Goal: Task Accomplishment & Management: Manage account settings

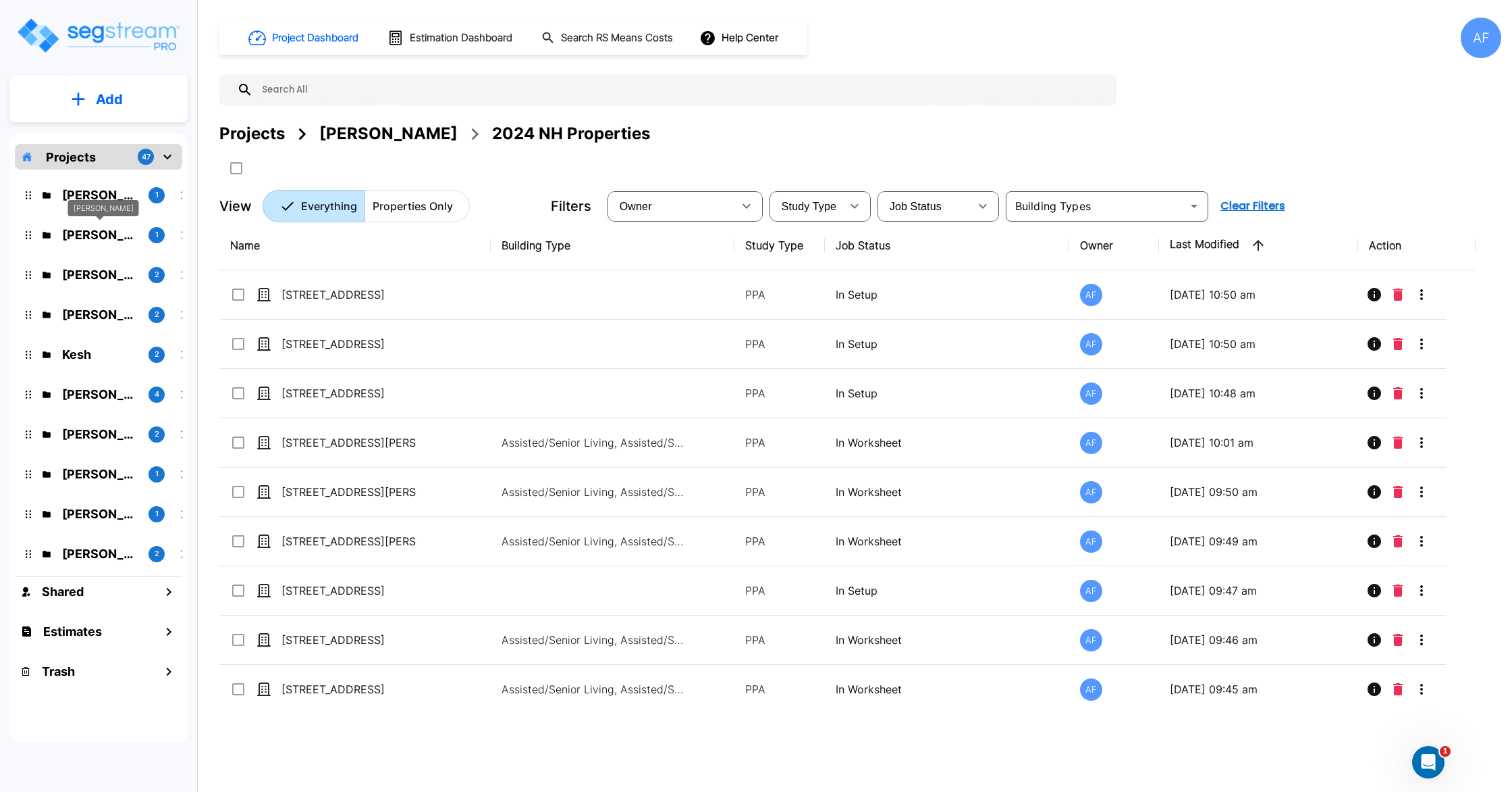
click at [121, 242] on p "Jay Hershowitz" at bounding box center [100, 235] width 76 height 18
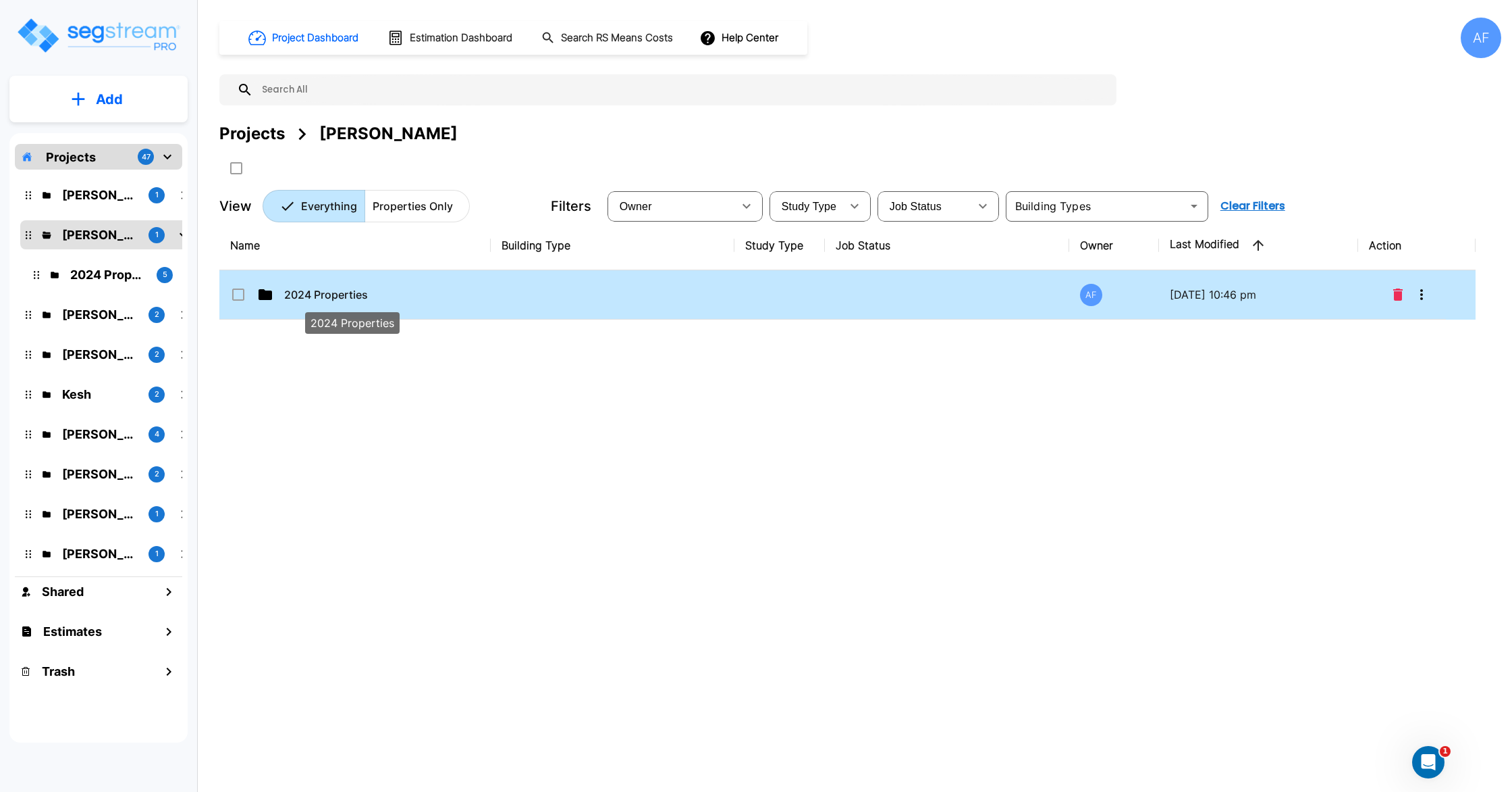
click at [344, 300] on p "2024 Properties" at bounding box center [352, 295] width 135 height 16
click at [332, 295] on p "2024 Properties" at bounding box center [352, 295] width 135 height 16
checkbox input "false"
click at [332, 295] on p "2024 Properties" at bounding box center [352, 295] width 135 height 16
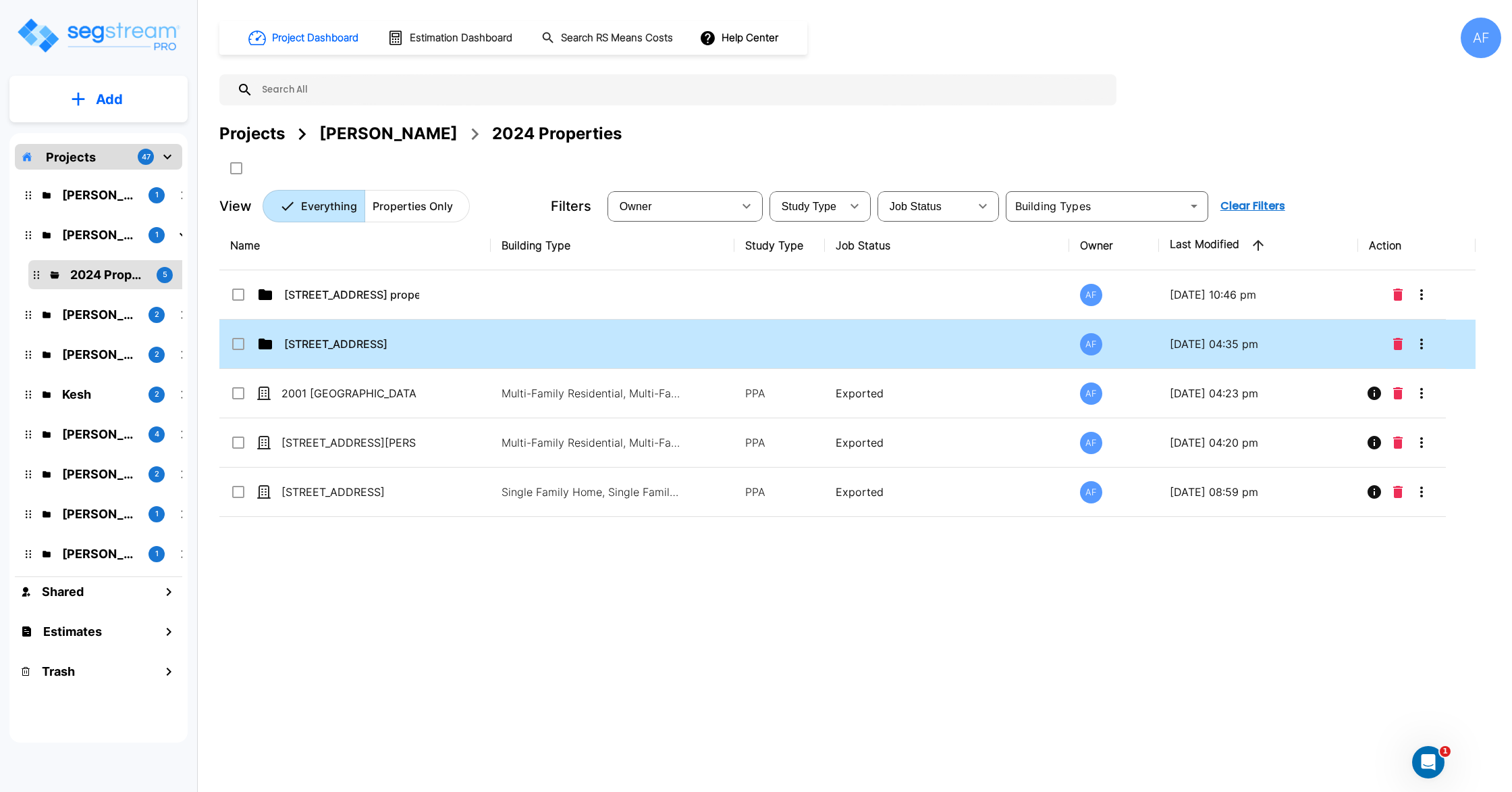
click at [312, 332] on td "[STREET_ADDRESS]" at bounding box center [354, 344] width 271 height 50
checkbox input "true"
click at [312, 332] on td "[STREET_ADDRESS]" at bounding box center [354, 344] width 271 height 50
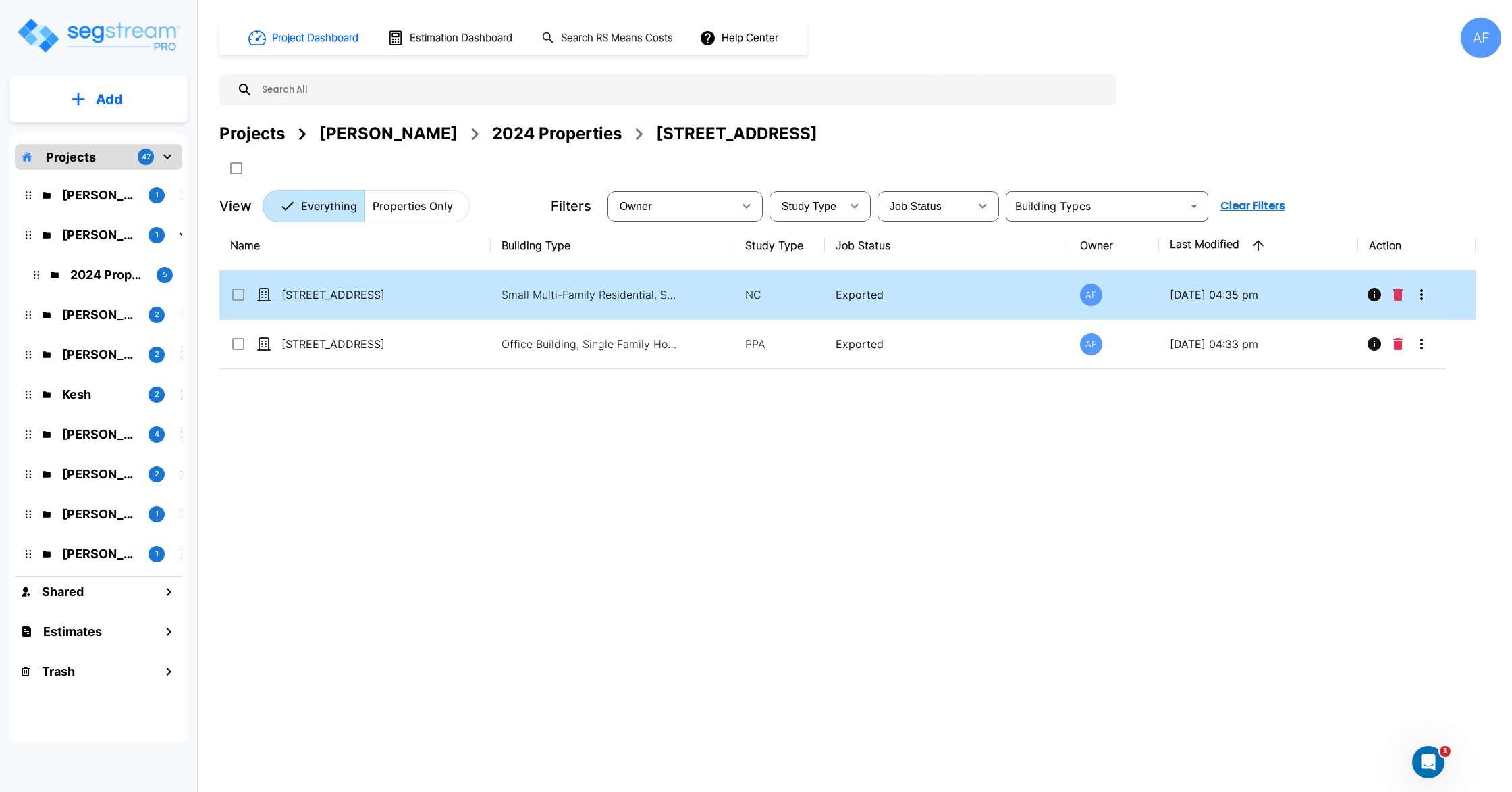
click at [461, 299] on td "[STREET_ADDRESS]" at bounding box center [354, 295] width 271 height 50
checkbox input "true"
click at [461, 299] on td "[STREET_ADDRESS]" at bounding box center [354, 295] width 271 height 50
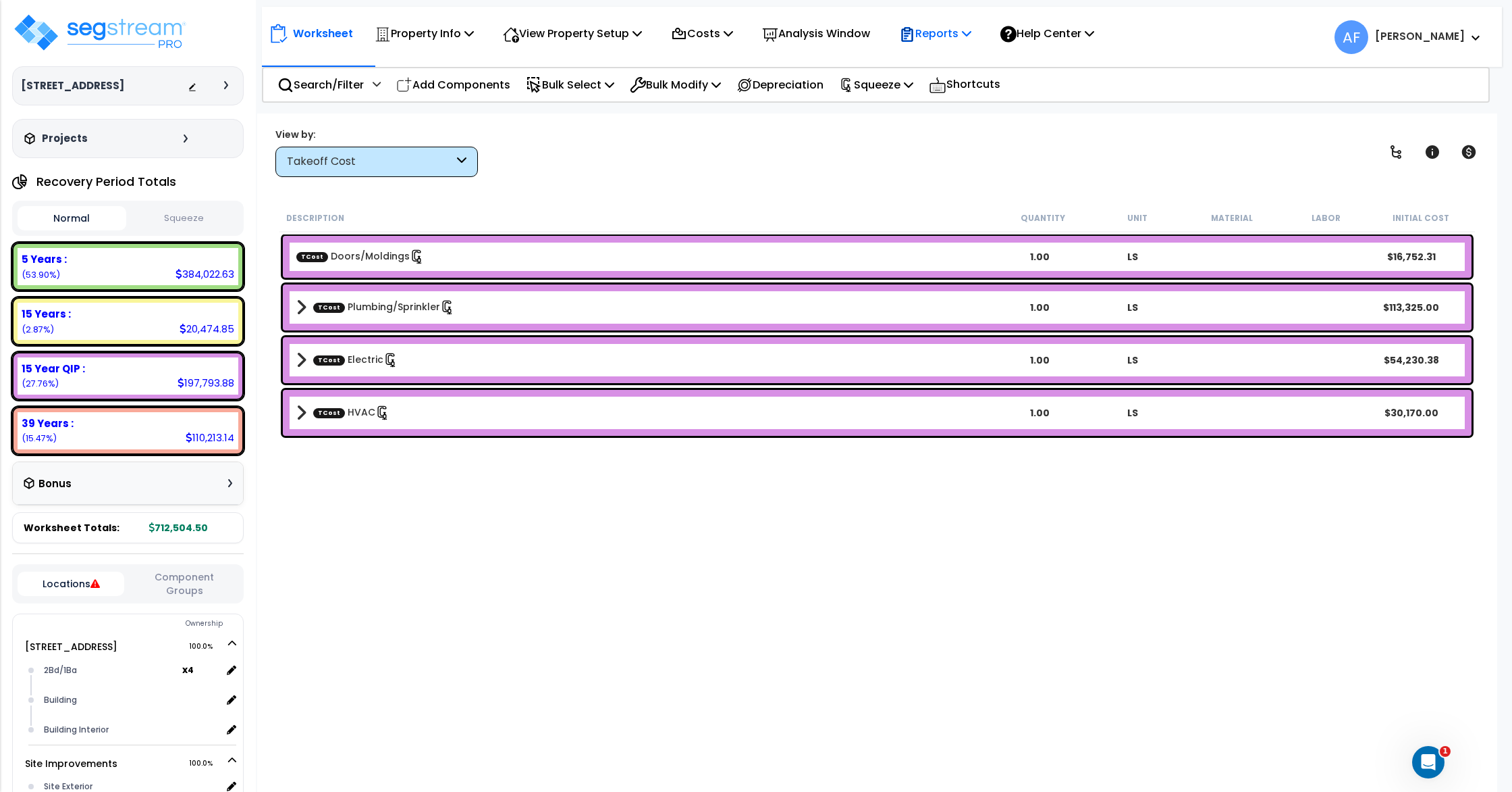
click at [932, 28] on p "Reports" at bounding box center [935, 33] width 72 height 18
click at [942, 58] on link "Get Report" at bounding box center [959, 64] width 133 height 27
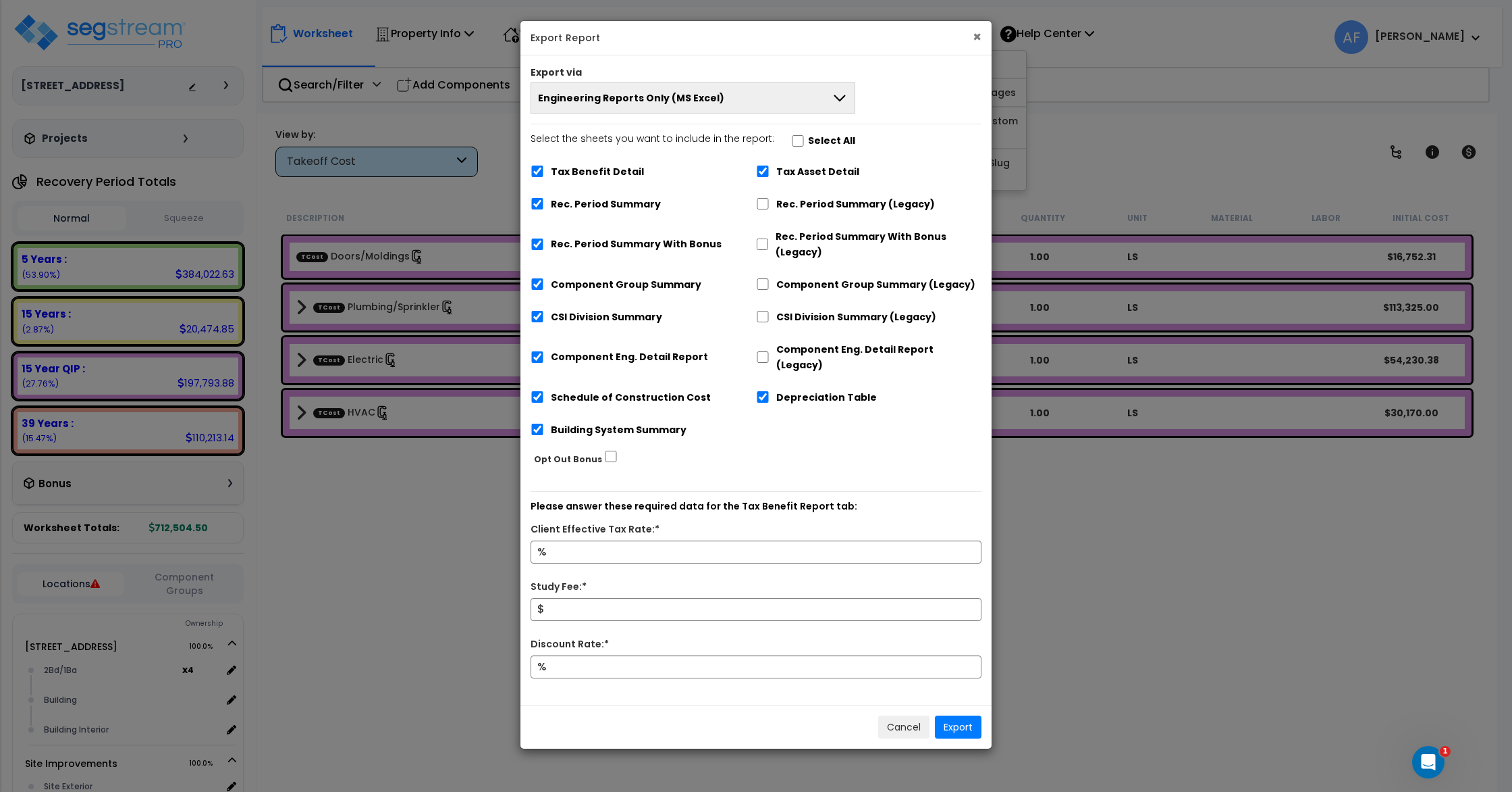
click at [979, 30] on button "×" at bounding box center [977, 37] width 9 height 14
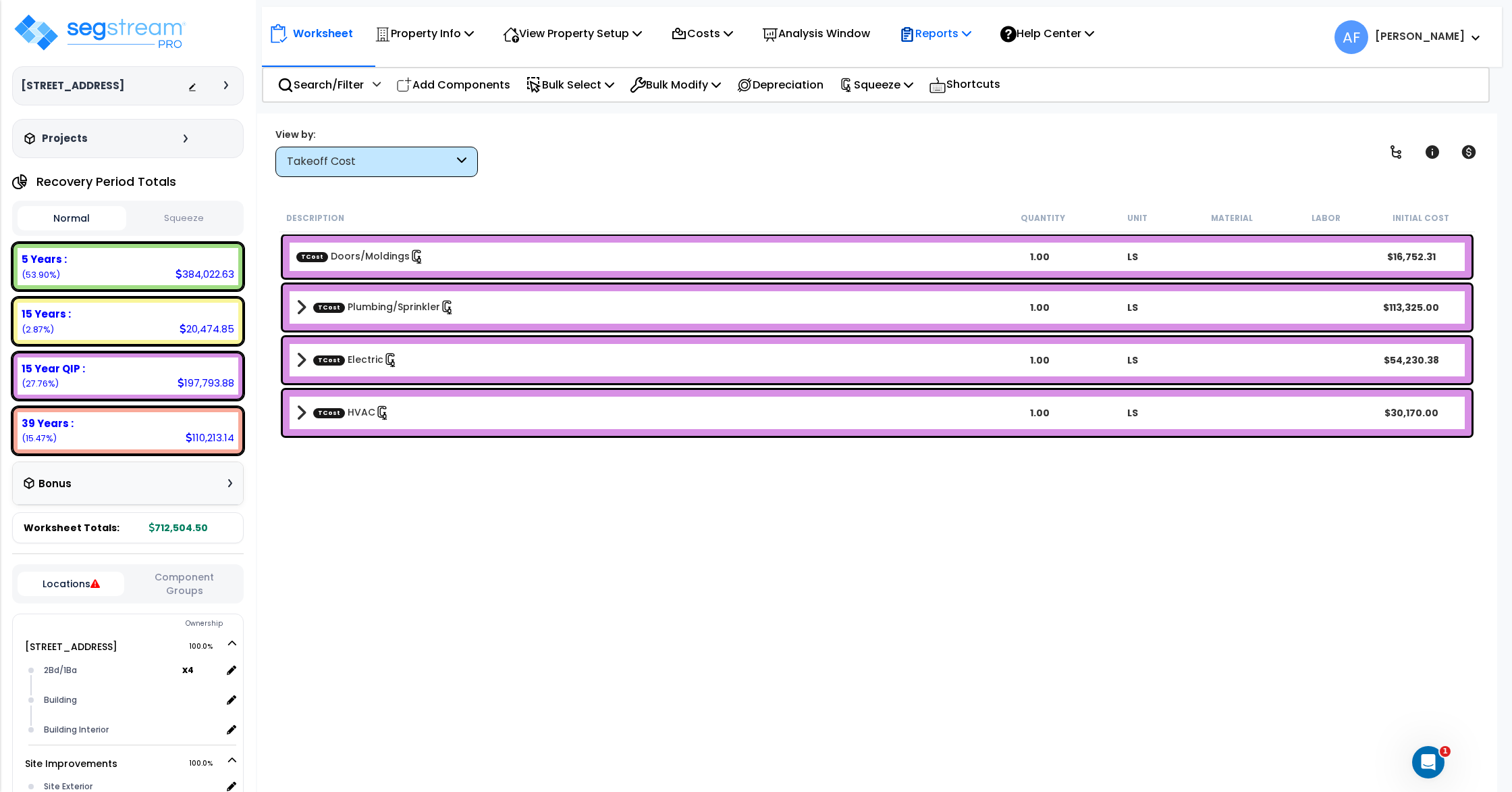
click at [968, 39] on p "Reports" at bounding box center [935, 33] width 72 height 18
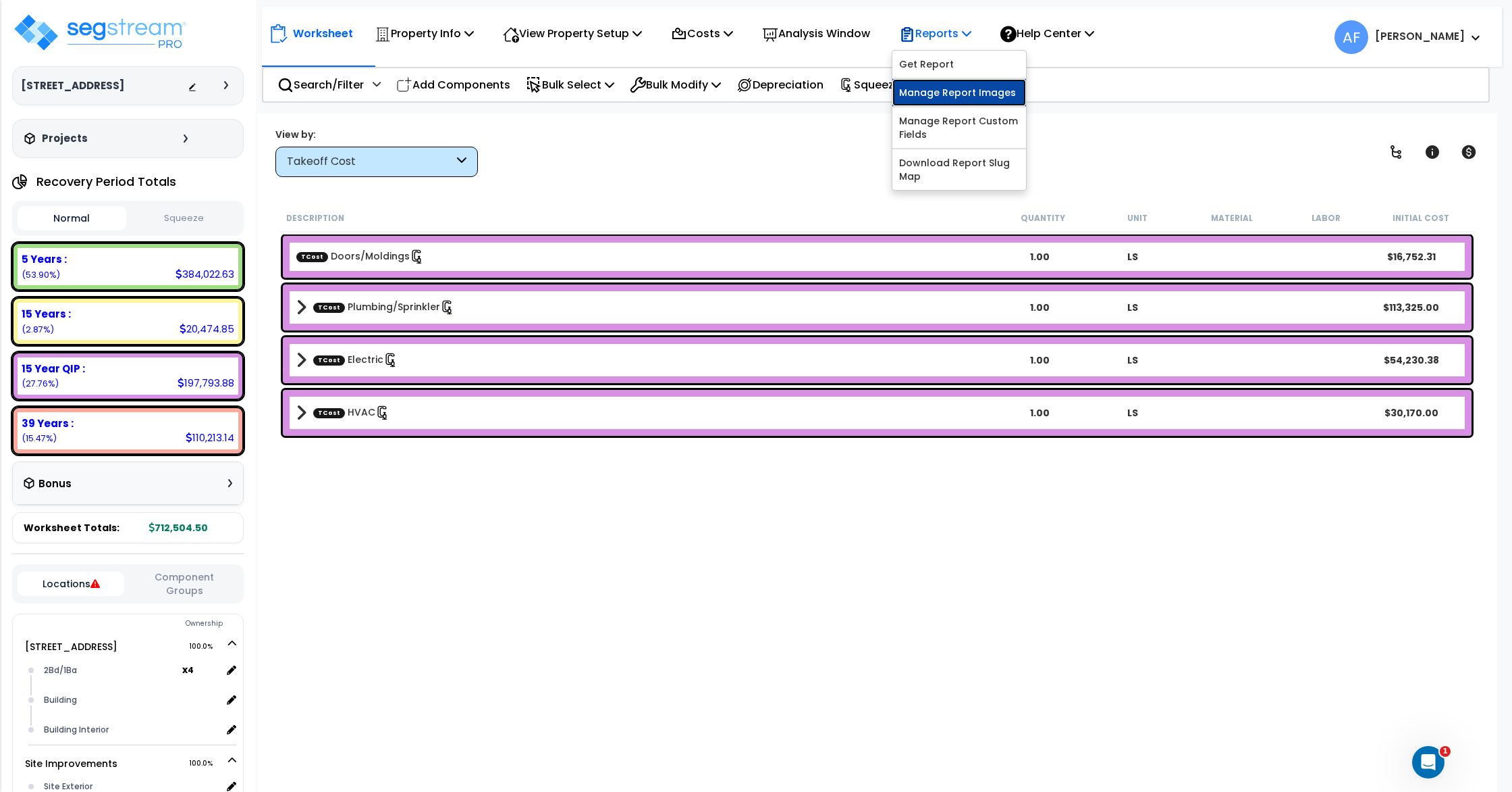
click at [961, 90] on link "Manage Report Images" at bounding box center [959, 93] width 133 height 27
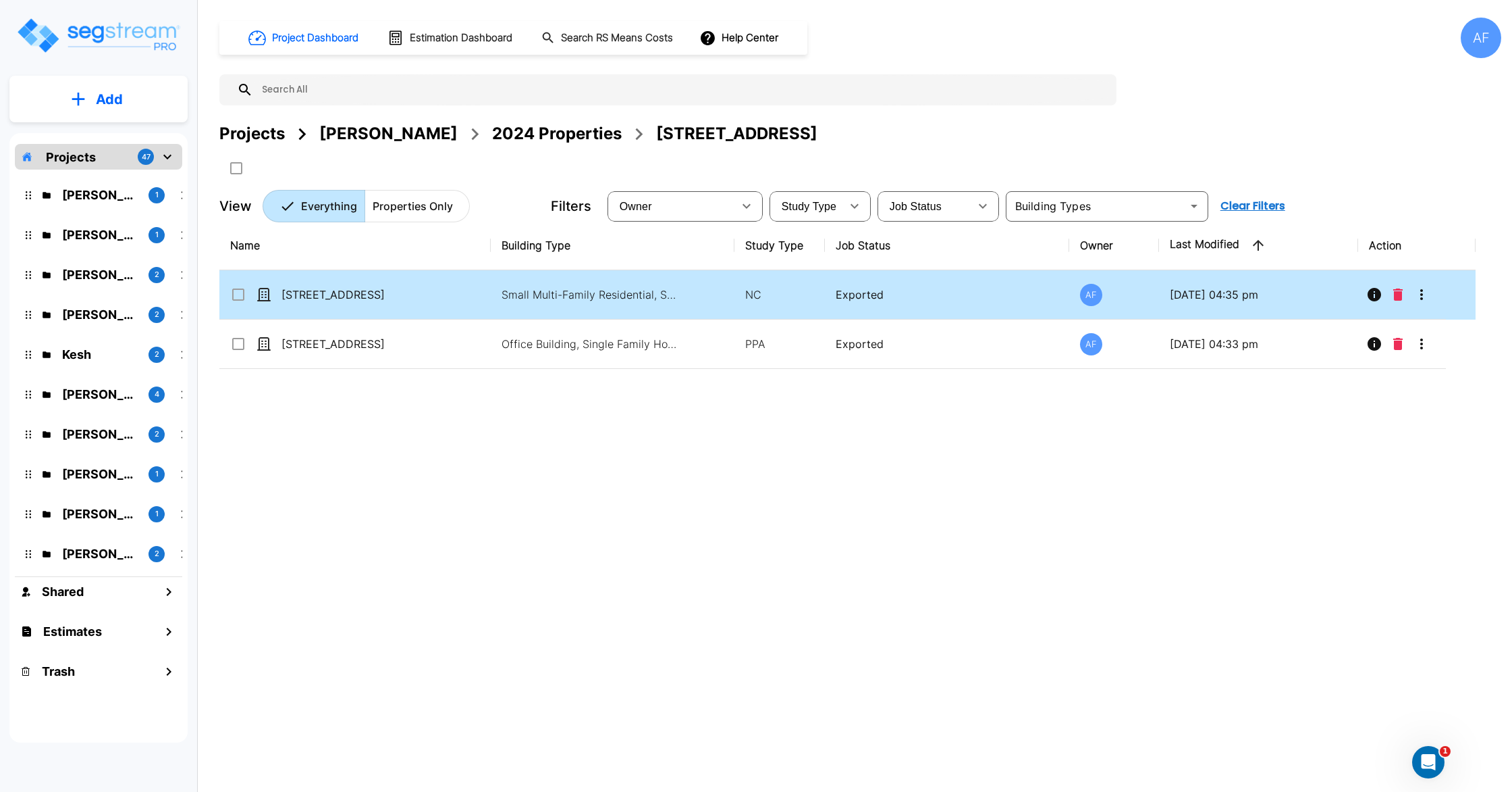
click at [431, 306] on td "[STREET_ADDRESS]" at bounding box center [354, 295] width 271 height 50
checkbox input "true"
click at [431, 306] on td "[STREET_ADDRESS]" at bounding box center [354, 295] width 271 height 50
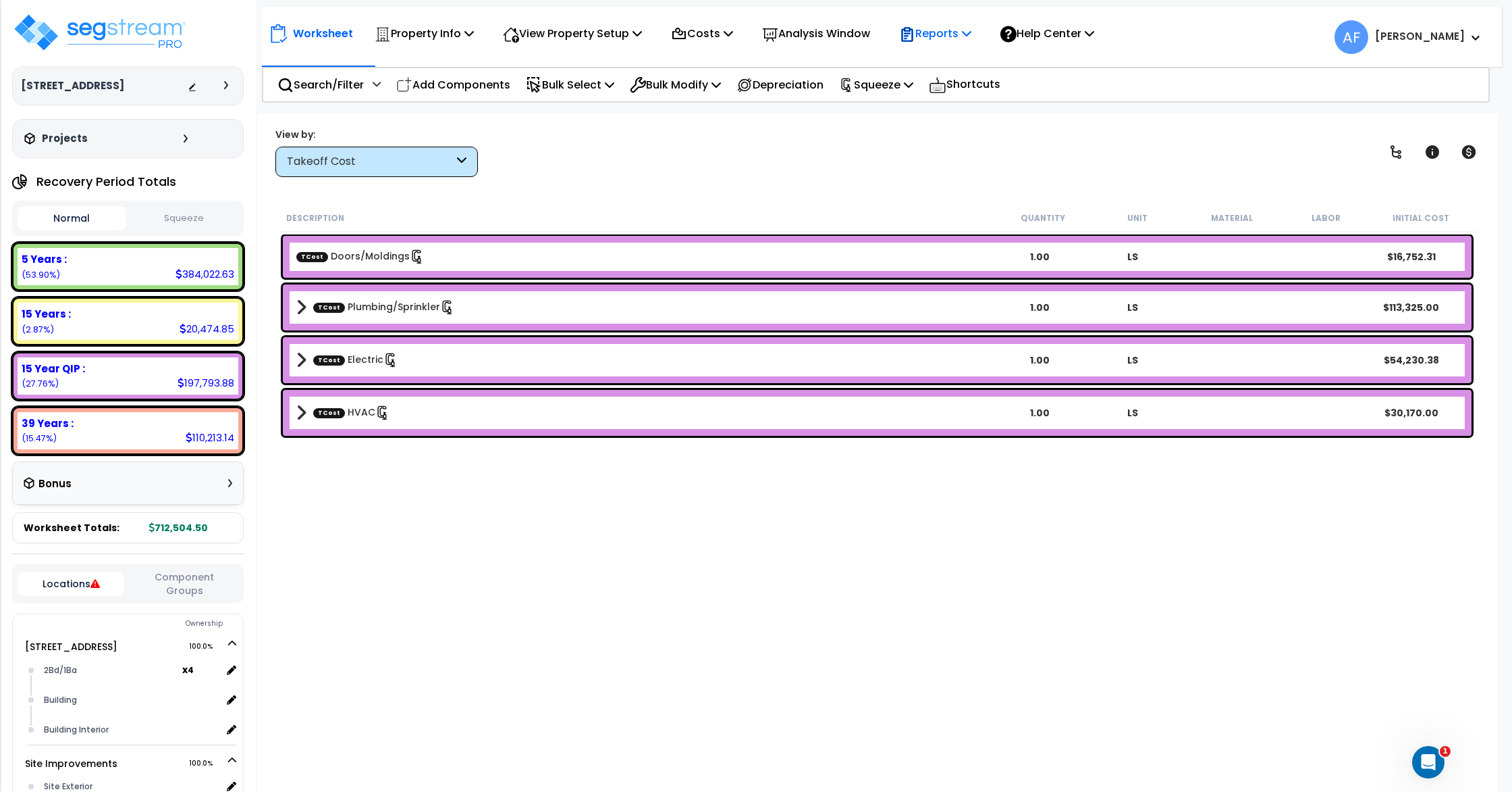
click at [915, 41] on icon at bounding box center [907, 34] width 16 height 16
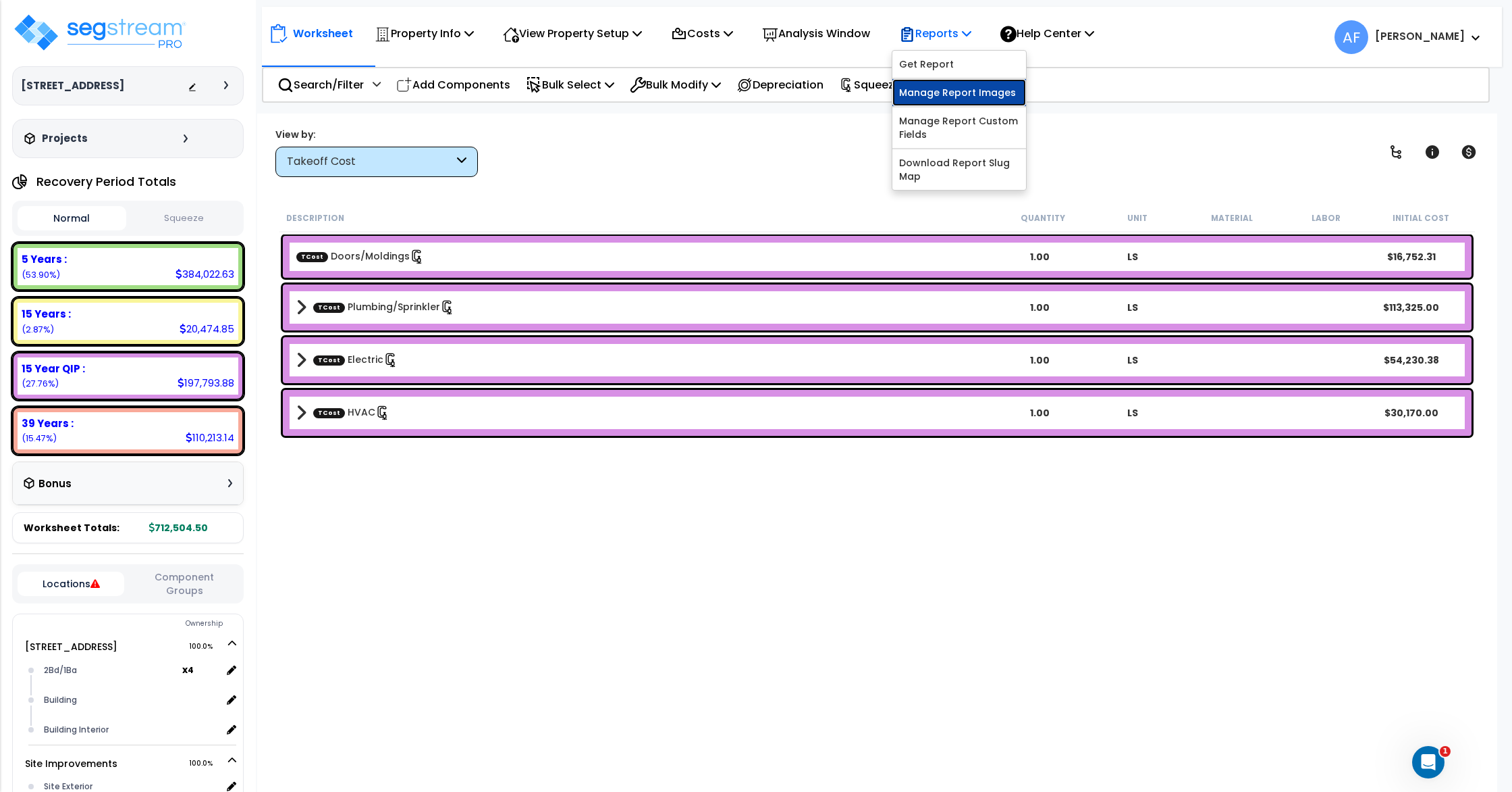
click at [959, 90] on link "Manage Report Images" at bounding box center [959, 93] width 133 height 27
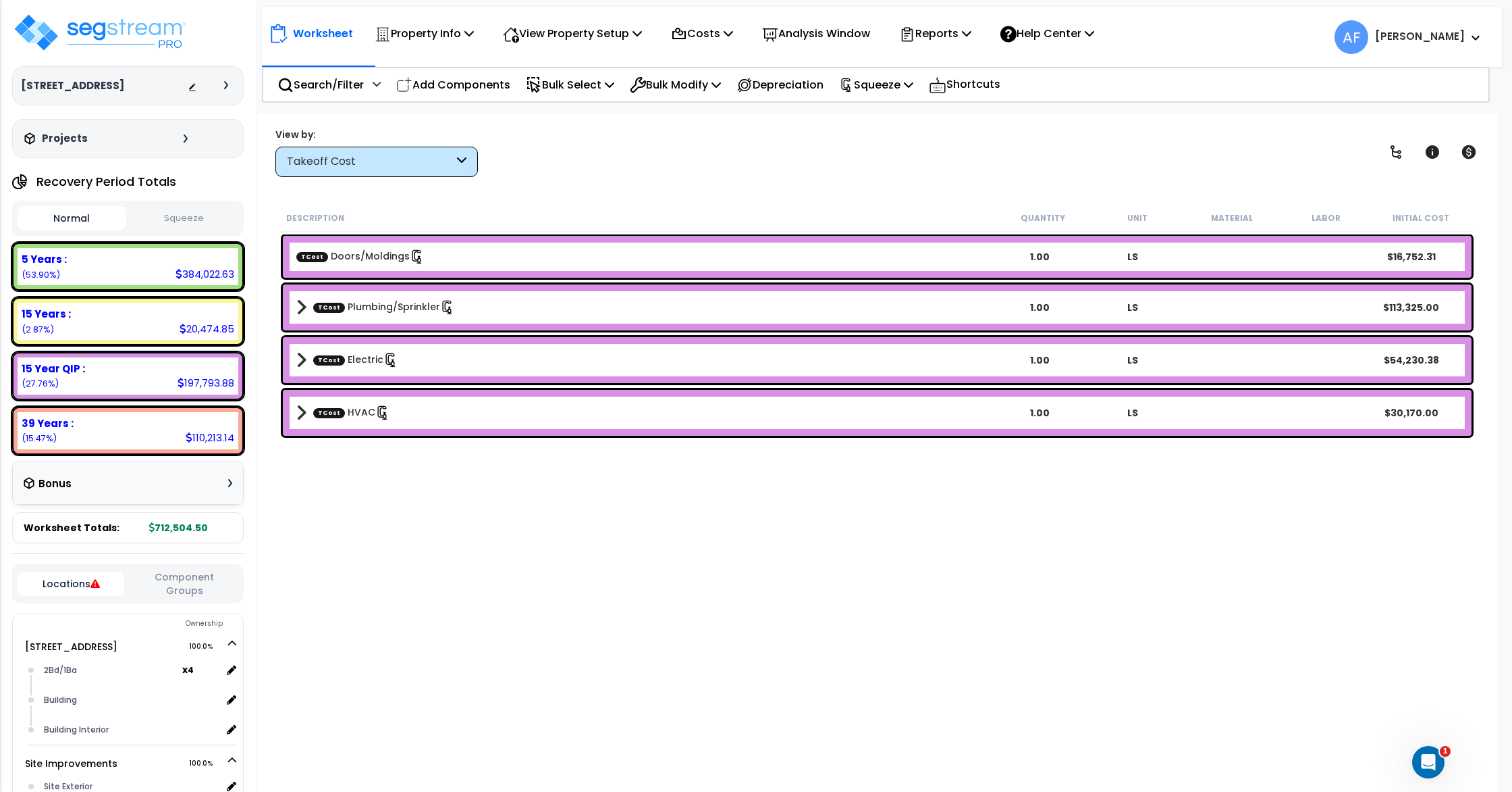
click at [310, 38] on p "Worksheet" at bounding box center [323, 33] width 60 height 18
click at [948, 37] on p "Reports" at bounding box center [935, 33] width 72 height 18
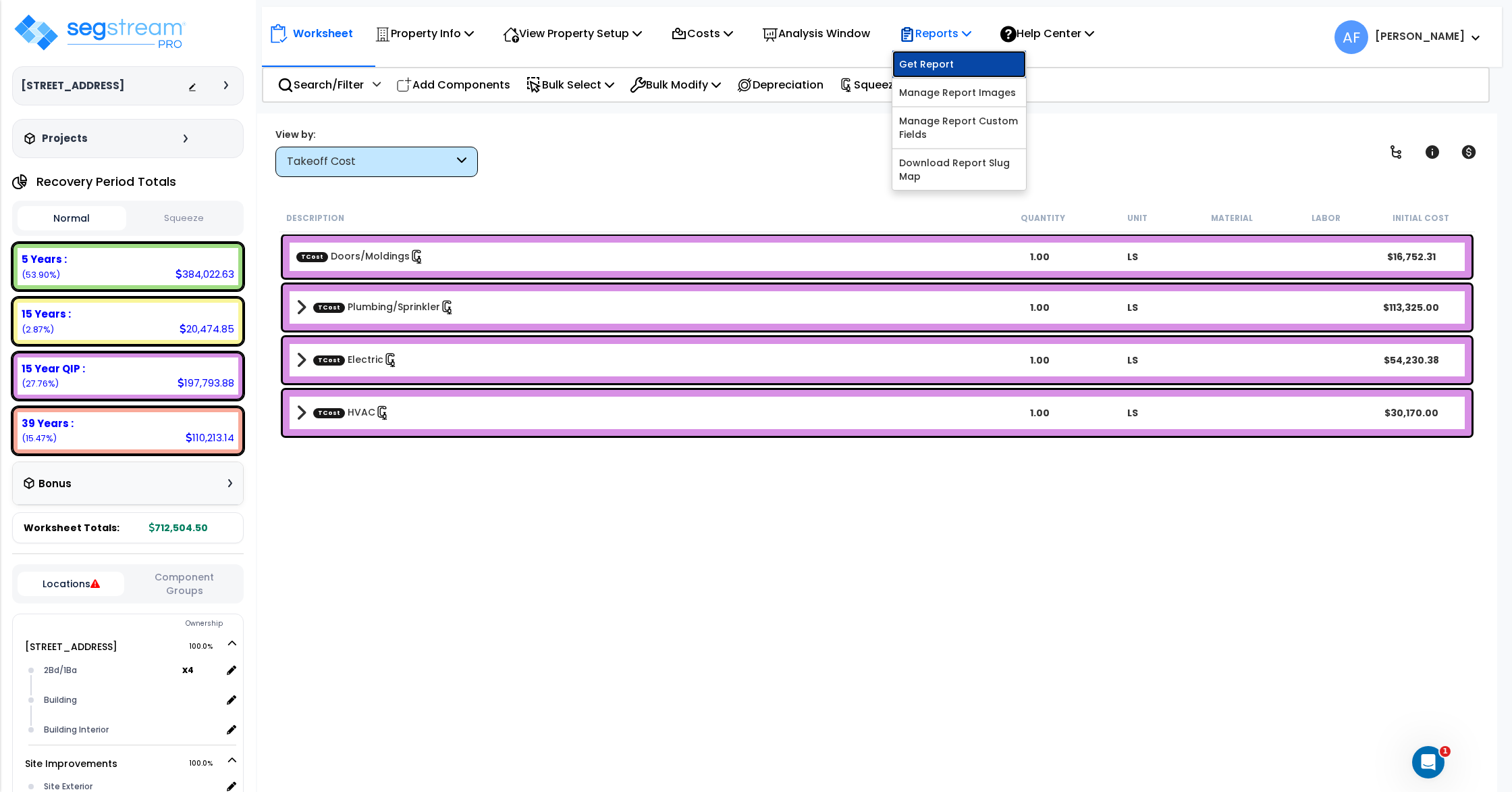
click at [953, 61] on link "Get Report" at bounding box center [959, 64] width 133 height 27
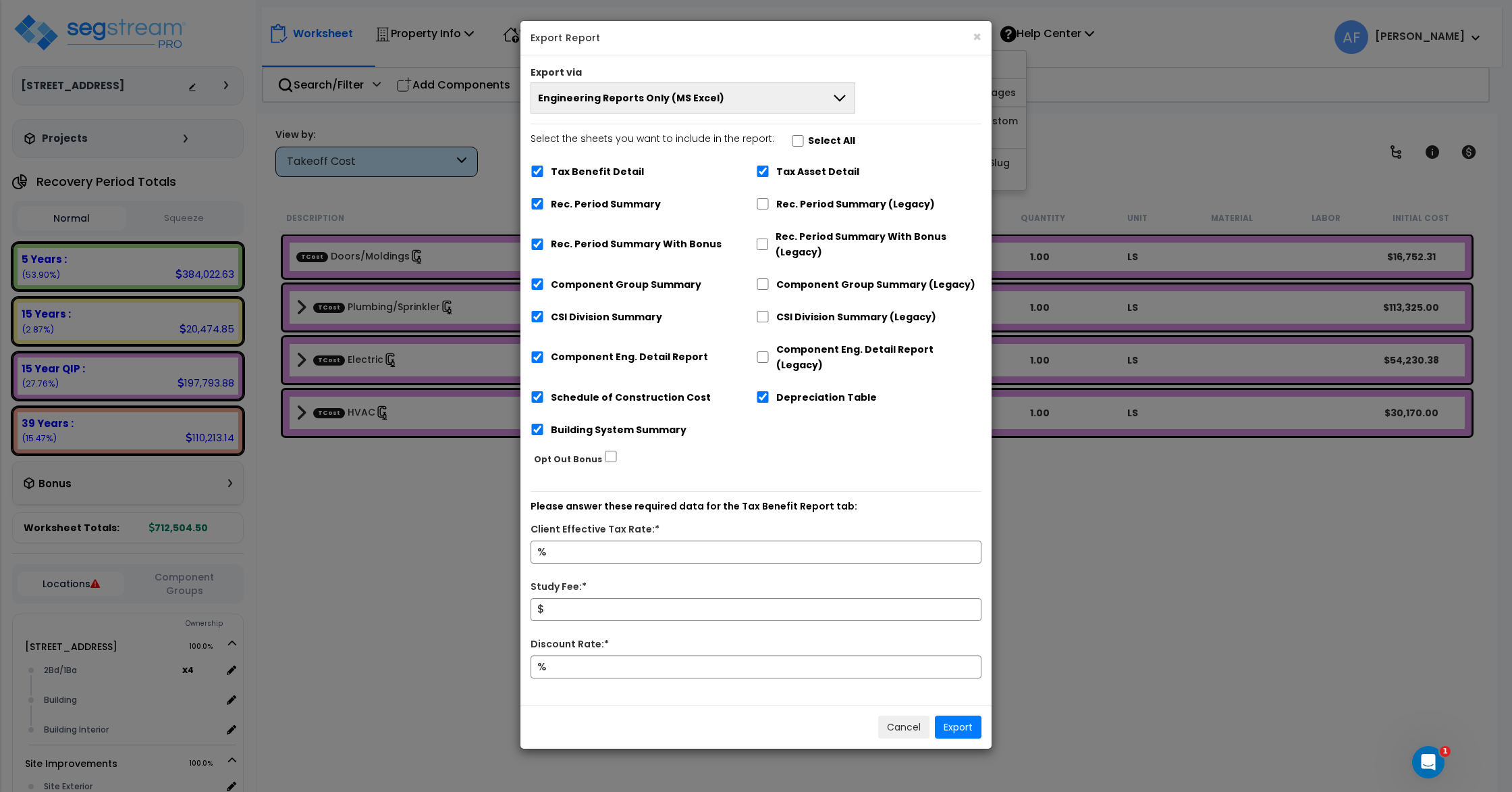
click at [798, 134] on label "Select the sheets you want to include in the report: Select All" at bounding box center [693, 142] width 325 height 23
click at [798, 135] on input "Select the sheets you want to include in the report: Select All" at bounding box center [798, 141] width 14 height 12
click at [796, 136] on input "Select the sheets you want to include in the report: Select All" at bounding box center [798, 141] width 14 height 12
checkbox input "false"
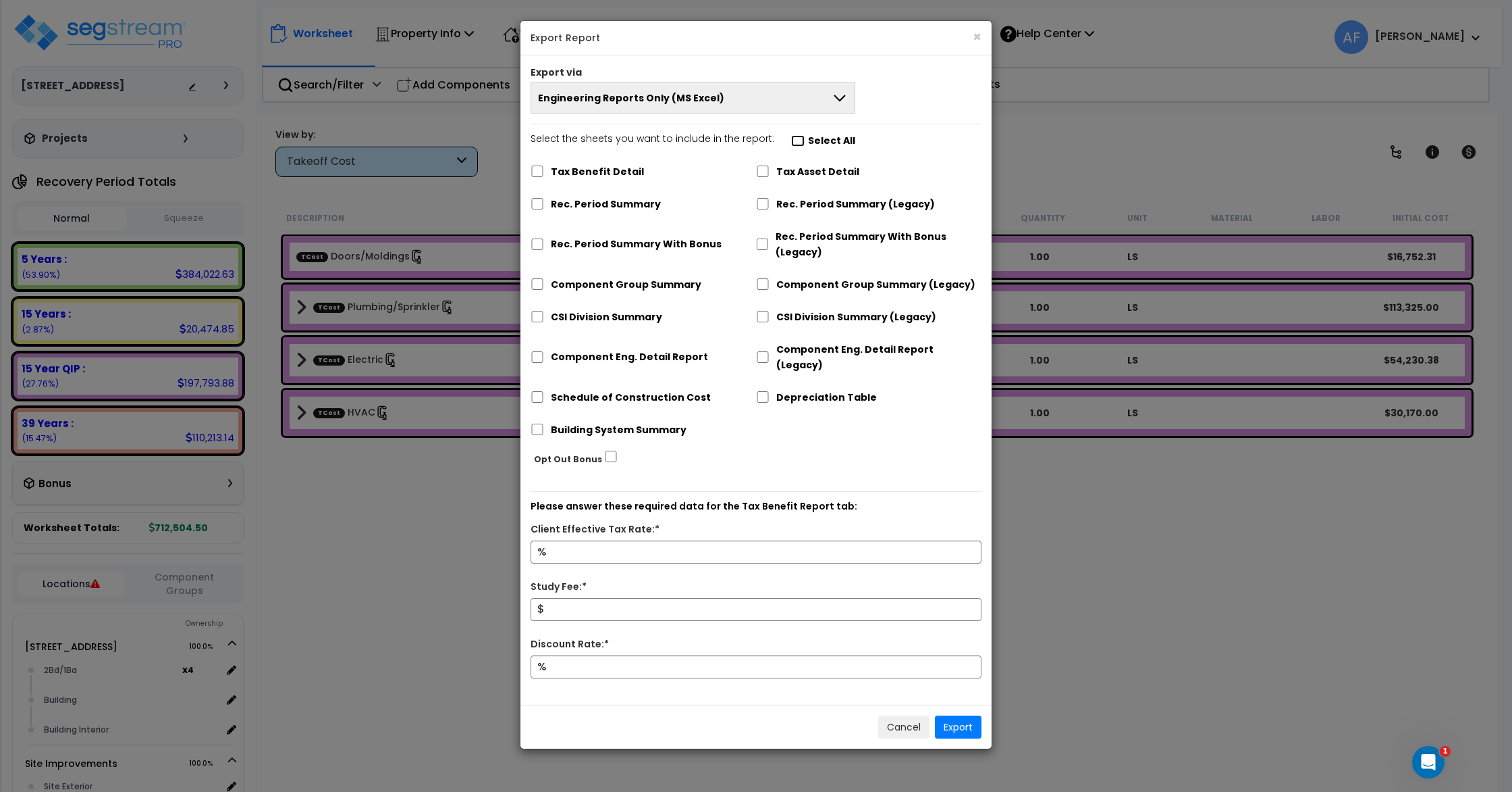
checkbox input "false"
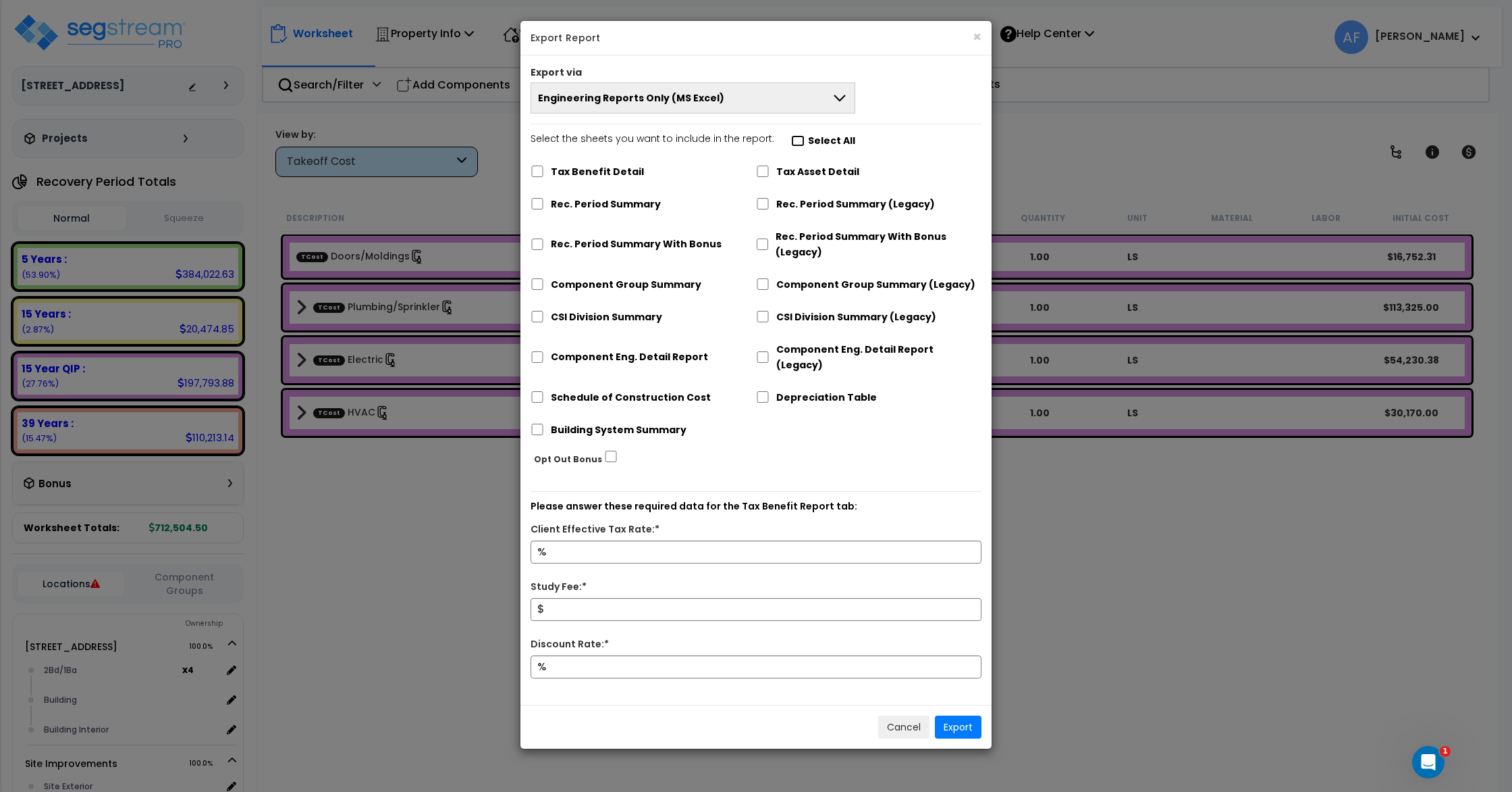
checkbox input "false"
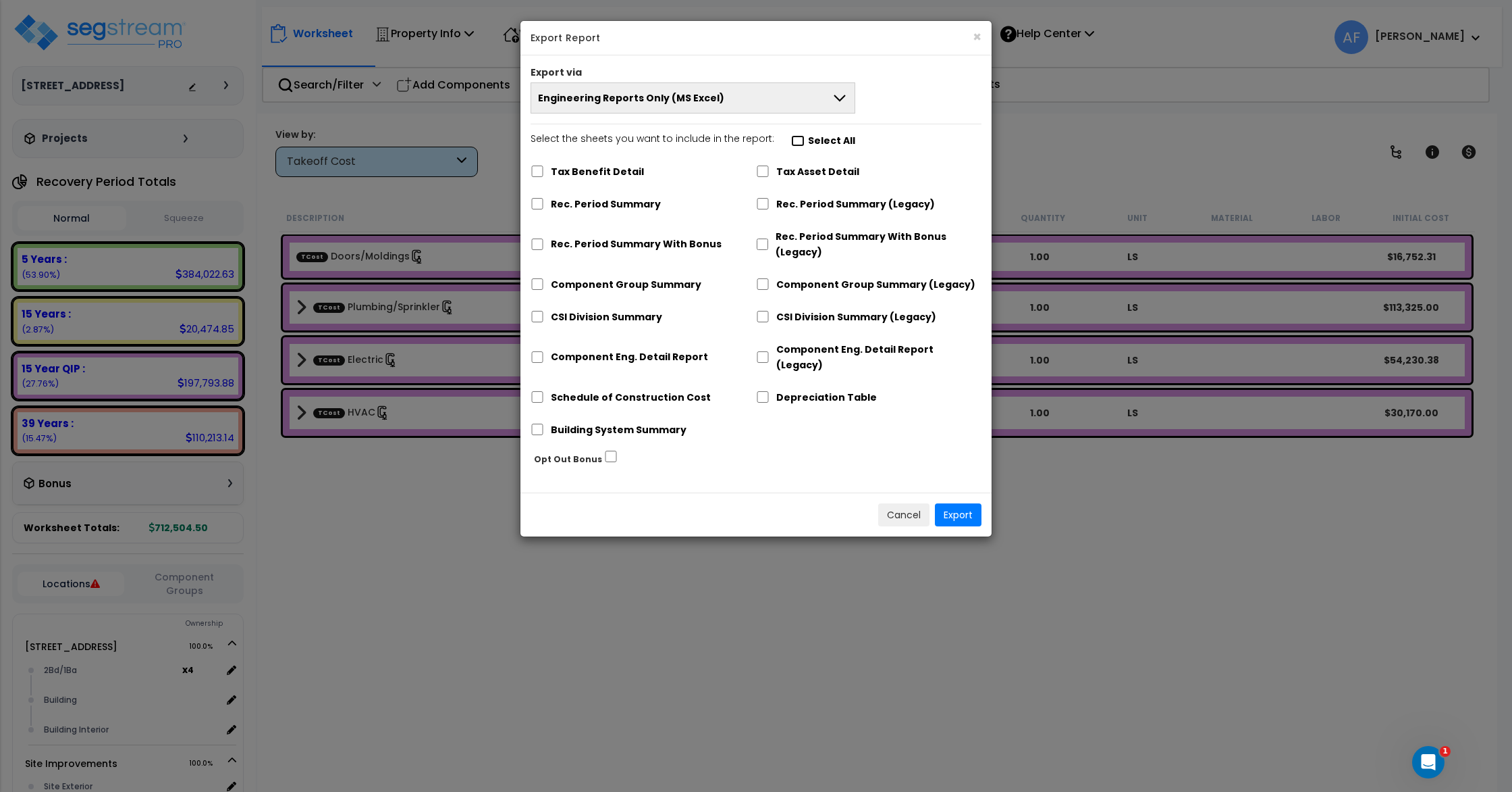
click at [797, 144] on input "Select the sheets you want to include in the report: Select All" at bounding box center [798, 141] width 14 height 12
checkbox input "true"
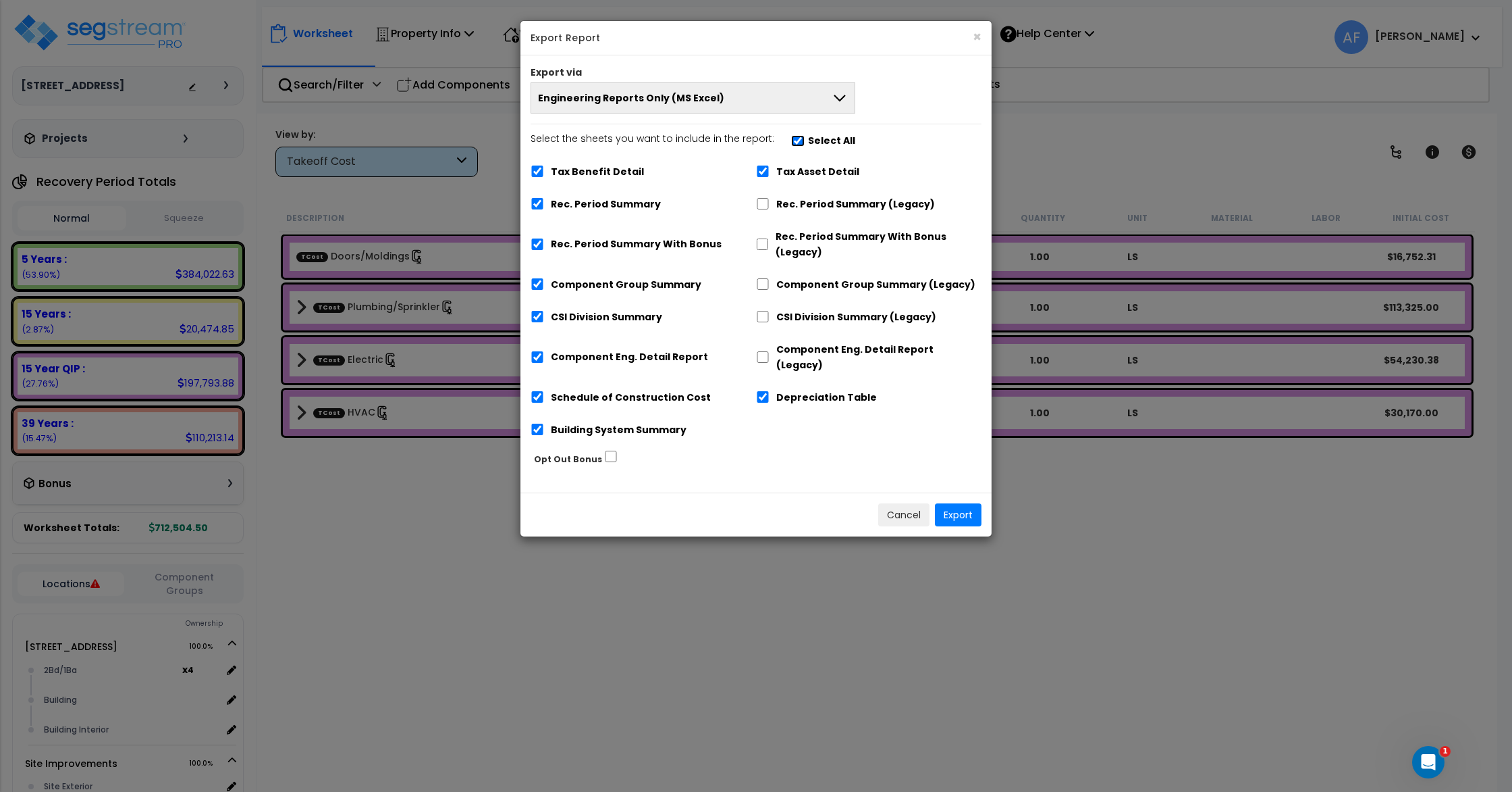
checkbox input "true"
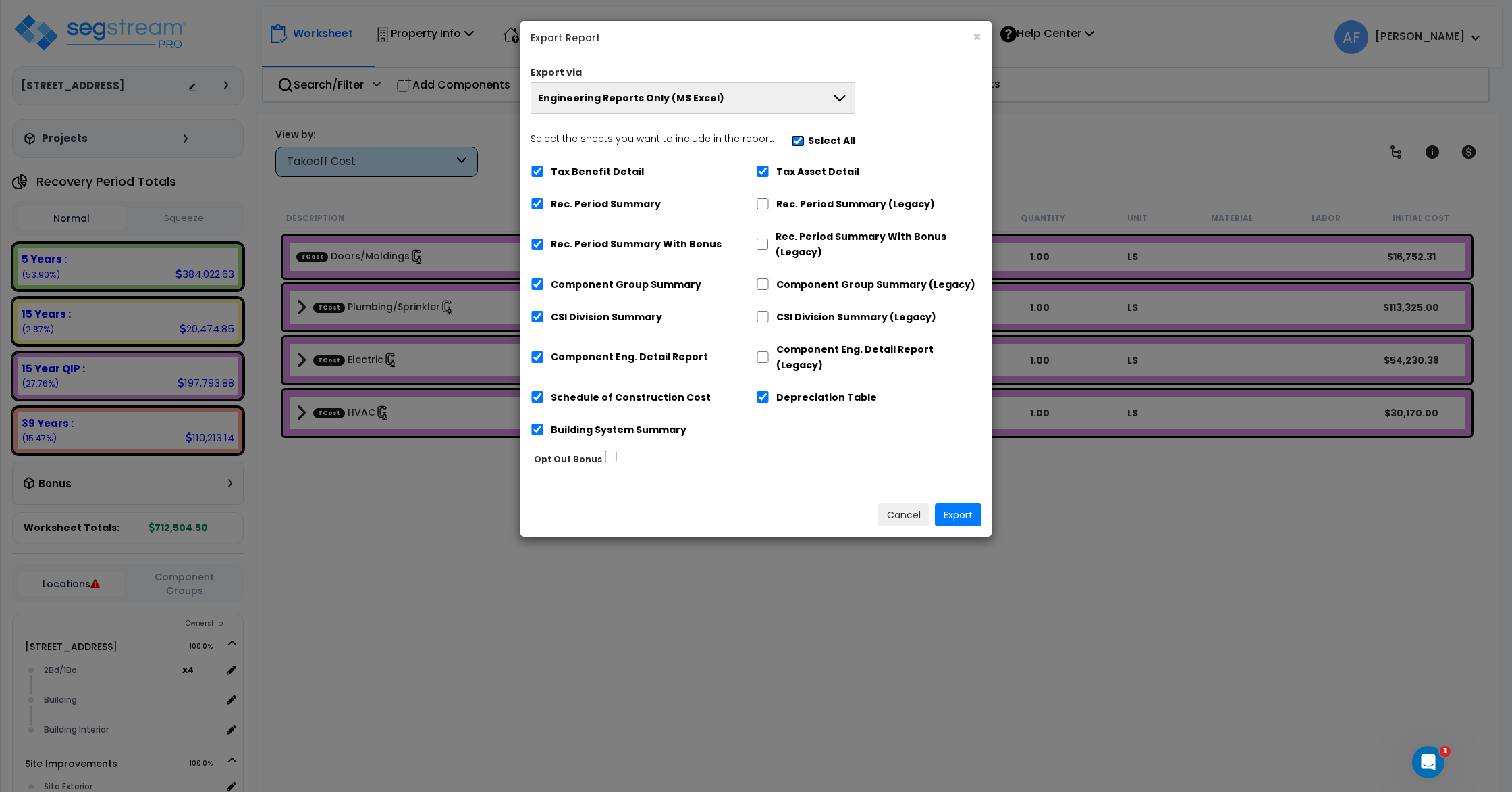
checkbox input "true"
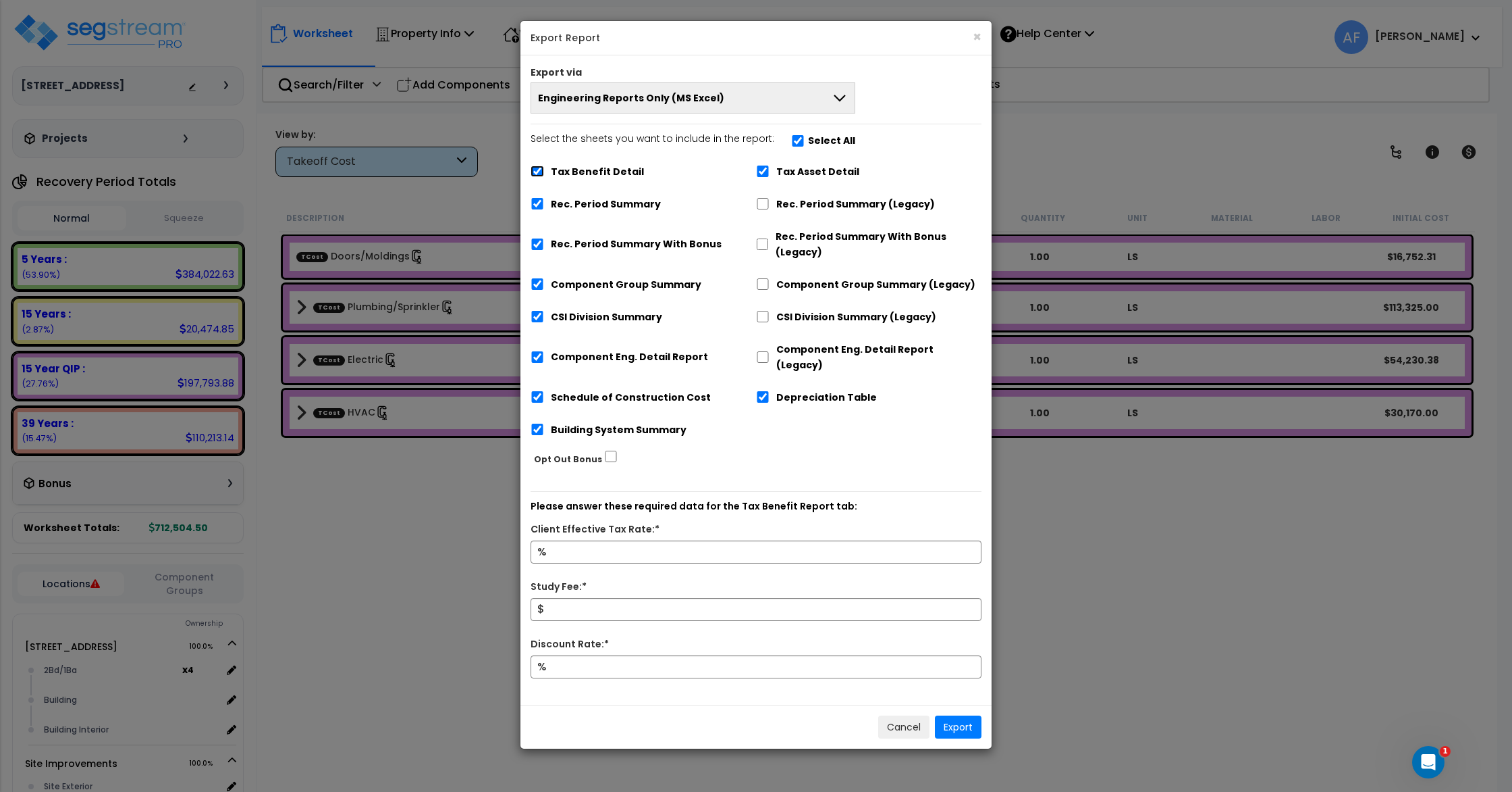
click at [540, 173] on input "Tax Benefit Detail" at bounding box center [537, 170] width 14 height 12
checkbox input "false"
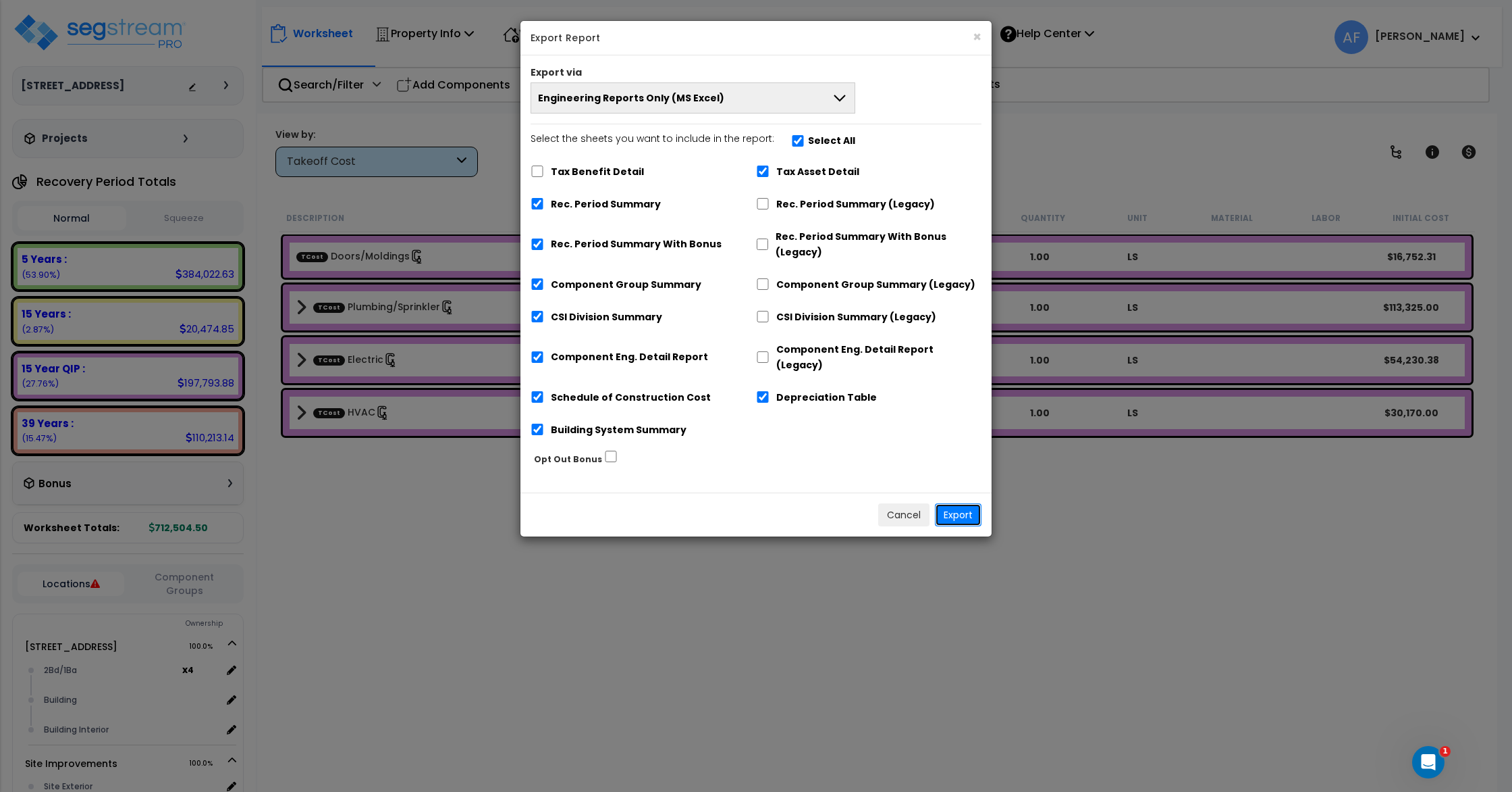
click at [963, 503] on button "Export" at bounding box center [958, 514] width 47 height 23
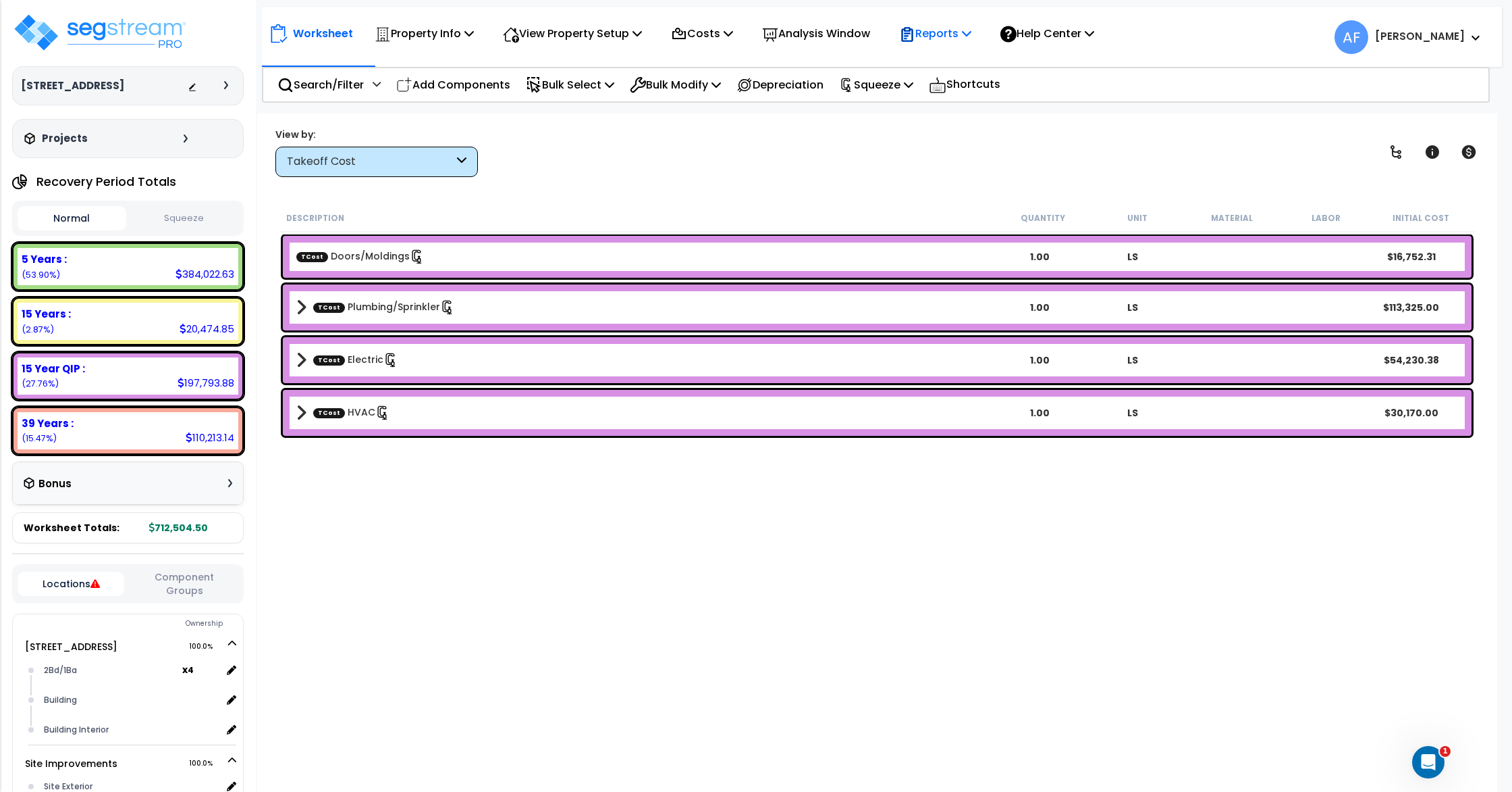
click at [958, 39] on p "Reports" at bounding box center [935, 33] width 72 height 18
click at [964, 60] on link "Get Report" at bounding box center [959, 64] width 133 height 27
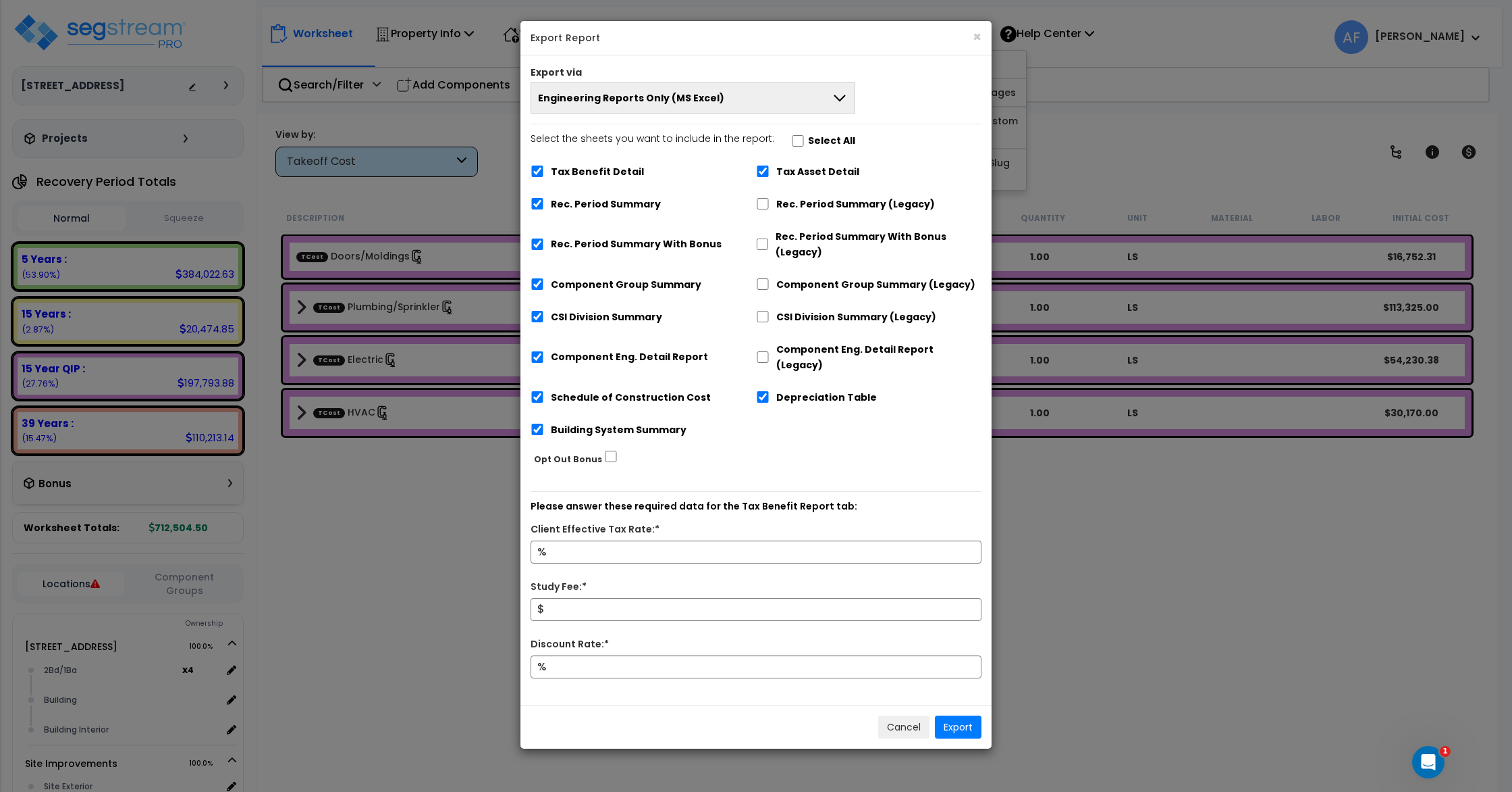
click at [809, 109] on button "Engineering Reports Only (MS Excel)" at bounding box center [693, 97] width 325 height 31
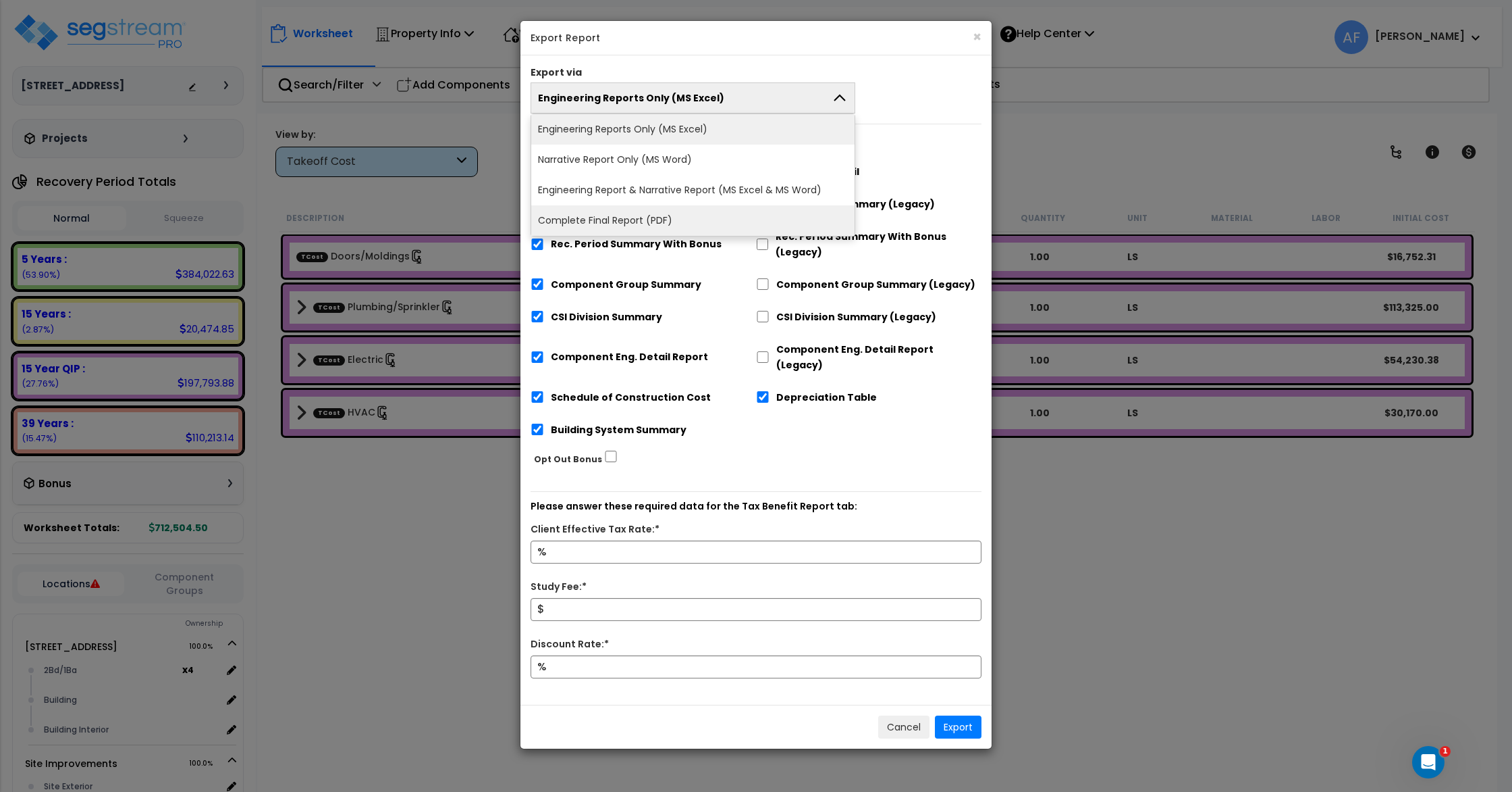
click at [709, 219] on li "Complete Final Report (PDF)" at bounding box center [692, 221] width 324 height 31
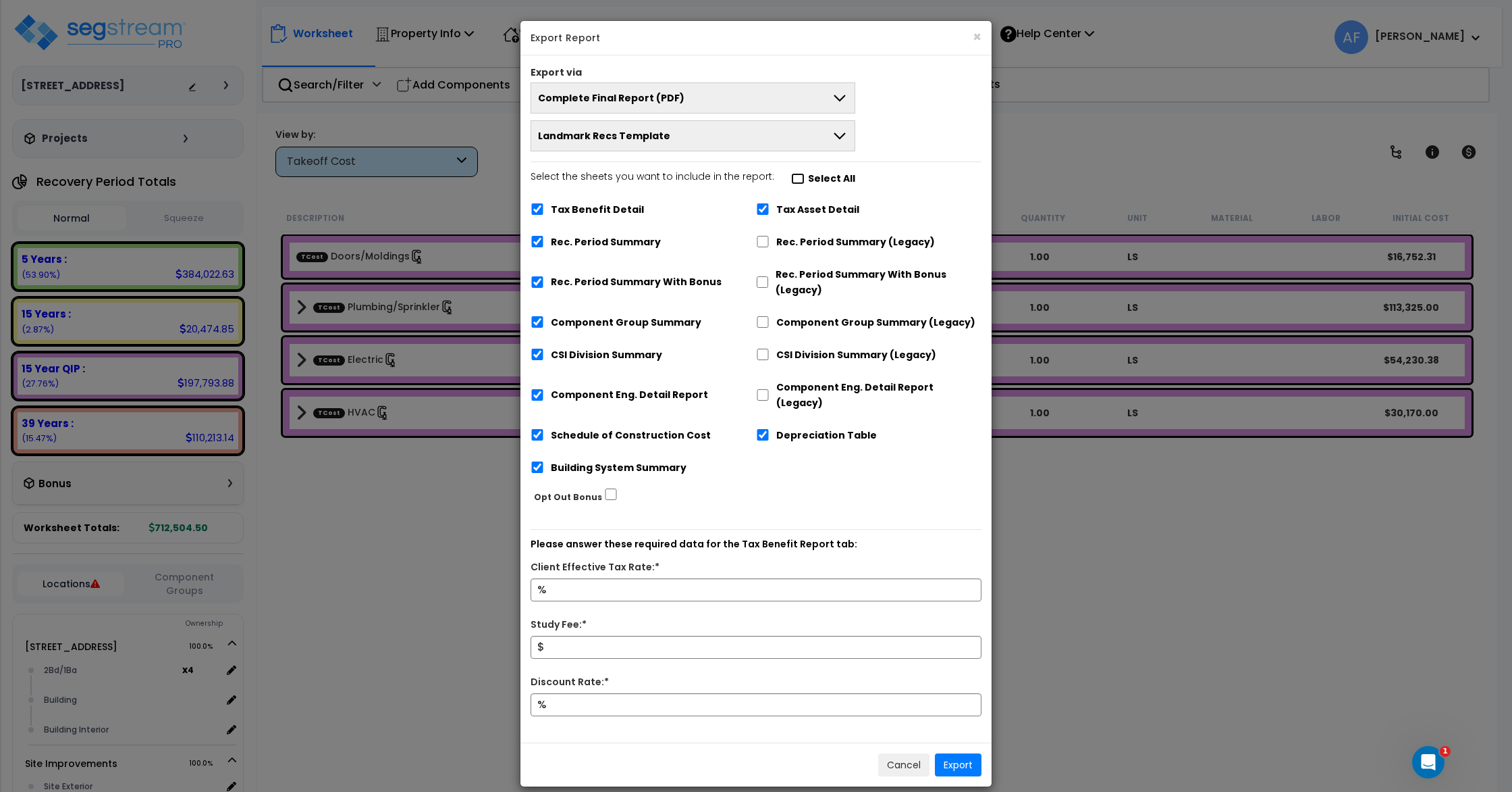
click at [792, 179] on input "Select the sheets you want to include in the report: Select All" at bounding box center [798, 179] width 14 height 12
checkbox input "false"
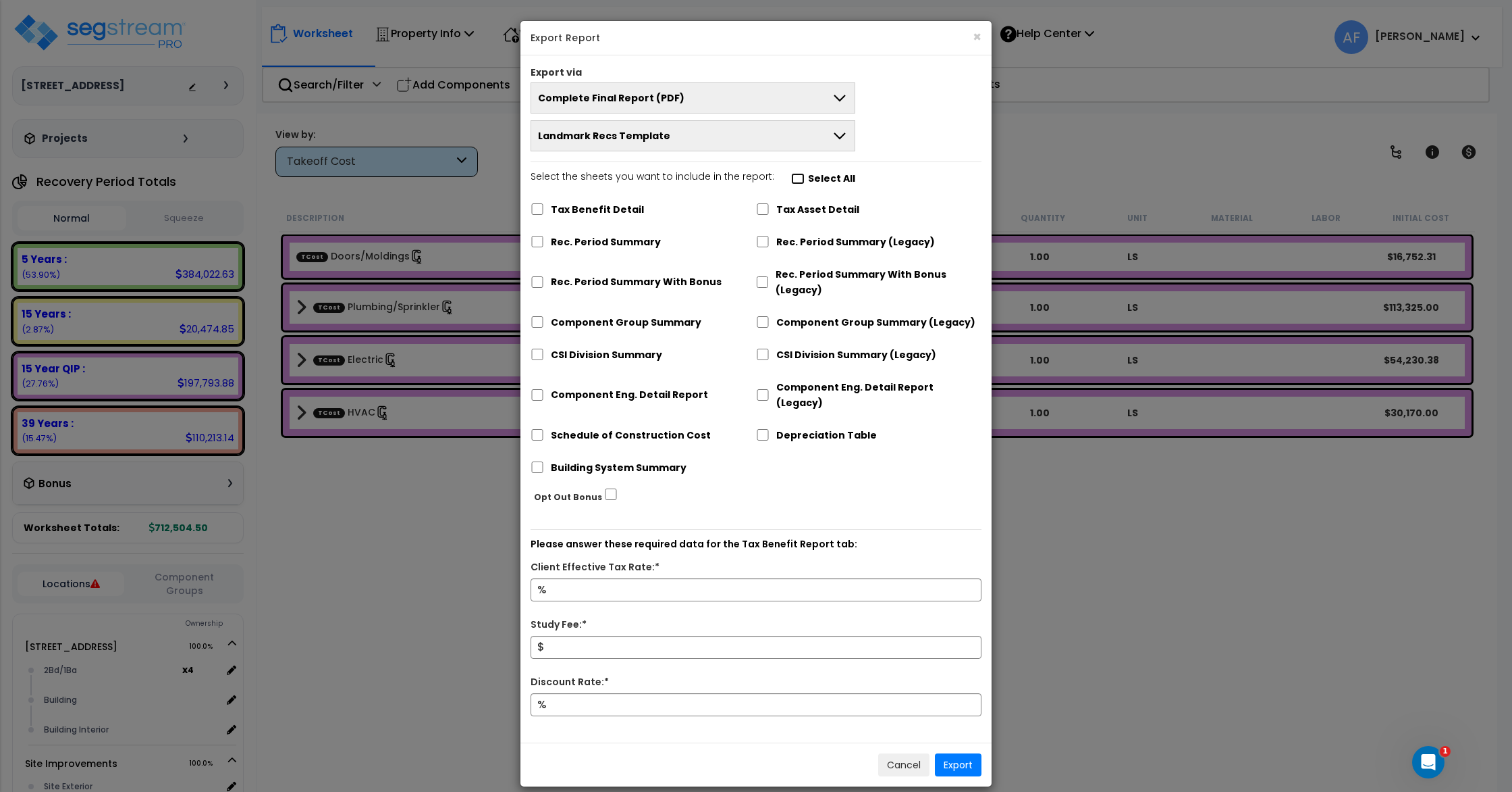
checkbox input "false"
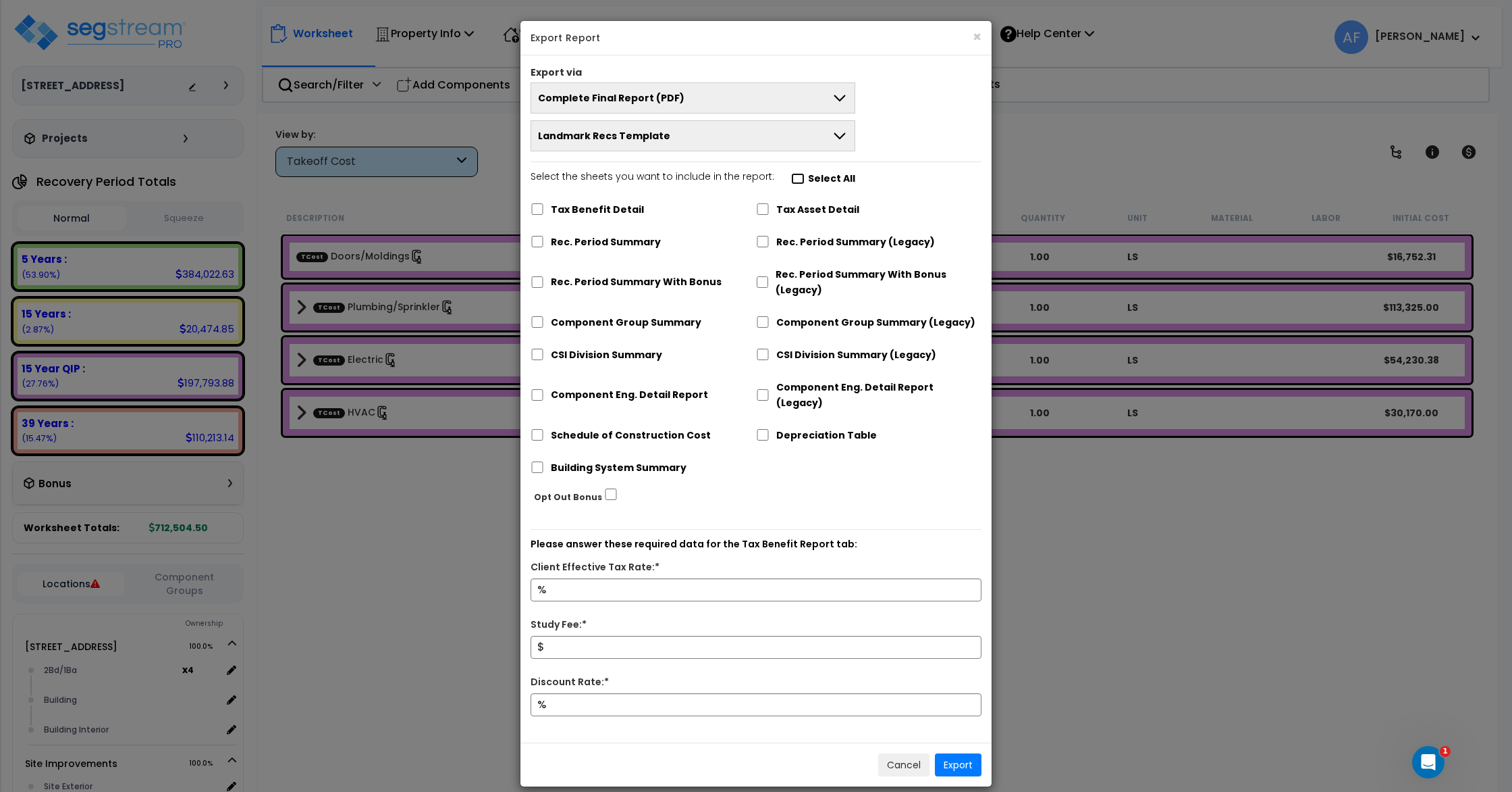
checkbox input "false"
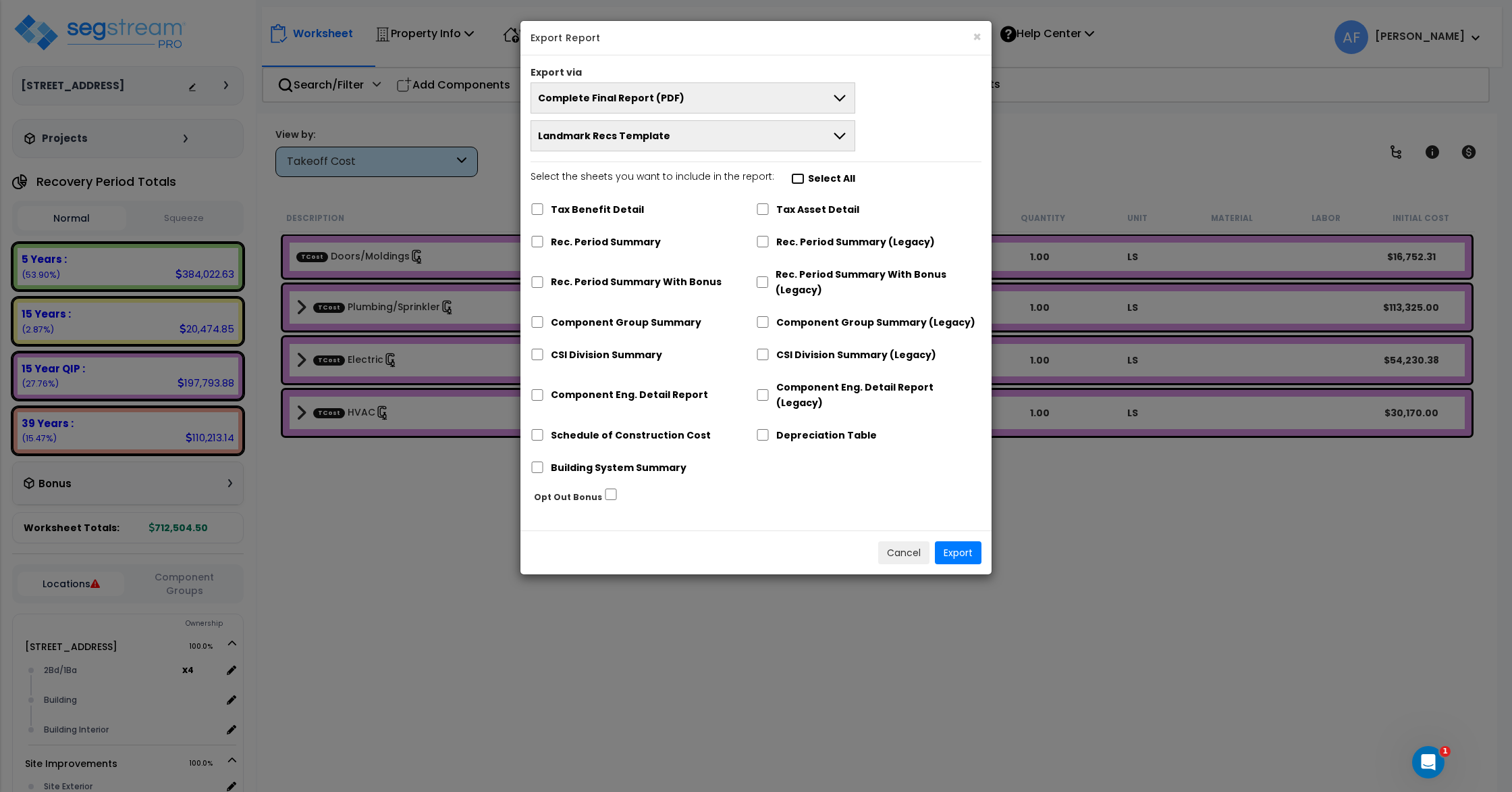
click at [792, 182] on input "Select the sheets you want to include in the report: Select All" at bounding box center [798, 179] width 14 height 12
checkbox input "true"
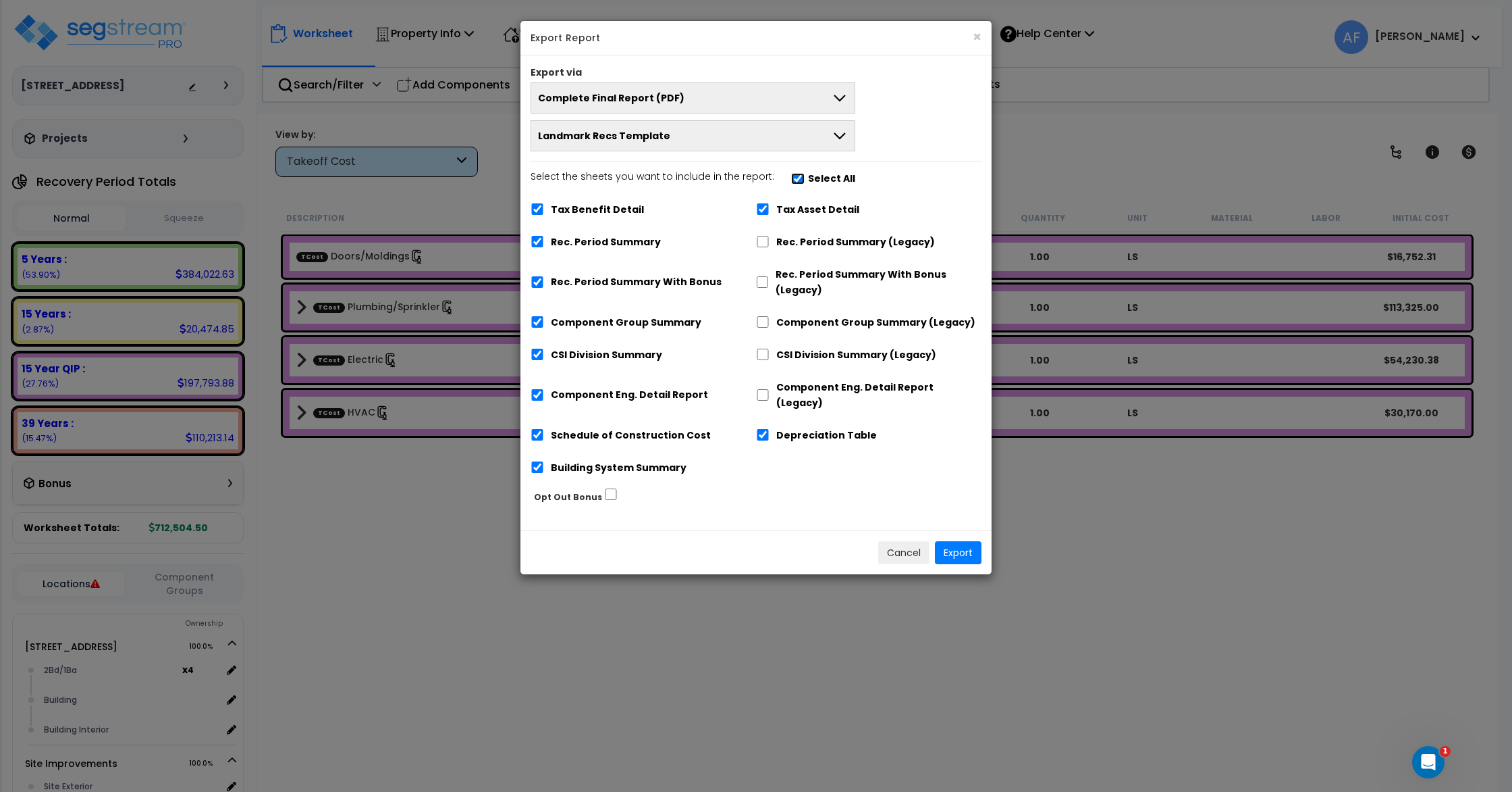
checkbox input "true"
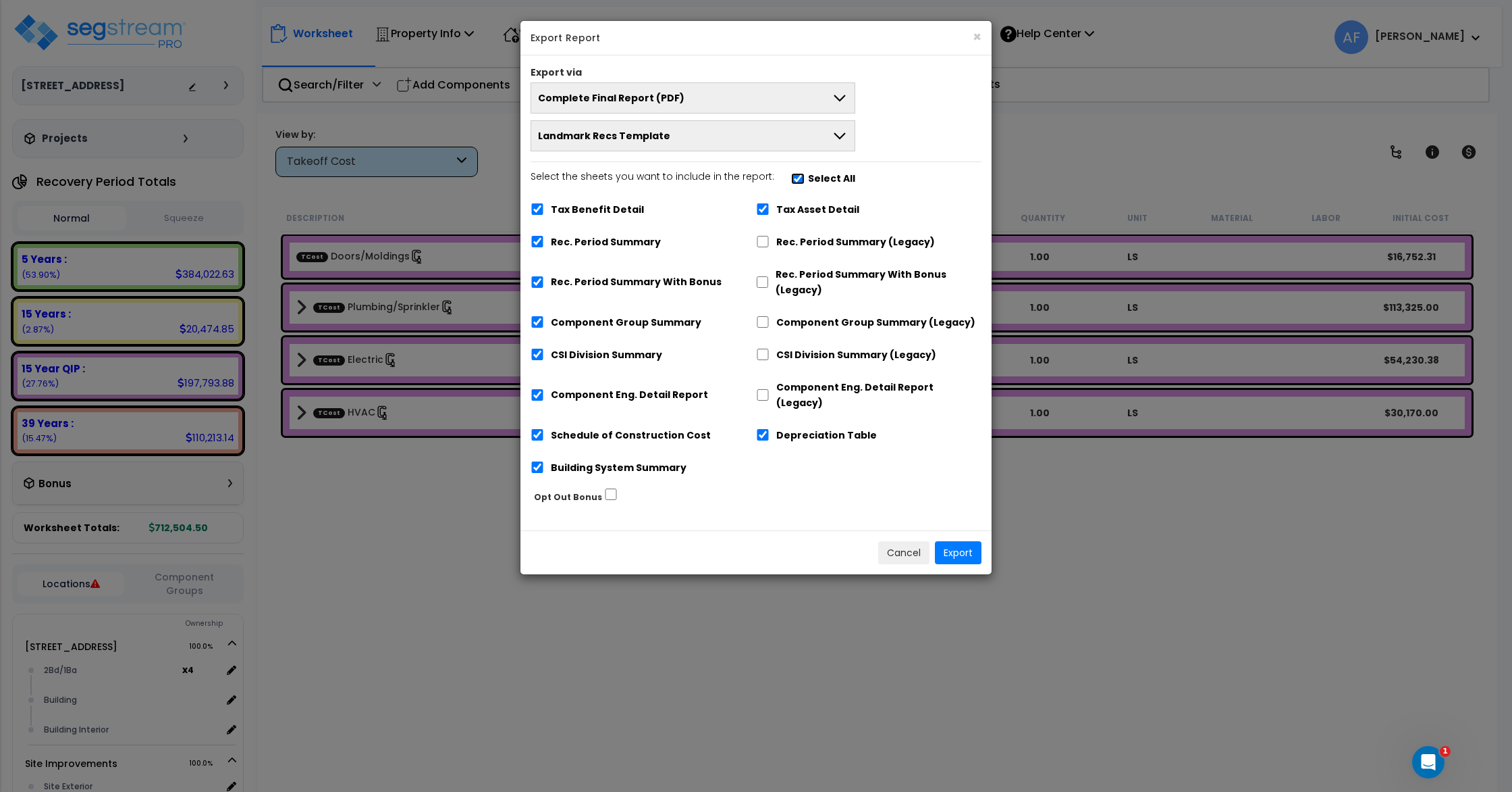
checkbox input "true"
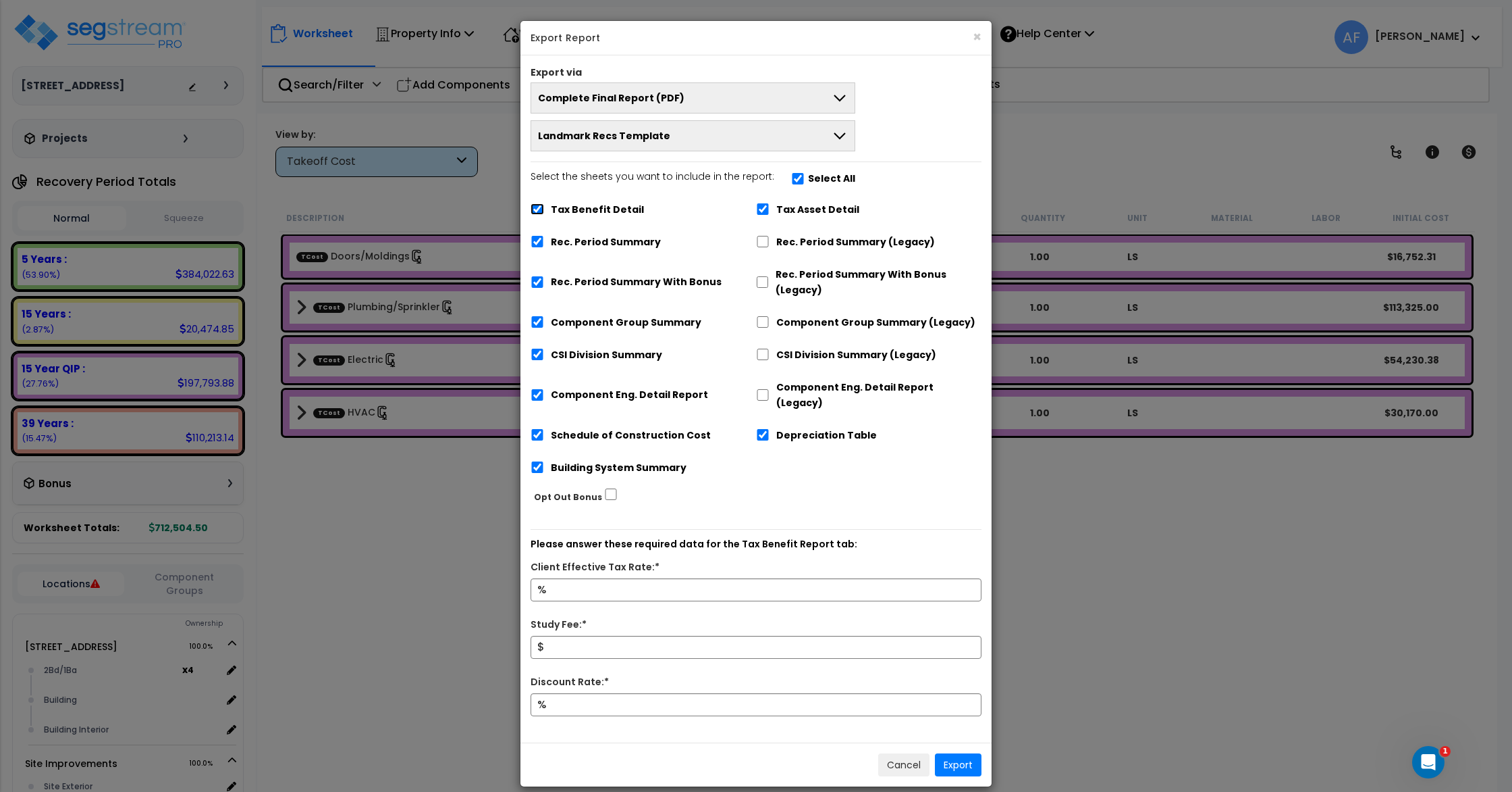
click at [537, 209] on input "Tax Benefit Detail" at bounding box center [537, 208] width 14 height 12
checkbox input "false"
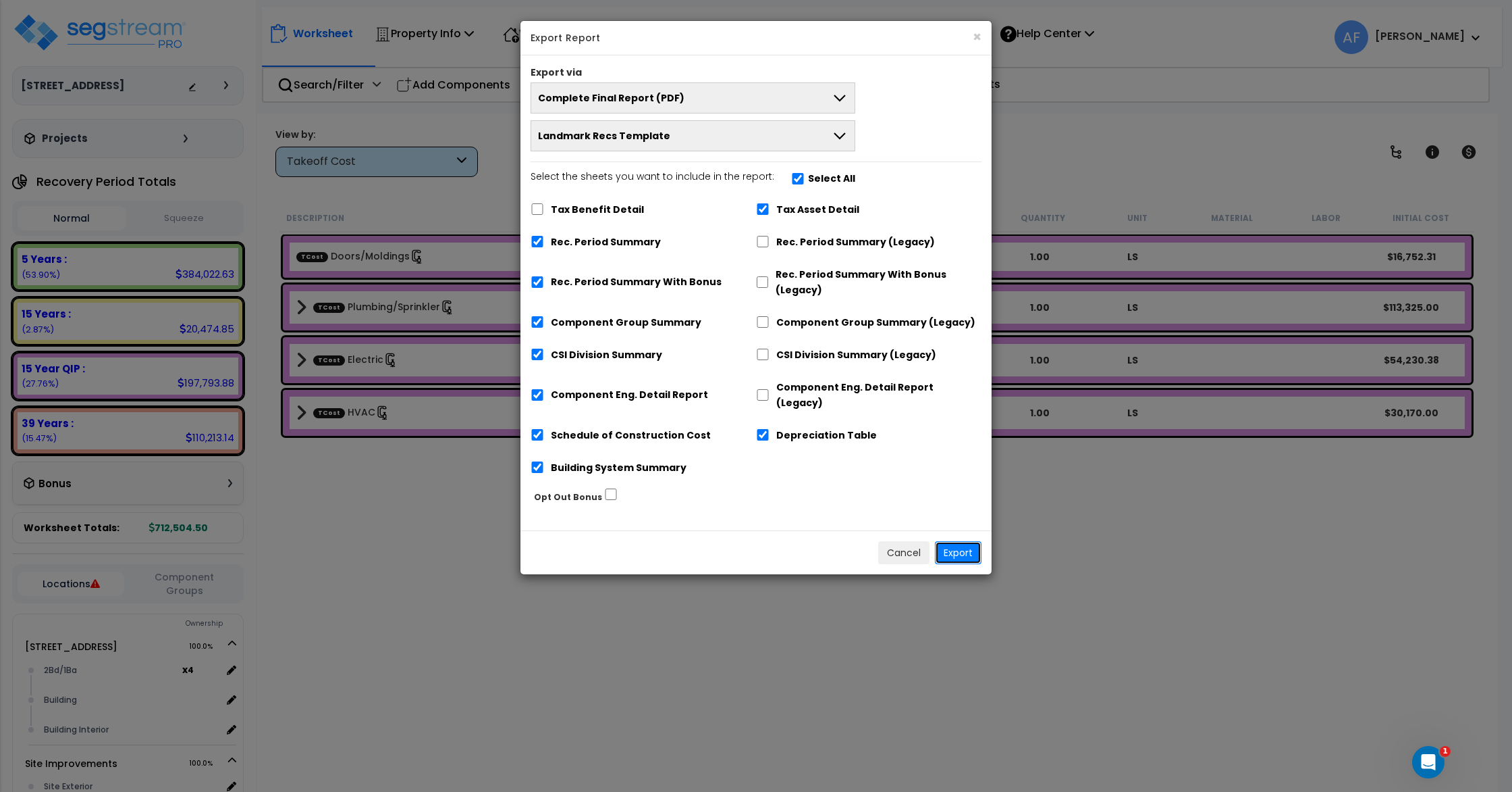
click at [967, 542] on button "Export" at bounding box center [958, 552] width 47 height 23
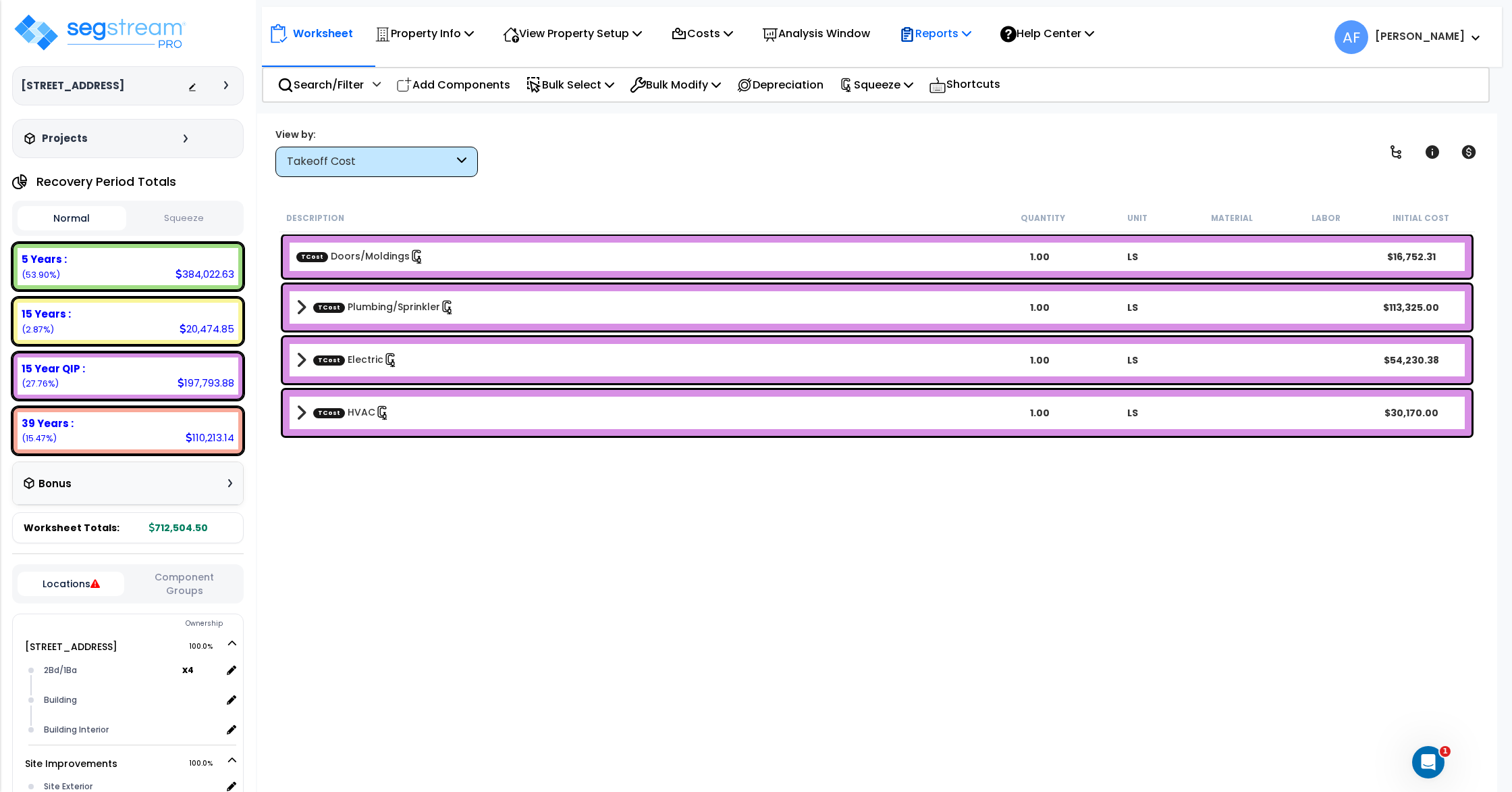
click at [947, 41] on p "Reports" at bounding box center [935, 33] width 72 height 18
click at [957, 75] on link "Get Report" at bounding box center [959, 64] width 133 height 27
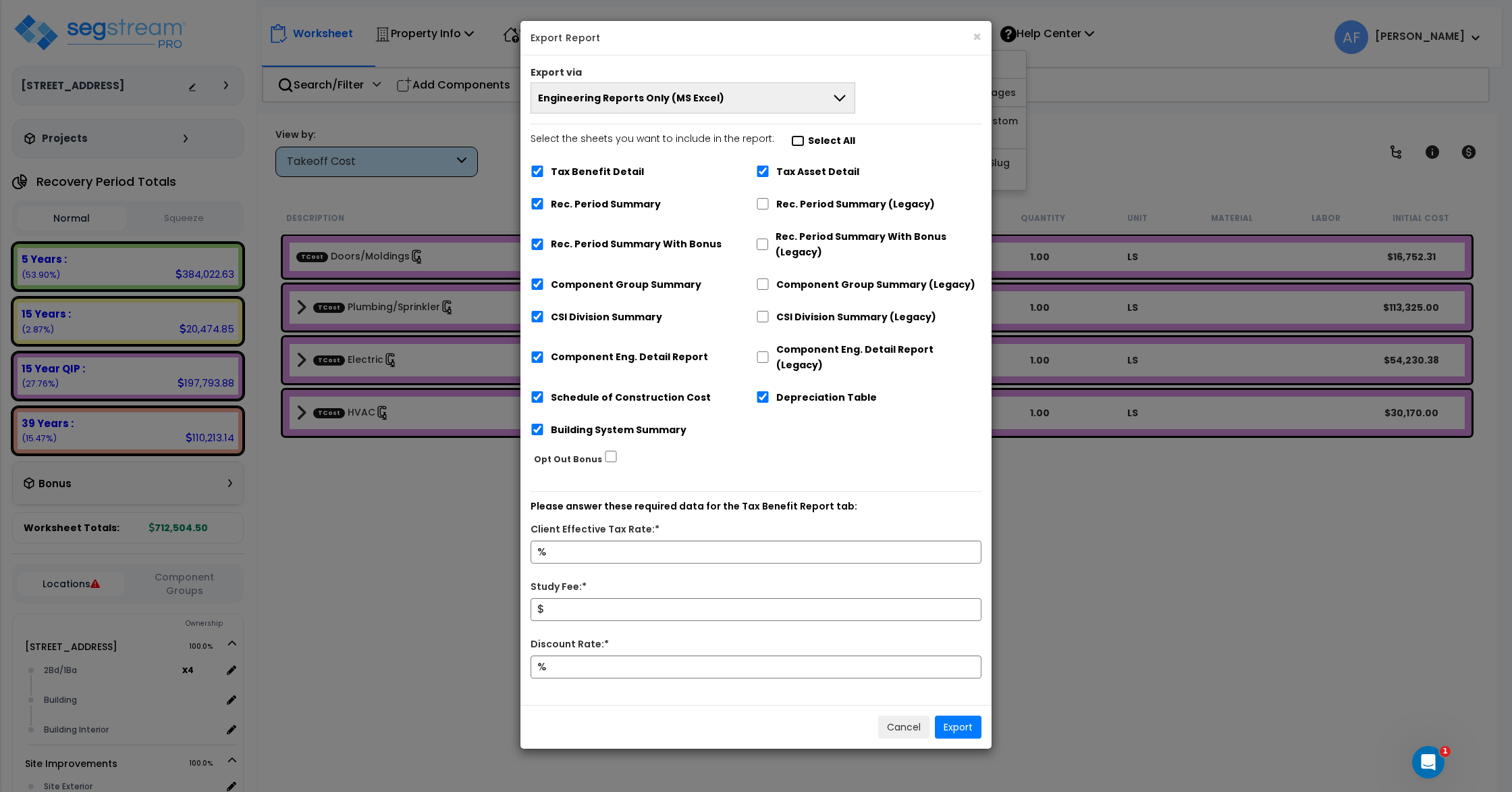
click at [792, 141] on input "Select the sheets you want to include in the report: Select All" at bounding box center [798, 141] width 14 height 12
checkbox input "false"
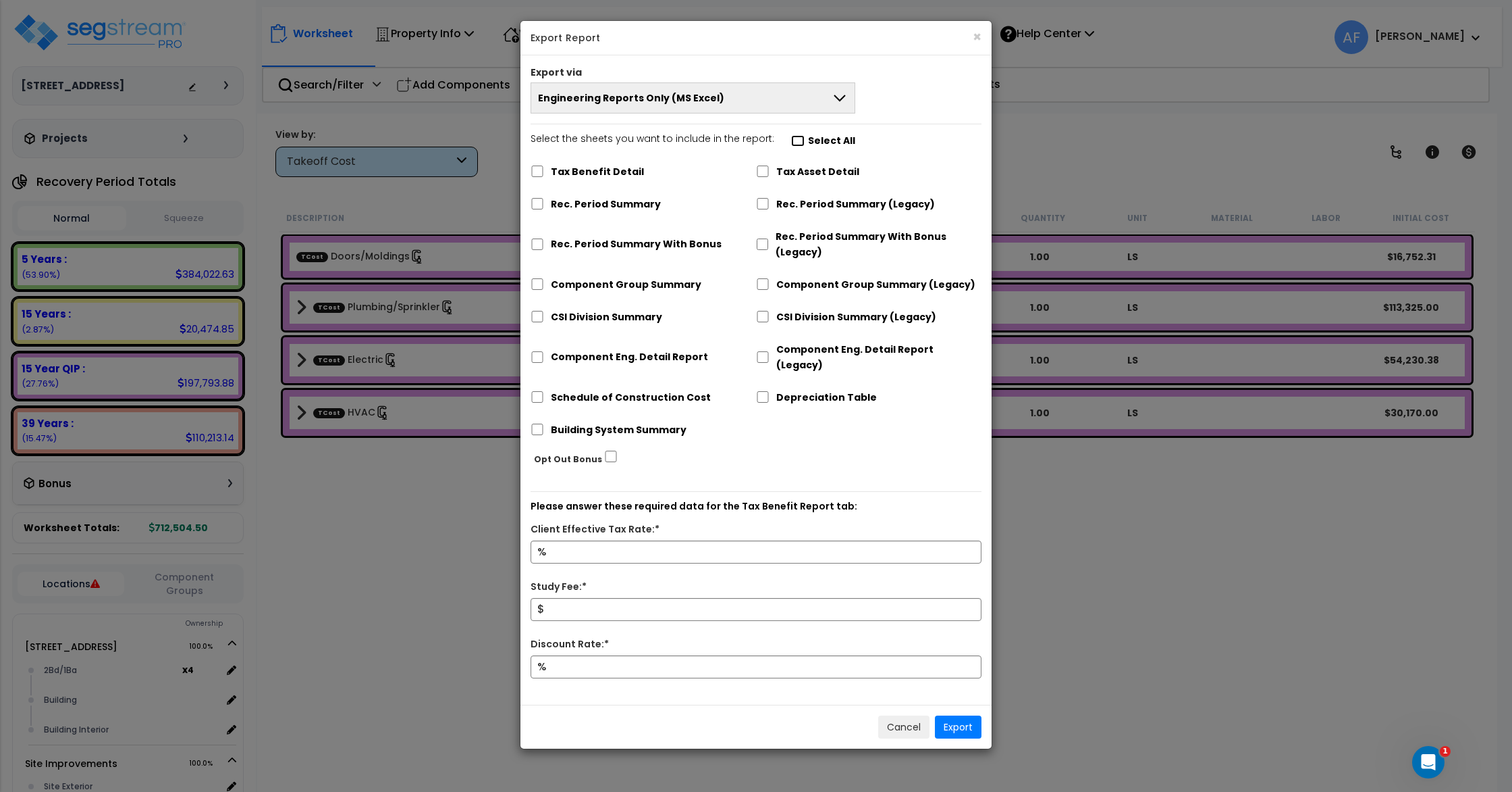
checkbox input "false"
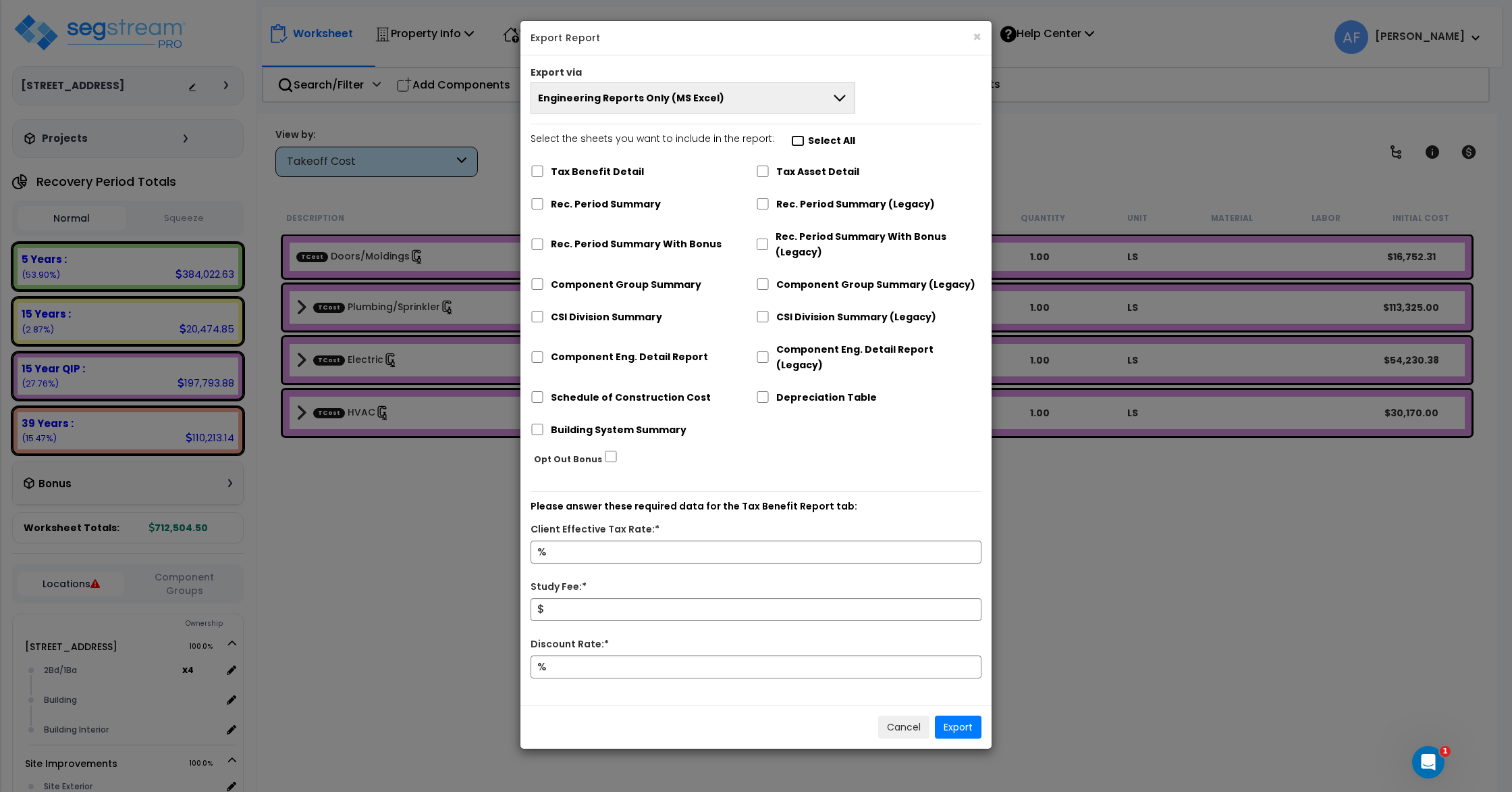
checkbox input "false"
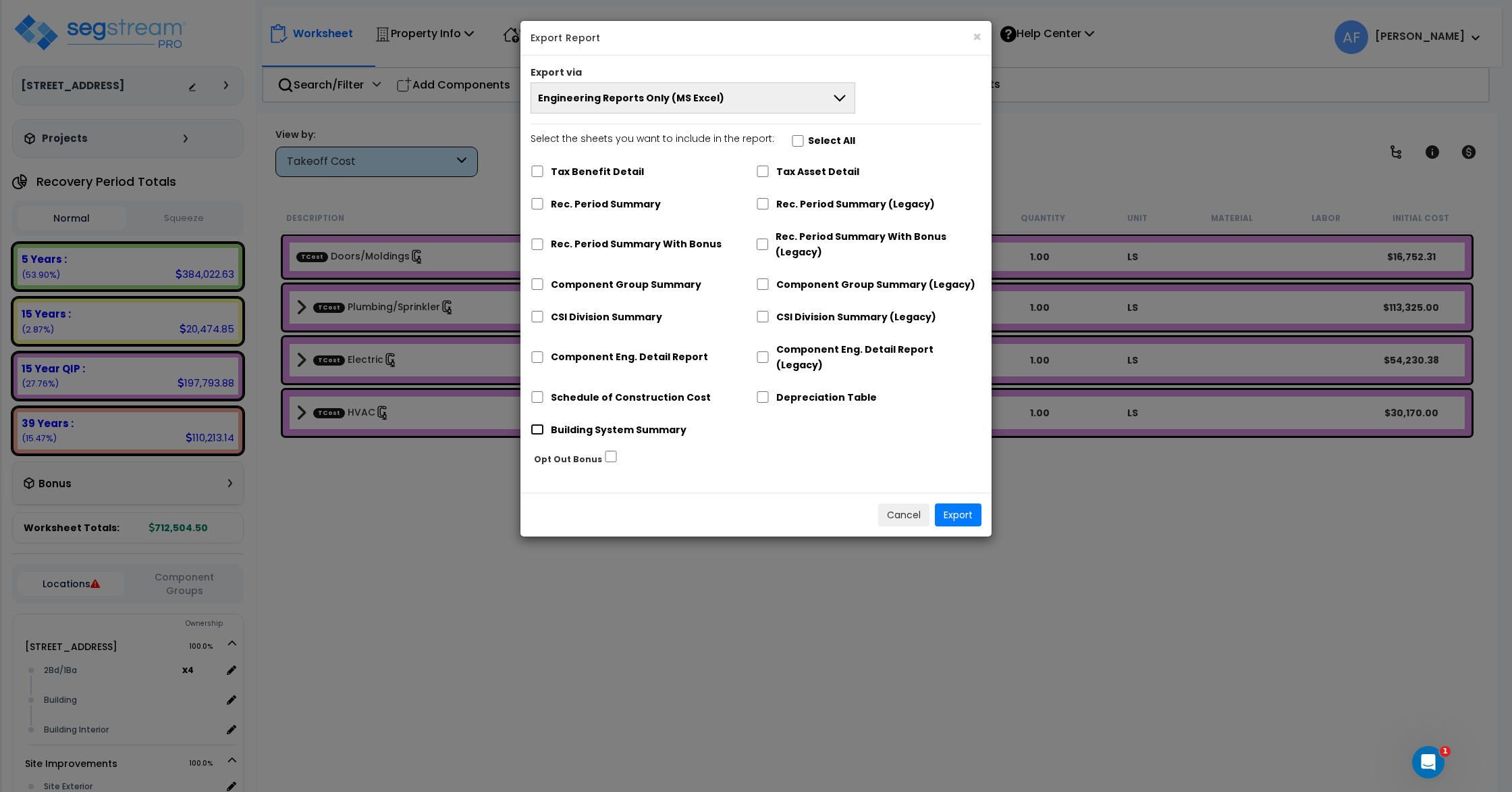
click at [542, 424] on input "Building System Summary" at bounding box center [537, 429] width 14 height 12
checkbox input "true"
click at [770, 383] on div "Depreciation Table" at bounding box center [869, 396] width 225 height 25
click at [767, 391] on input "Depreciation Table" at bounding box center [763, 397] width 14 height 12
checkbox input "true"
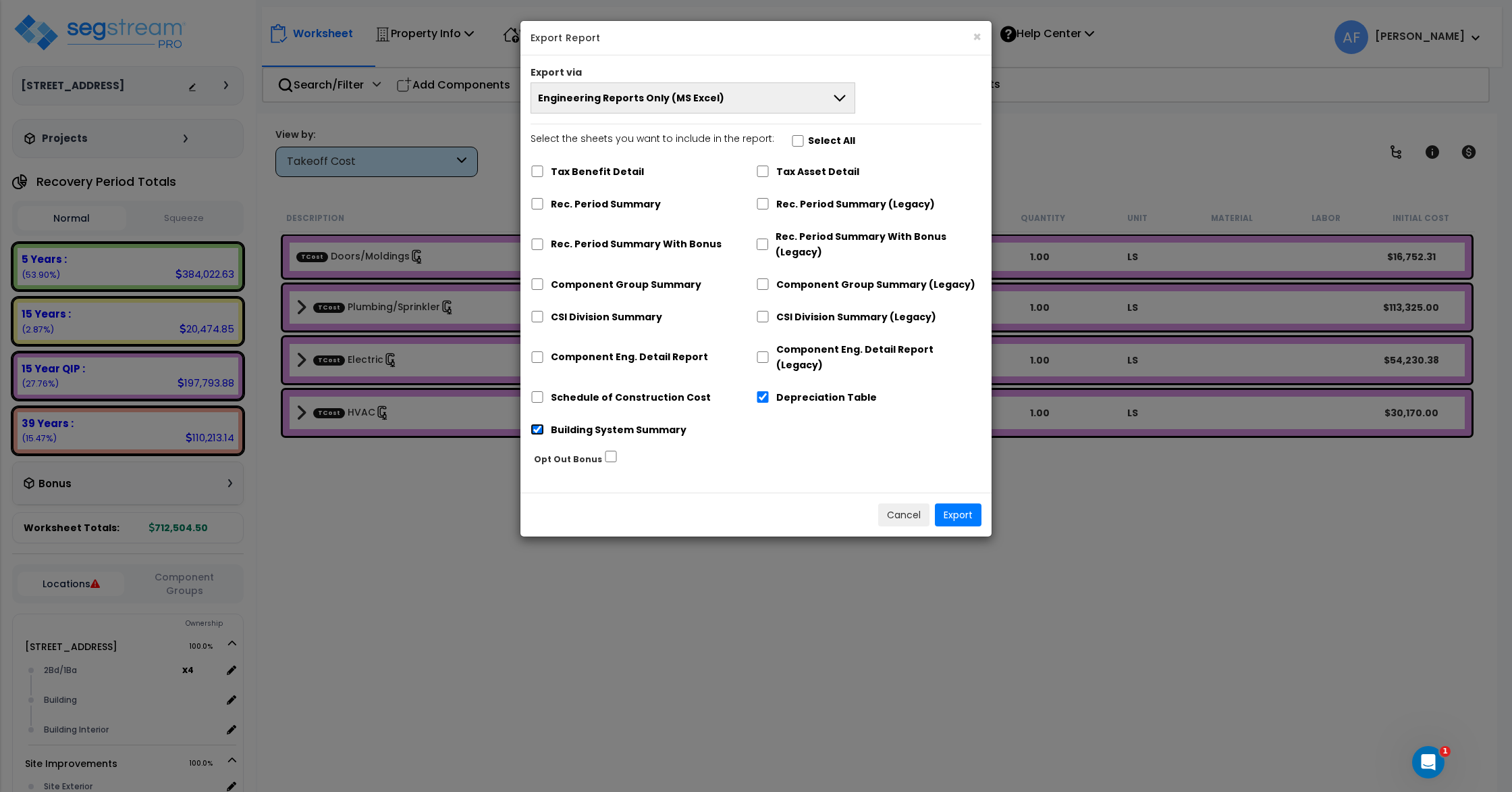
click at [539, 424] on input "Building System Summary" at bounding box center [537, 429] width 14 height 12
checkbox input "false"
click at [534, 351] on input "Component Eng. Detail Report" at bounding box center [537, 356] width 14 height 12
checkbox input "true"
click at [964, 503] on button "Export" at bounding box center [958, 514] width 47 height 23
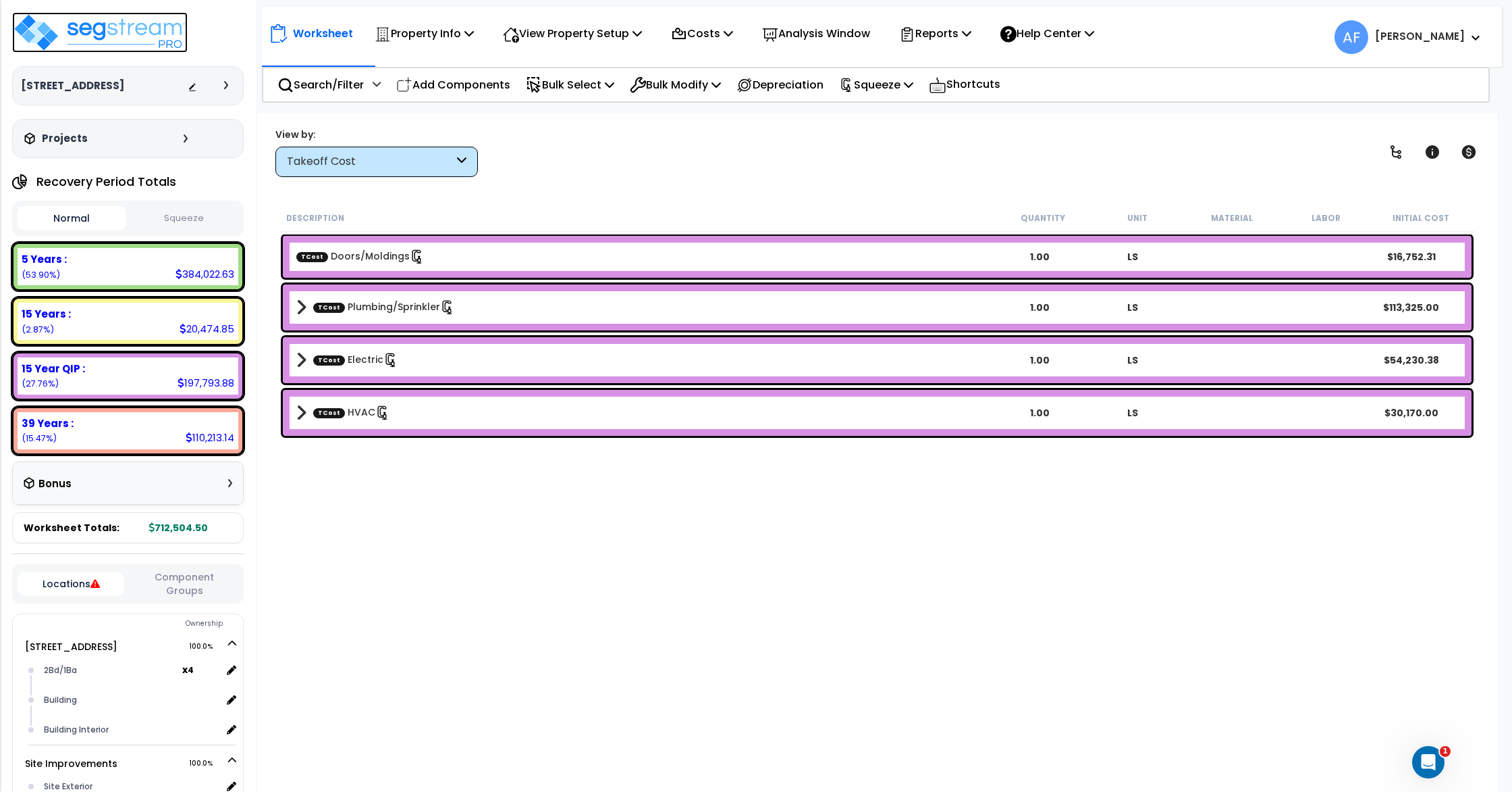
click at [99, 37] on img at bounding box center [99, 32] width 176 height 41
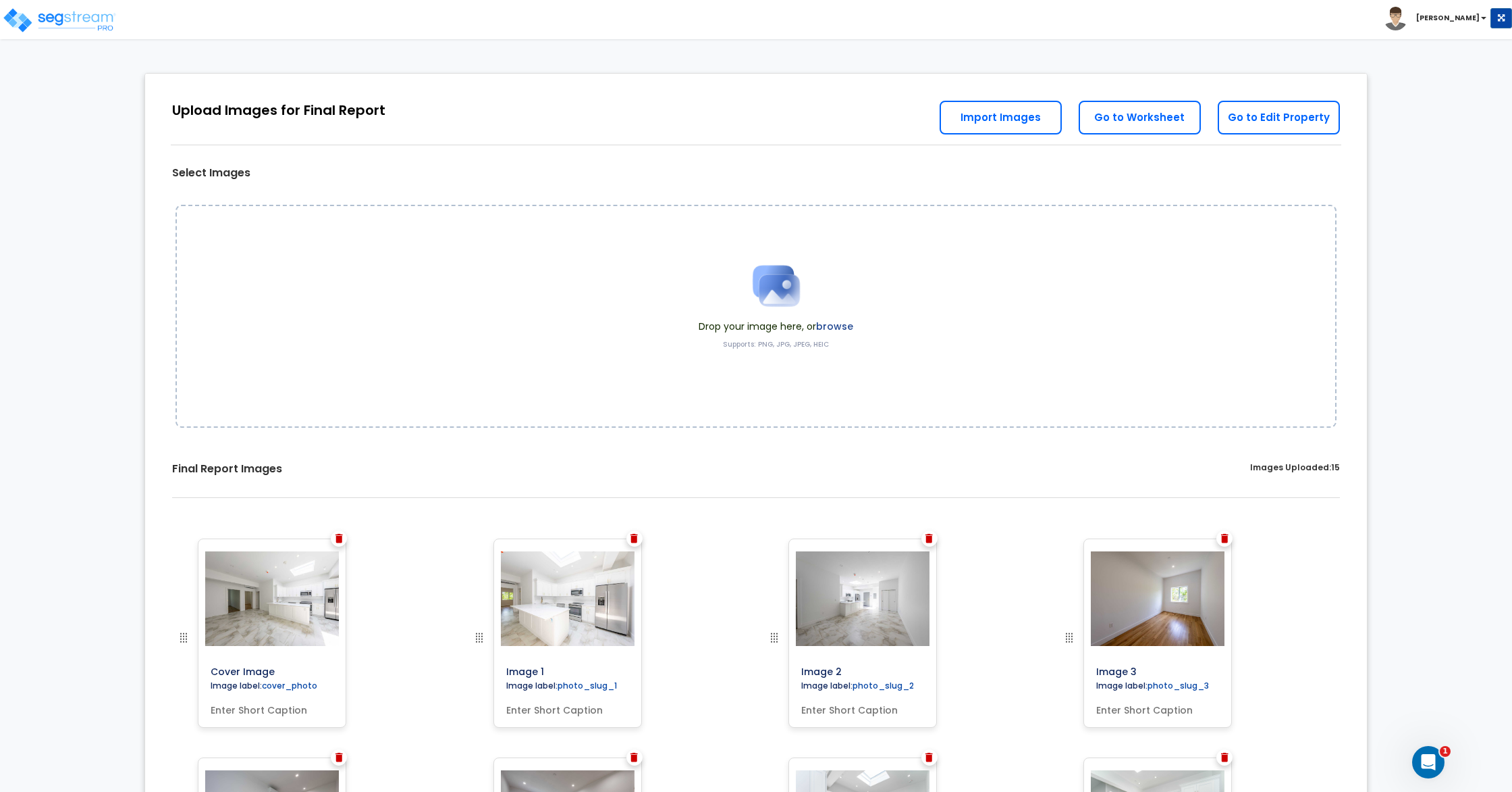
click at [340, 539] on img at bounding box center [339, 539] width 7 height 9
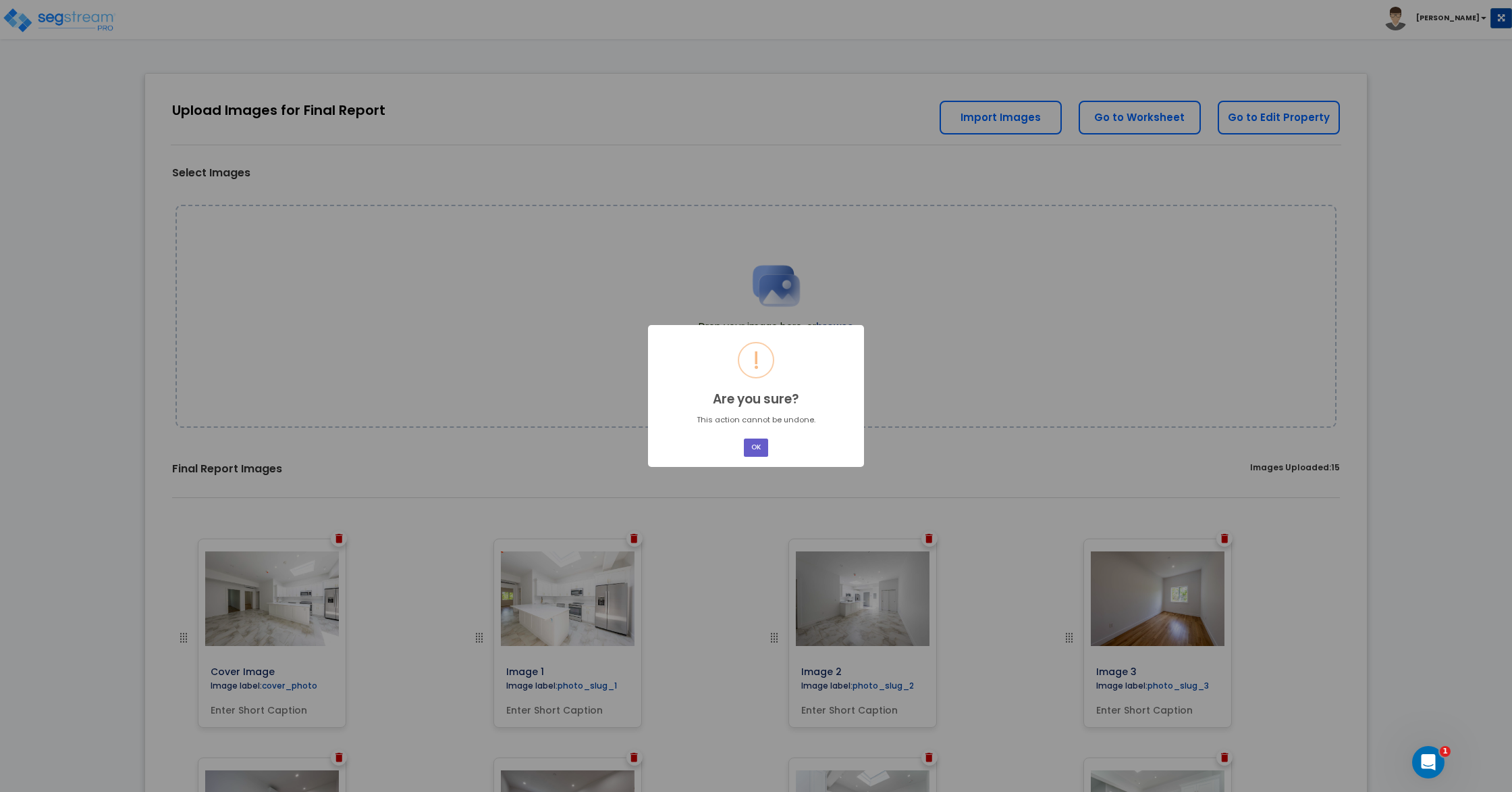
click at [760, 455] on button "OK" at bounding box center [756, 447] width 24 height 18
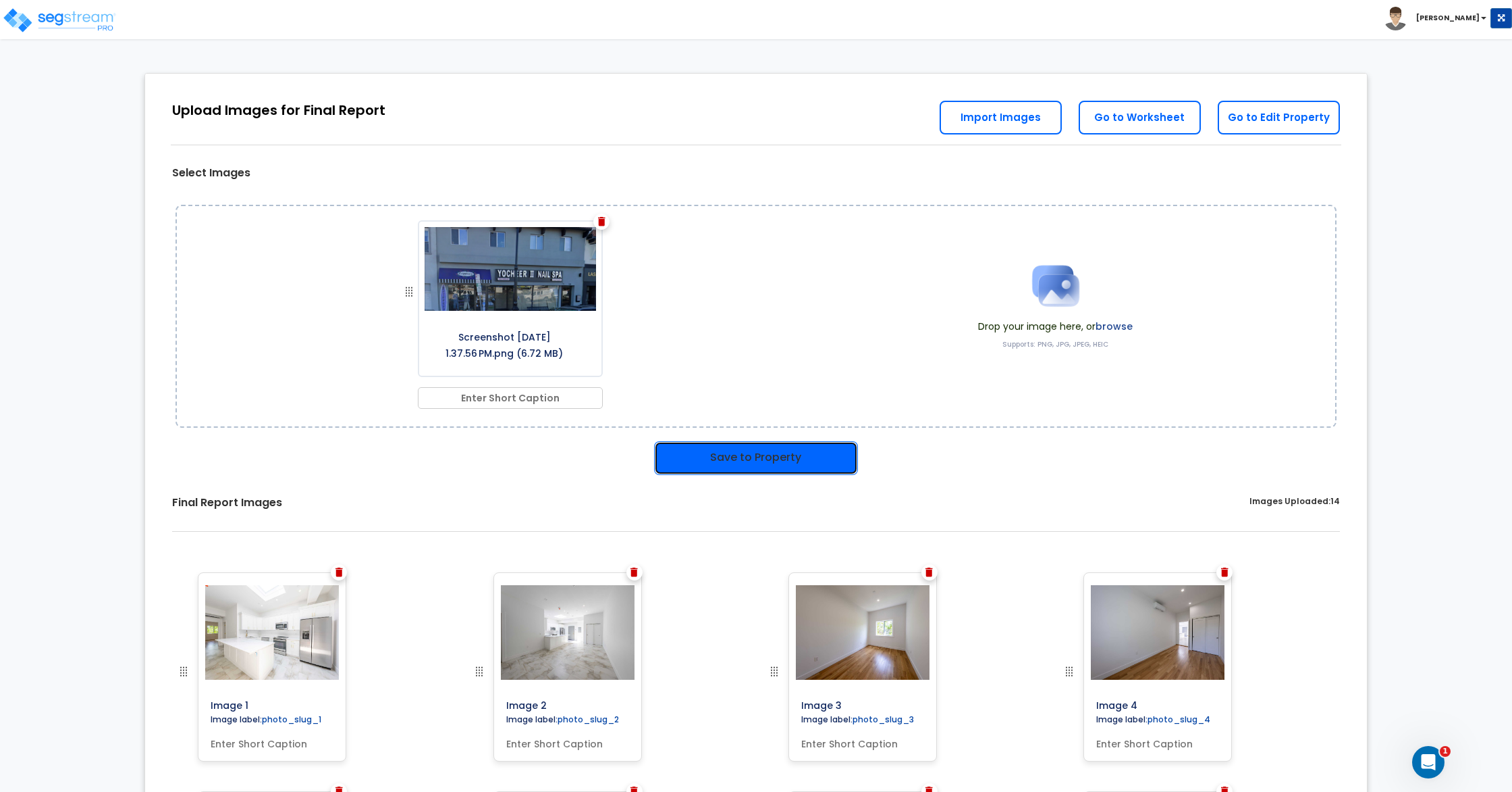
click at [765, 462] on button "Save to Property" at bounding box center [756, 457] width 204 height 33
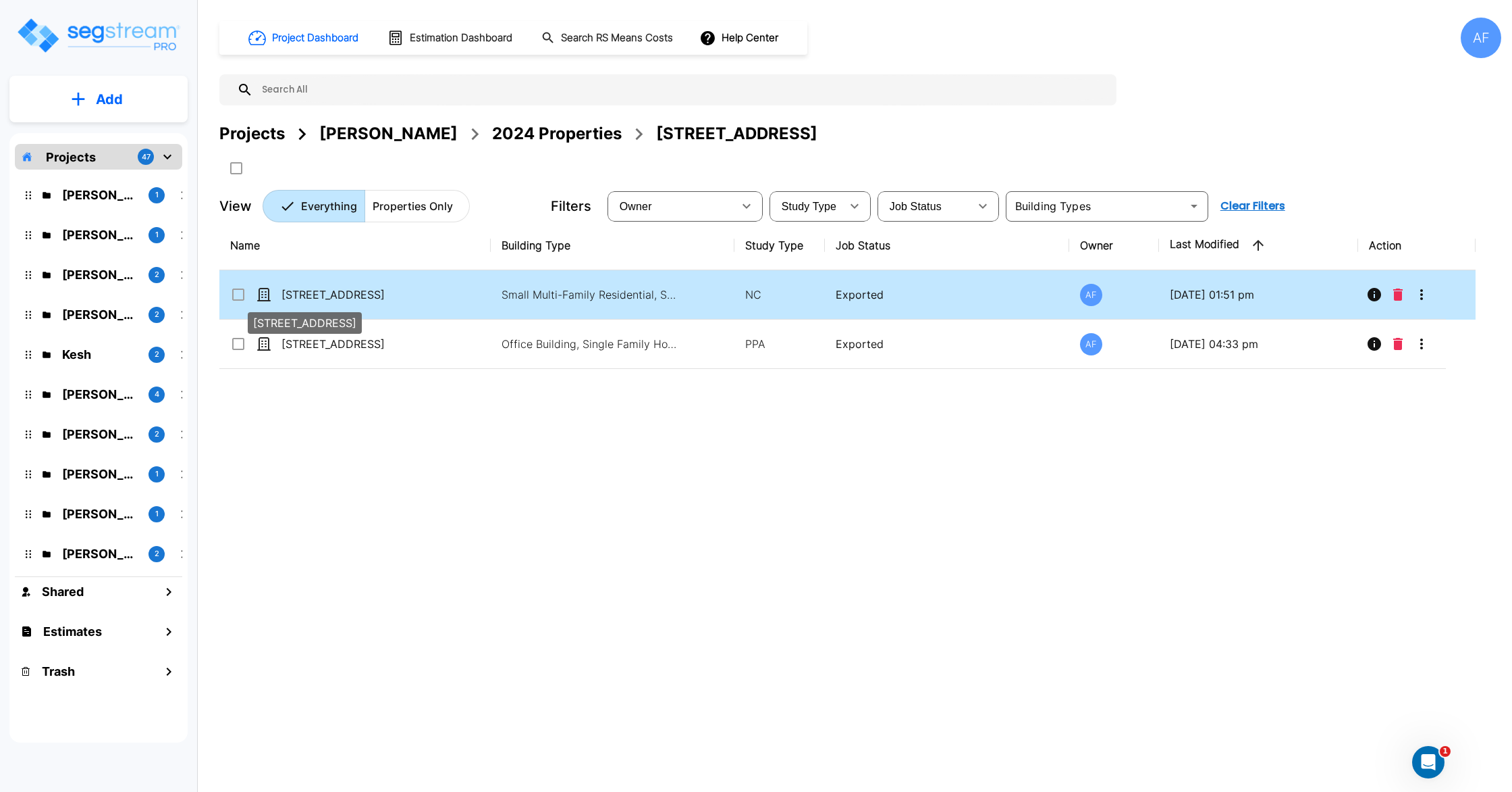
click at [359, 291] on p "[STREET_ADDRESS]" at bounding box center [349, 295] width 135 height 16
checkbox input "true"
click at [359, 291] on p "[STREET_ADDRESS]" at bounding box center [349, 295] width 135 height 16
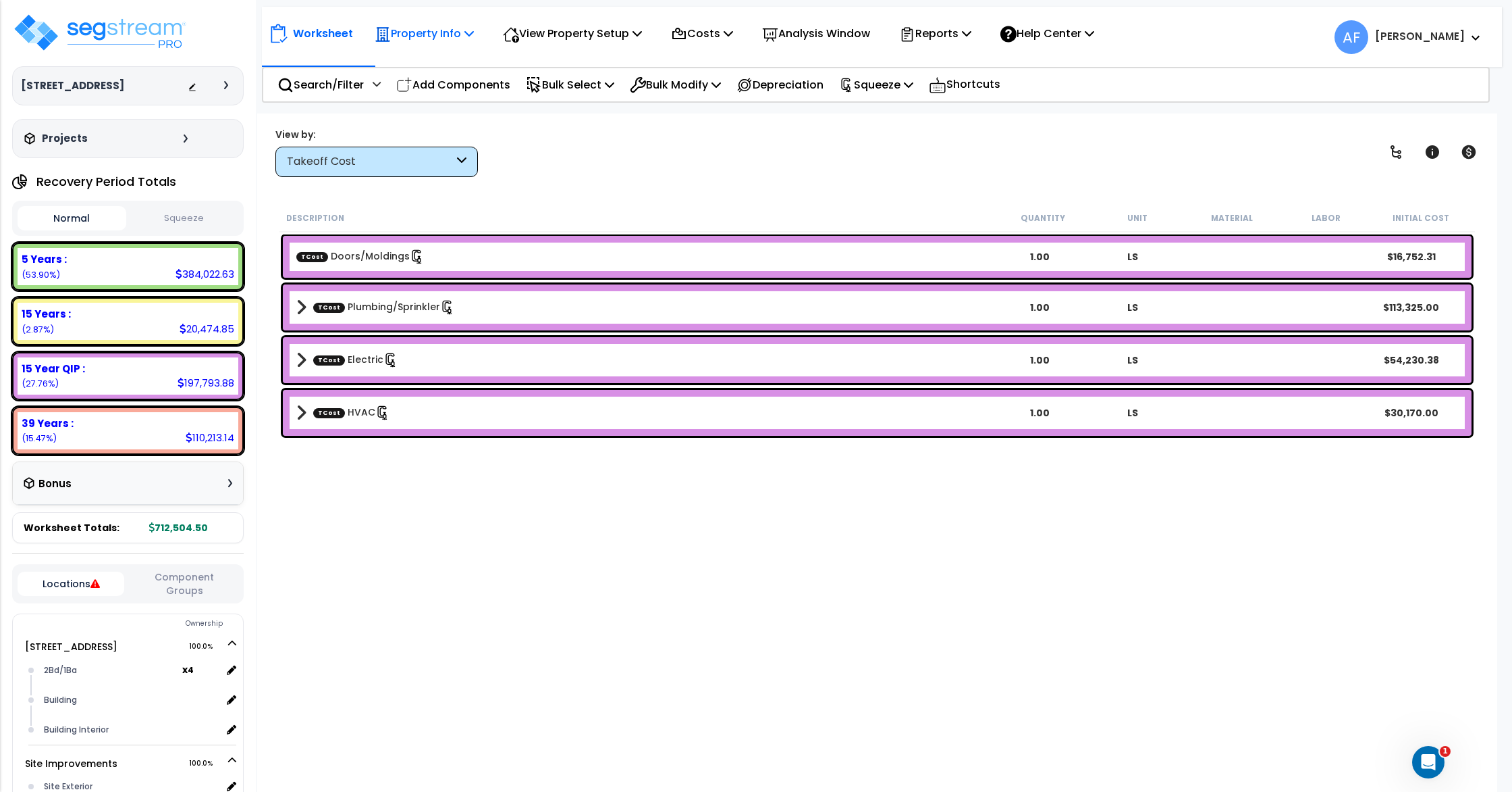
click at [428, 40] on p "Property Info" at bounding box center [425, 33] width 99 height 18
click at [438, 59] on link "Property Setup" at bounding box center [435, 64] width 133 height 27
click at [115, 24] on img at bounding box center [99, 32] width 176 height 41
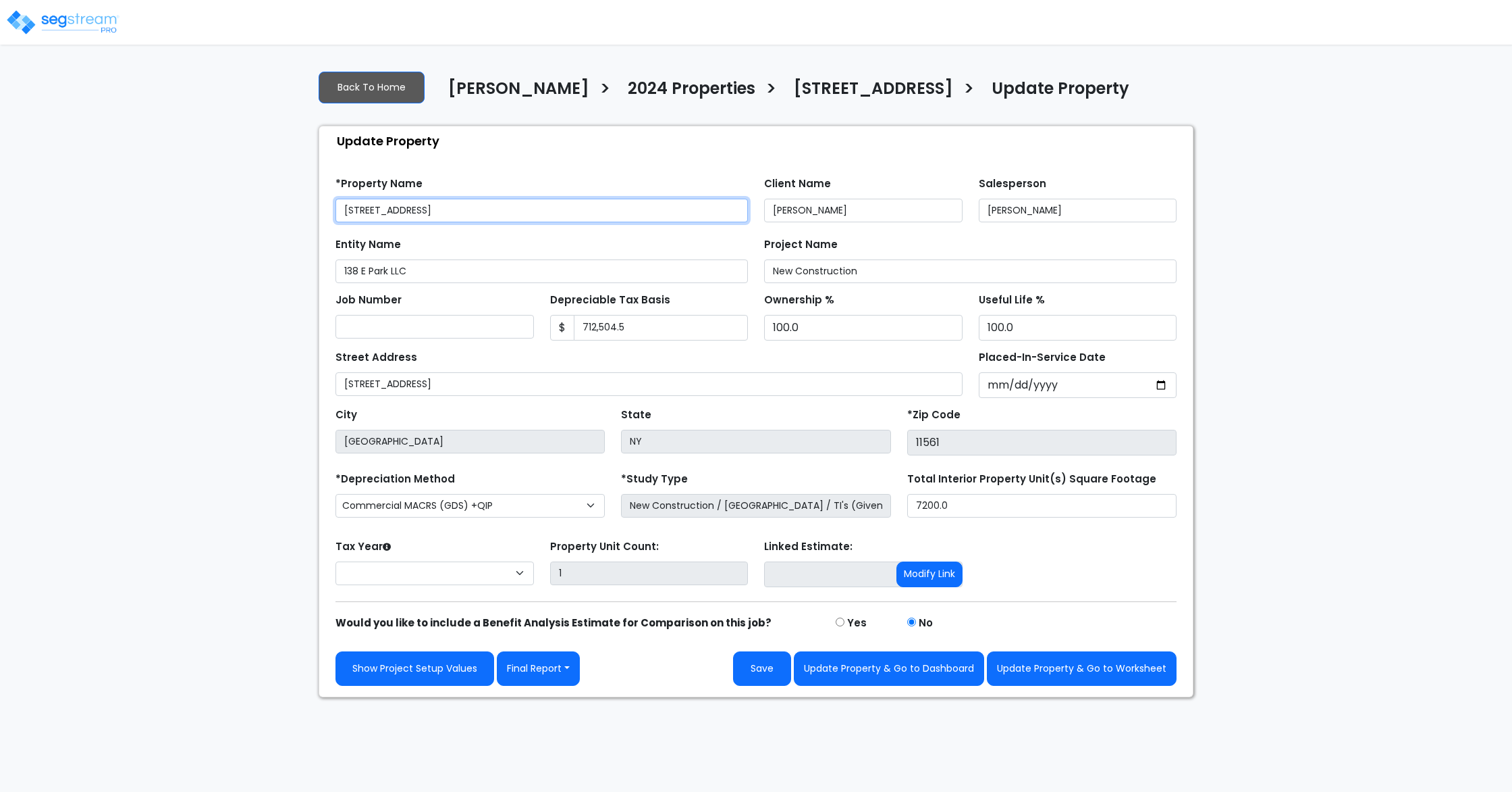
select select "2024"
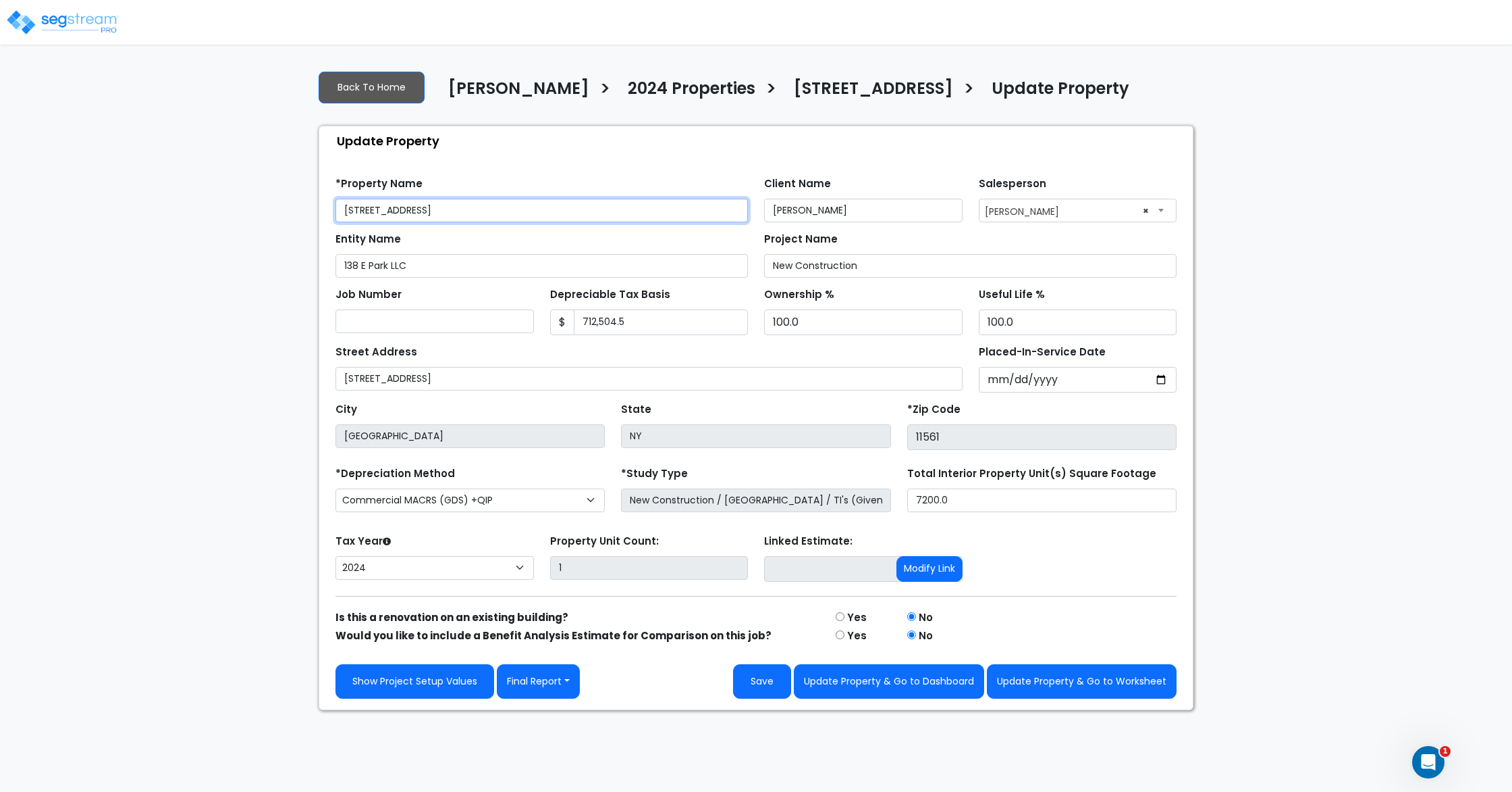
click at [361, 222] on input "[STREET_ADDRESS]" at bounding box center [542, 210] width 413 height 23
click at [343, 222] on input "[STREET_ADDRESS]" at bounding box center [542, 210] width 413 height 23
drag, startPoint x: 410, startPoint y: 226, endPoint x: 551, endPoint y: 229, distance: 141.0
click at [551, 222] on input "[STREET_ADDRESS]" at bounding box center [542, 210] width 413 height 23
type input "New Construction: [STREET_ADDRESS]"
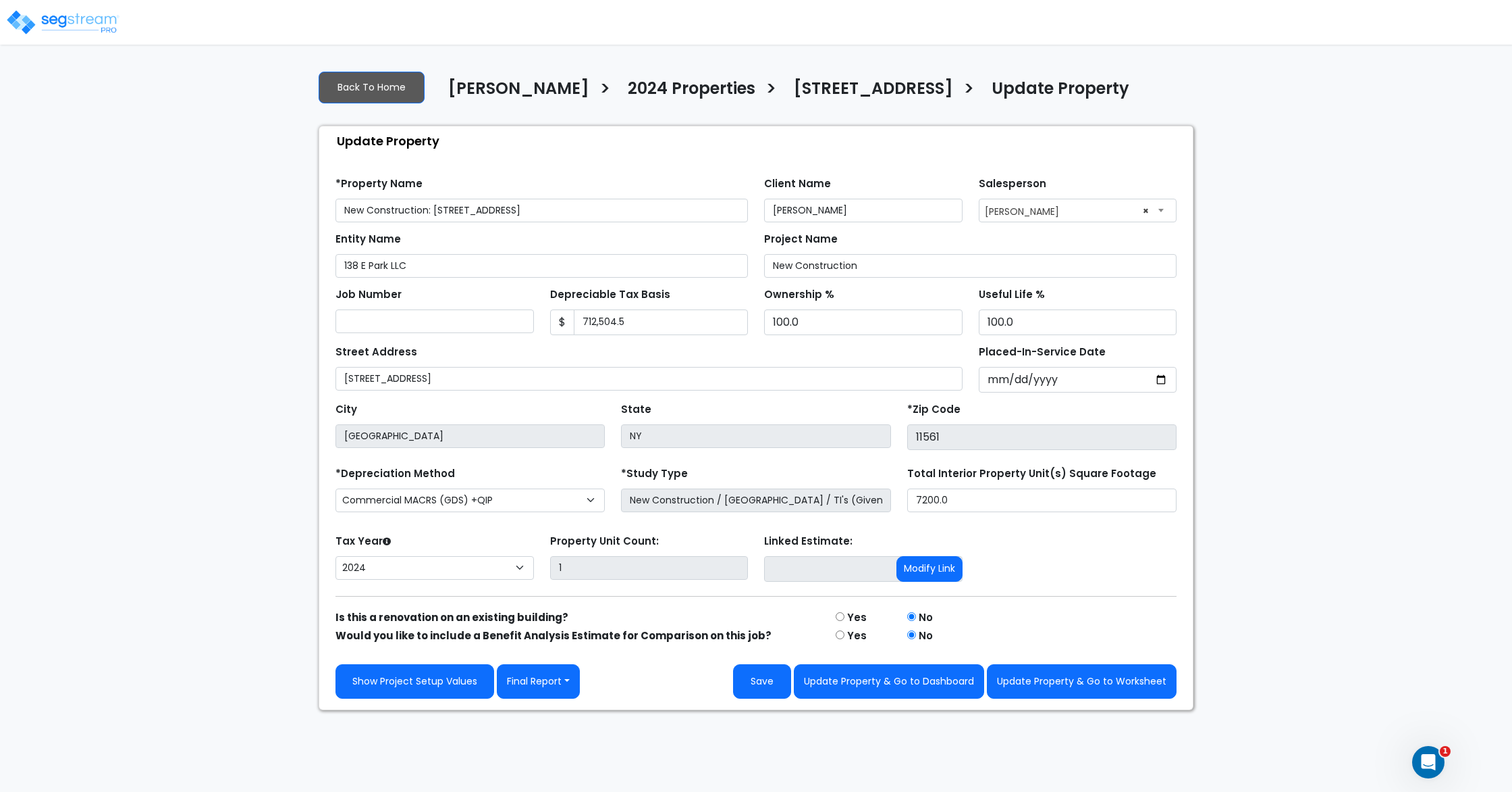
click at [598, 155] on div "Update Property" at bounding box center [760, 141] width 867 height 29
click at [1087, 698] on button "Update Property & Go to Worksheet" at bounding box center [1082, 681] width 189 height 34
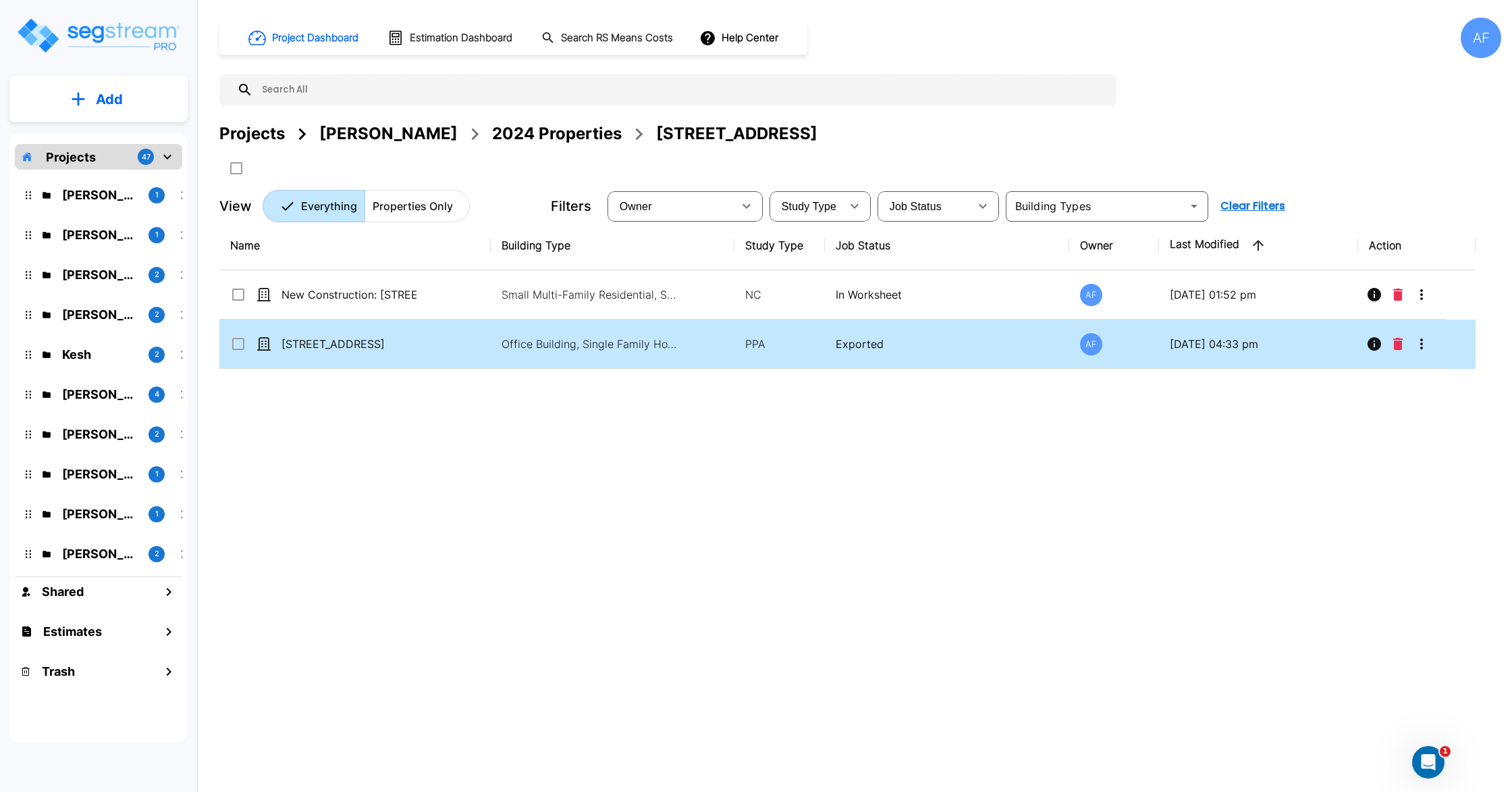
click at [443, 343] on td "[STREET_ADDRESS]" at bounding box center [354, 344] width 271 height 50
checkbox input "true"
click at [443, 343] on td "[STREET_ADDRESS]" at bounding box center [354, 344] width 271 height 50
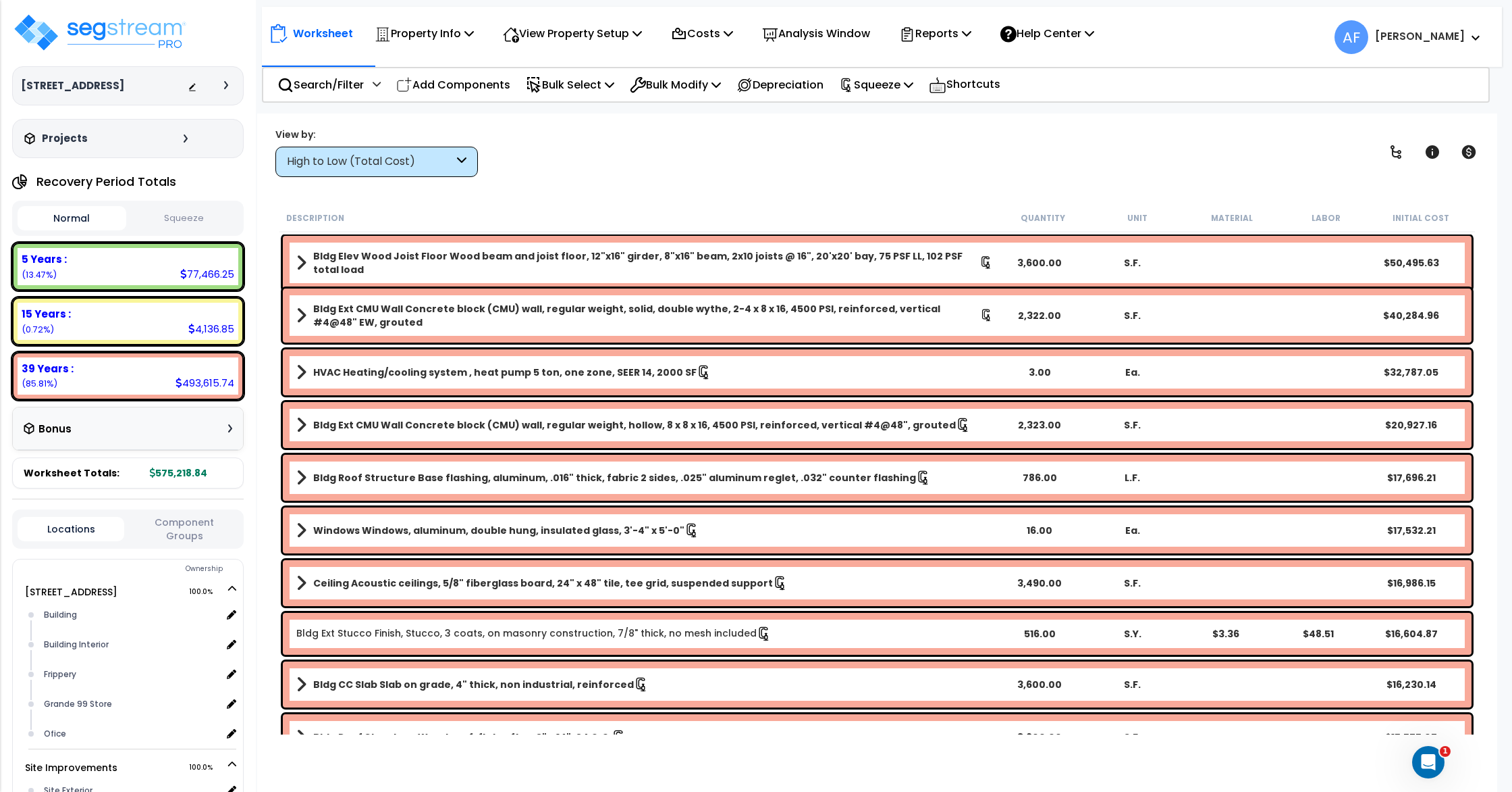
scroll to position [12, 0]
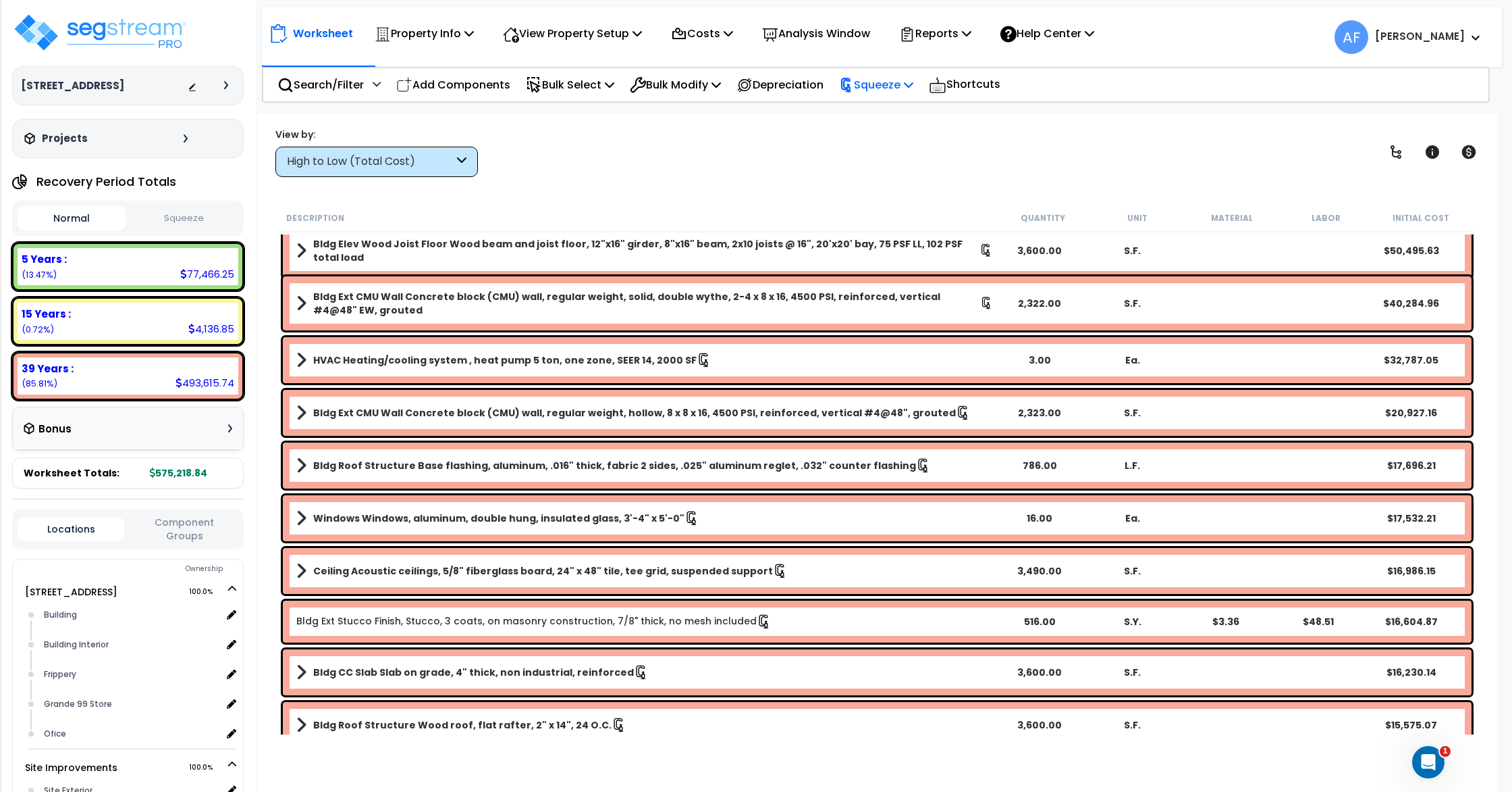
click at [903, 83] on p "Squeeze" at bounding box center [876, 85] width 74 height 18
click at [818, 136] on div "View by: High to Low (Total Cost) High to Low (Total Cost)" at bounding box center [877, 152] width 1214 height 50
click at [411, 40] on p "Property Info" at bounding box center [425, 33] width 99 height 18
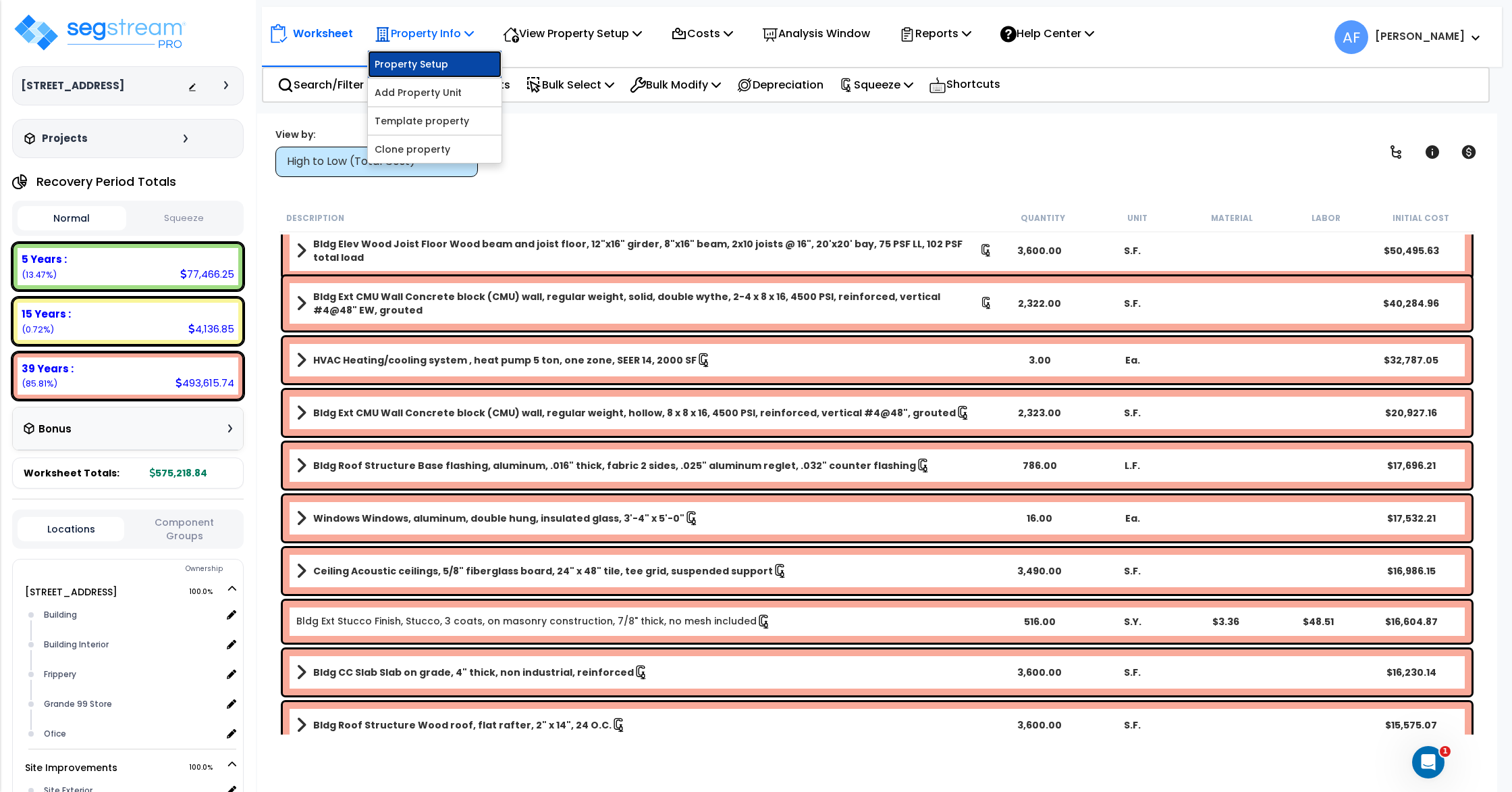
click at [413, 63] on link "Property Setup" at bounding box center [435, 64] width 133 height 27
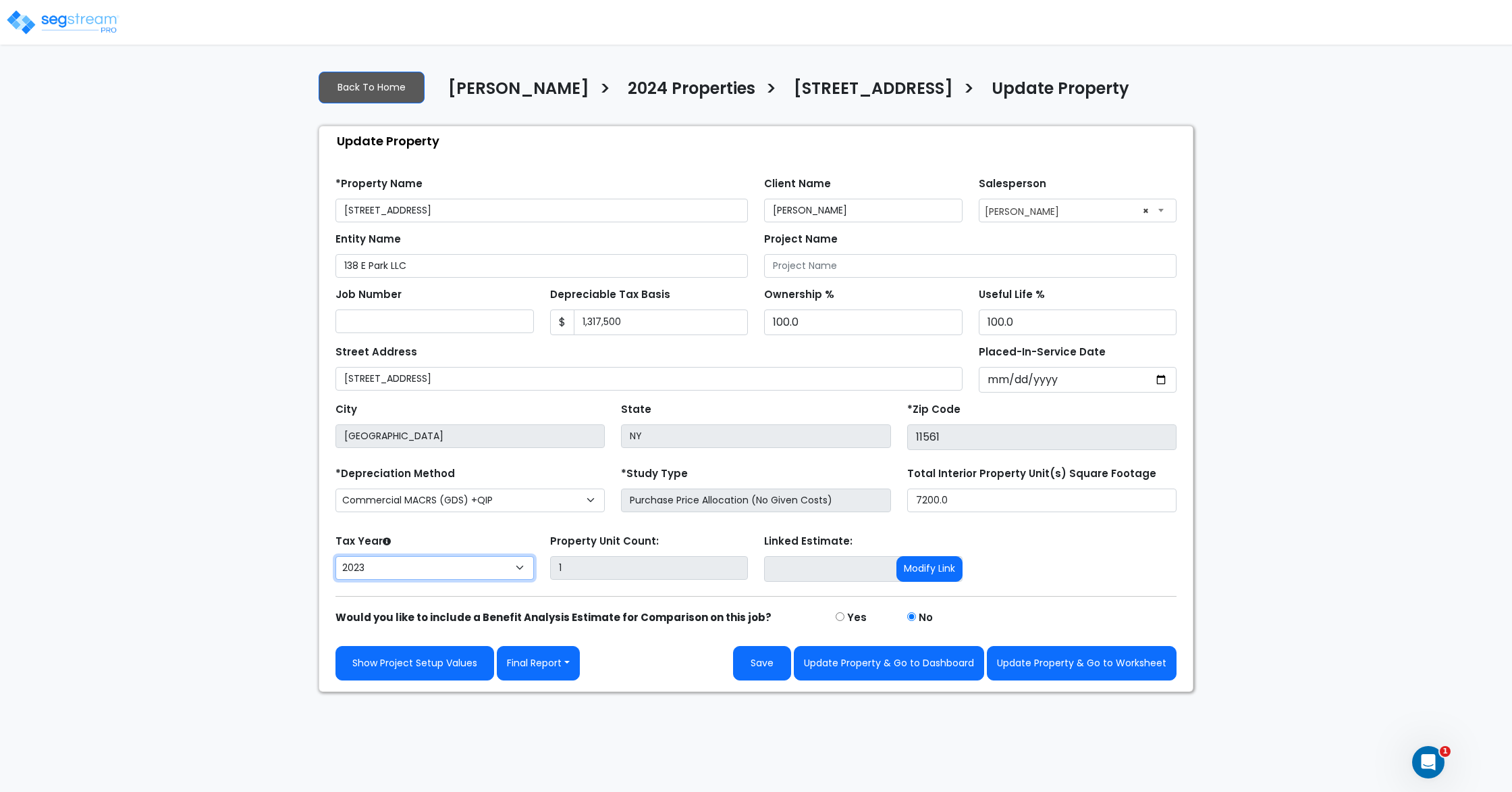
click at [440, 580] on select "[CREDIT_CARD_NUMBER]" at bounding box center [435, 567] width 198 height 23
select select "2024"
click at [335, 572] on select "[CREDIT_CARD_NUMBER]" at bounding box center [435, 567] width 198 height 23
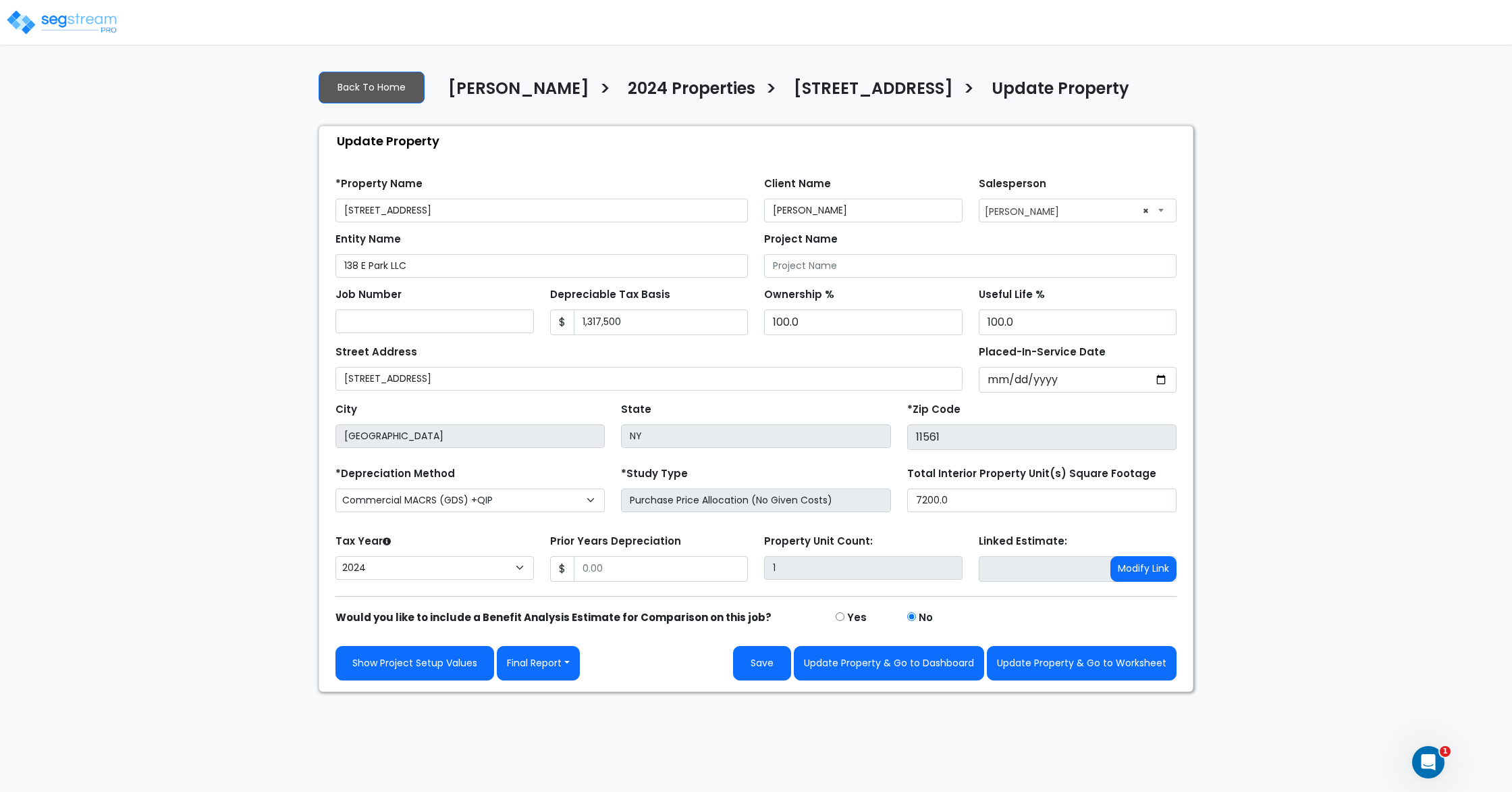
click at [472, 552] on div "Tax Year Please Enter The Placed In Service Date First. [CREDIT_CARD_NUMBER]" at bounding box center [435, 558] width 215 height 54
click at [657, 582] on input "Prior Years Depreciation" at bounding box center [662, 568] width 175 height 25
paste input "text"
click at [681, 537] on form "*Property Name [STREET_ADDRESS] Client Name [PERSON_NAME] Salesperson × Entity …" at bounding box center [756, 423] width 841 height 513
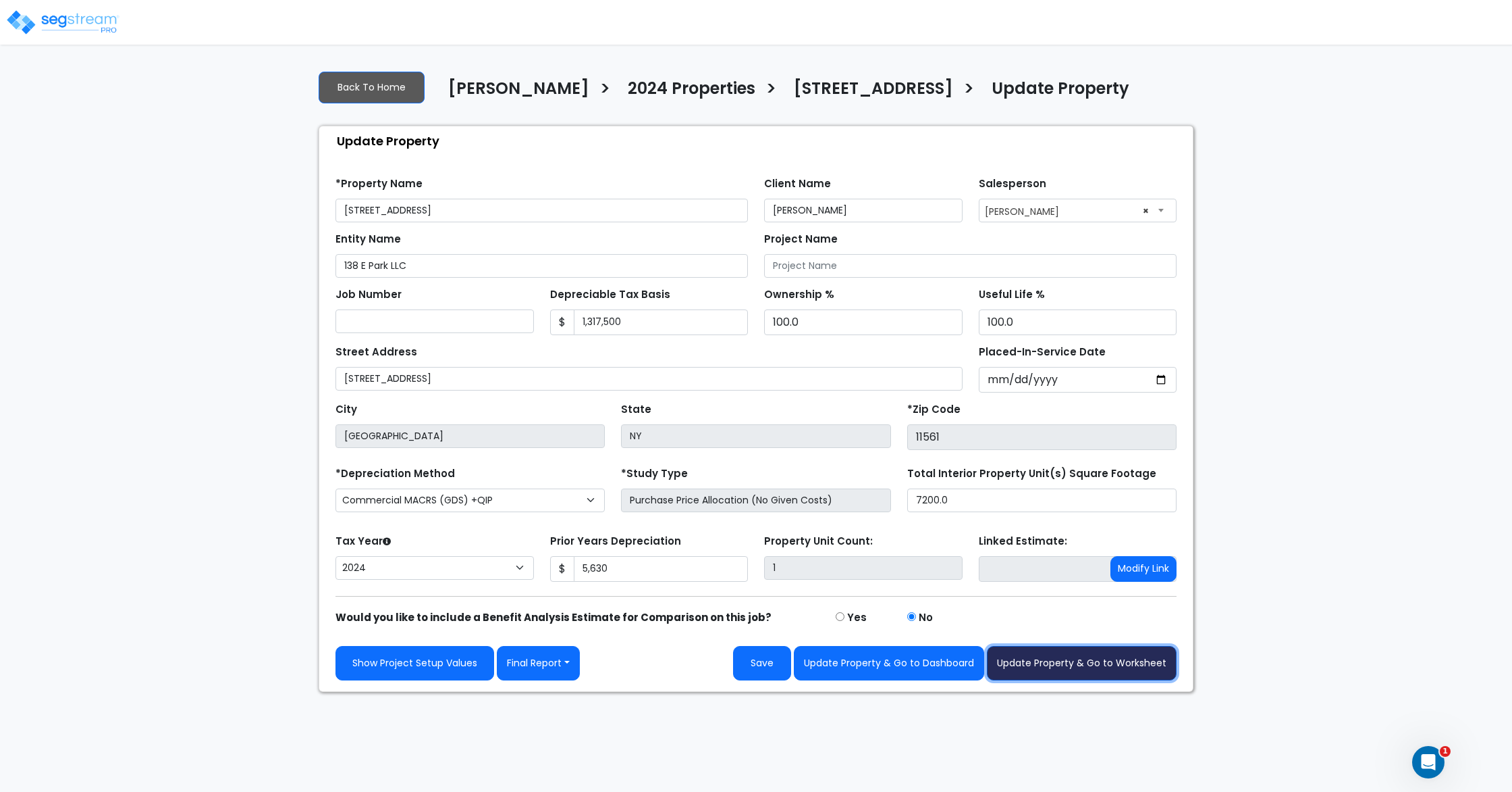
click at [1094, 680] on button "Update Property & Go to Worksheet" at bounding box center [1082, 663] width 189 height 34
type input "5630"
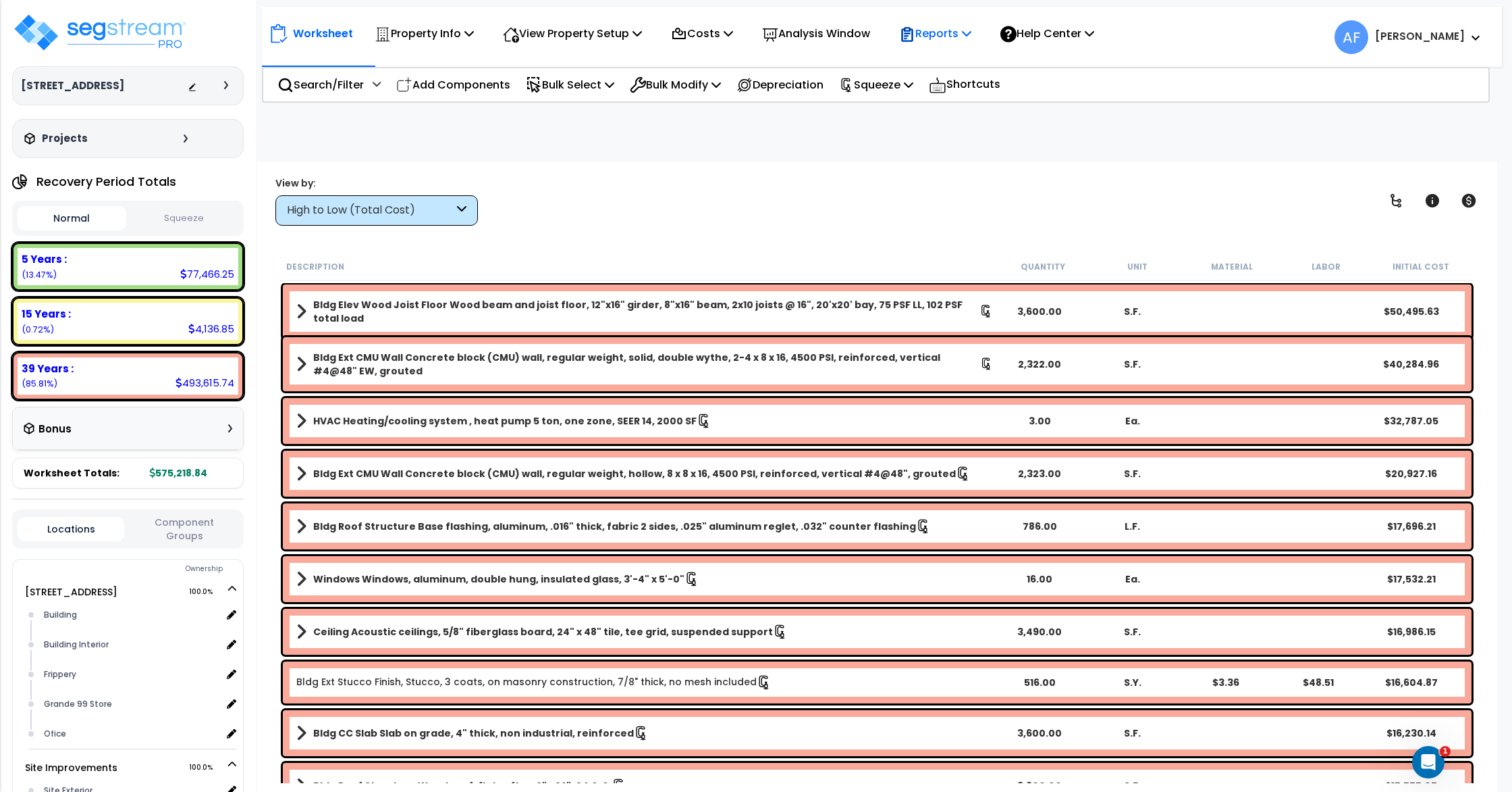
click at [934, 38] on p "Reports" at bounding box center [935, 33] width 72 height 18
click at [956, 60] on link "Get Report" at bounding box center [959, 64] width 133 height 27
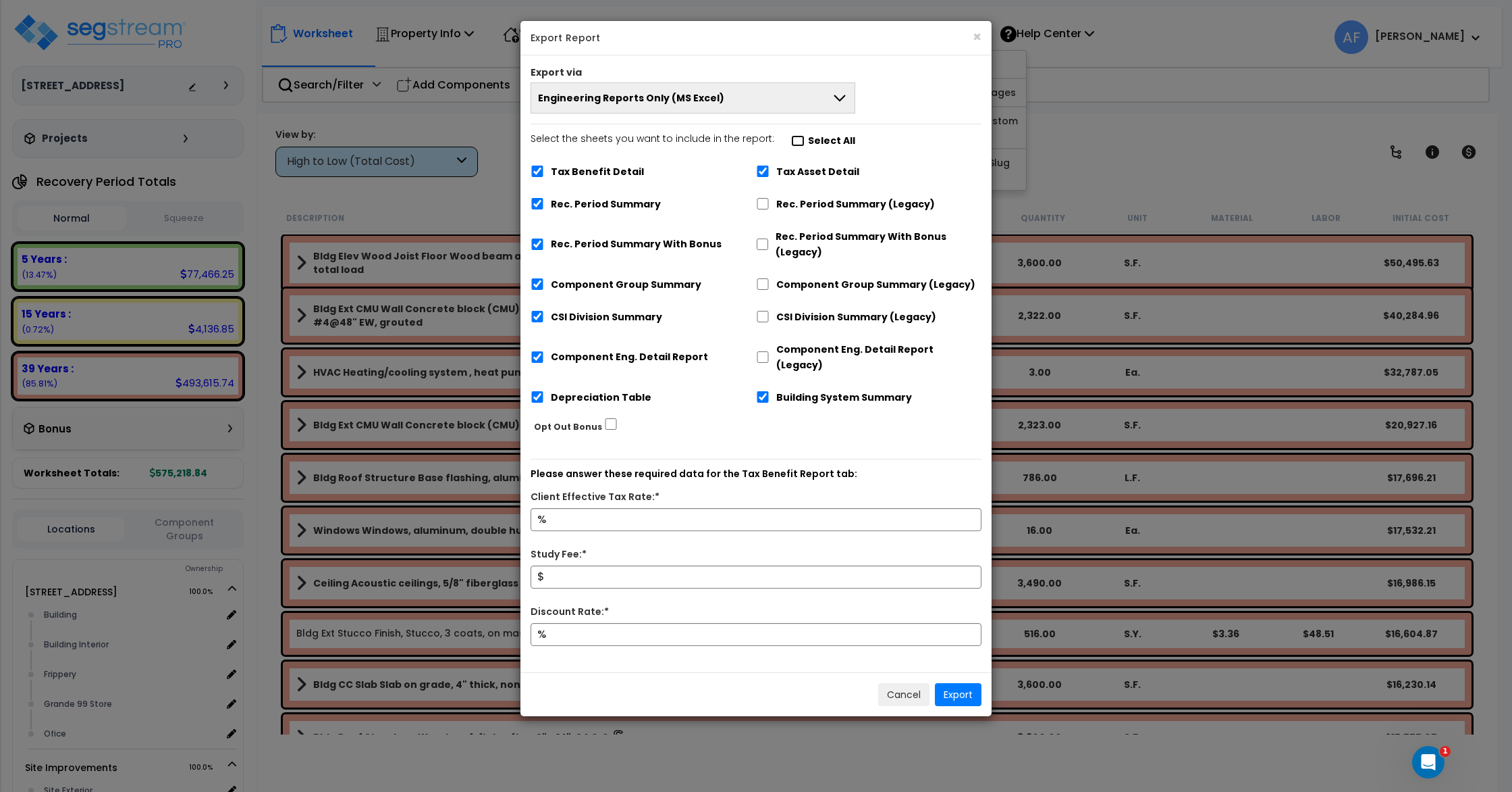
click at [792, 140] on input "Select the sheets you want to include in the report: Select All" at bounding box center [798, 141] width 14 height 12
checkbox input "false"
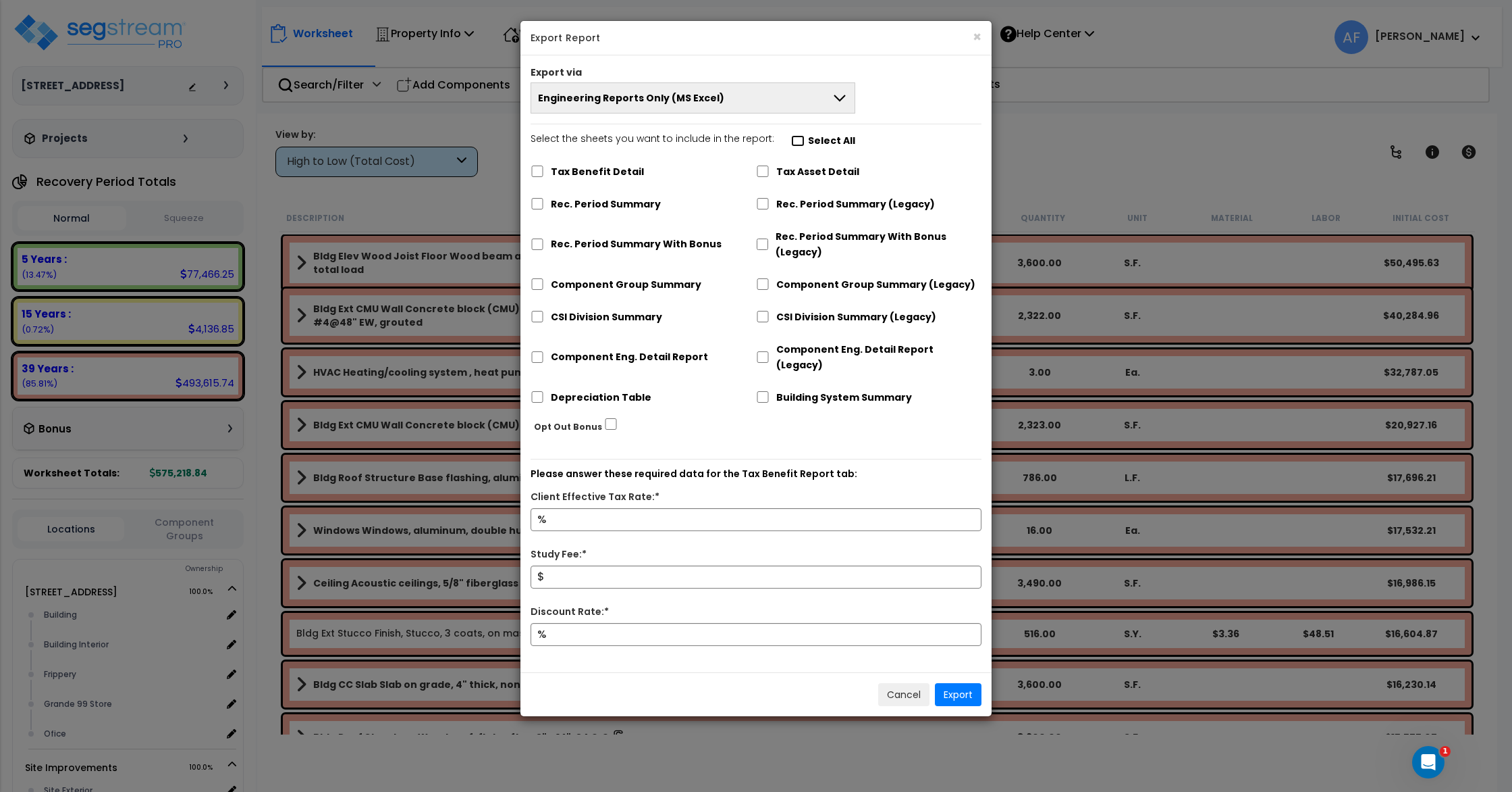
checkbox input "false"
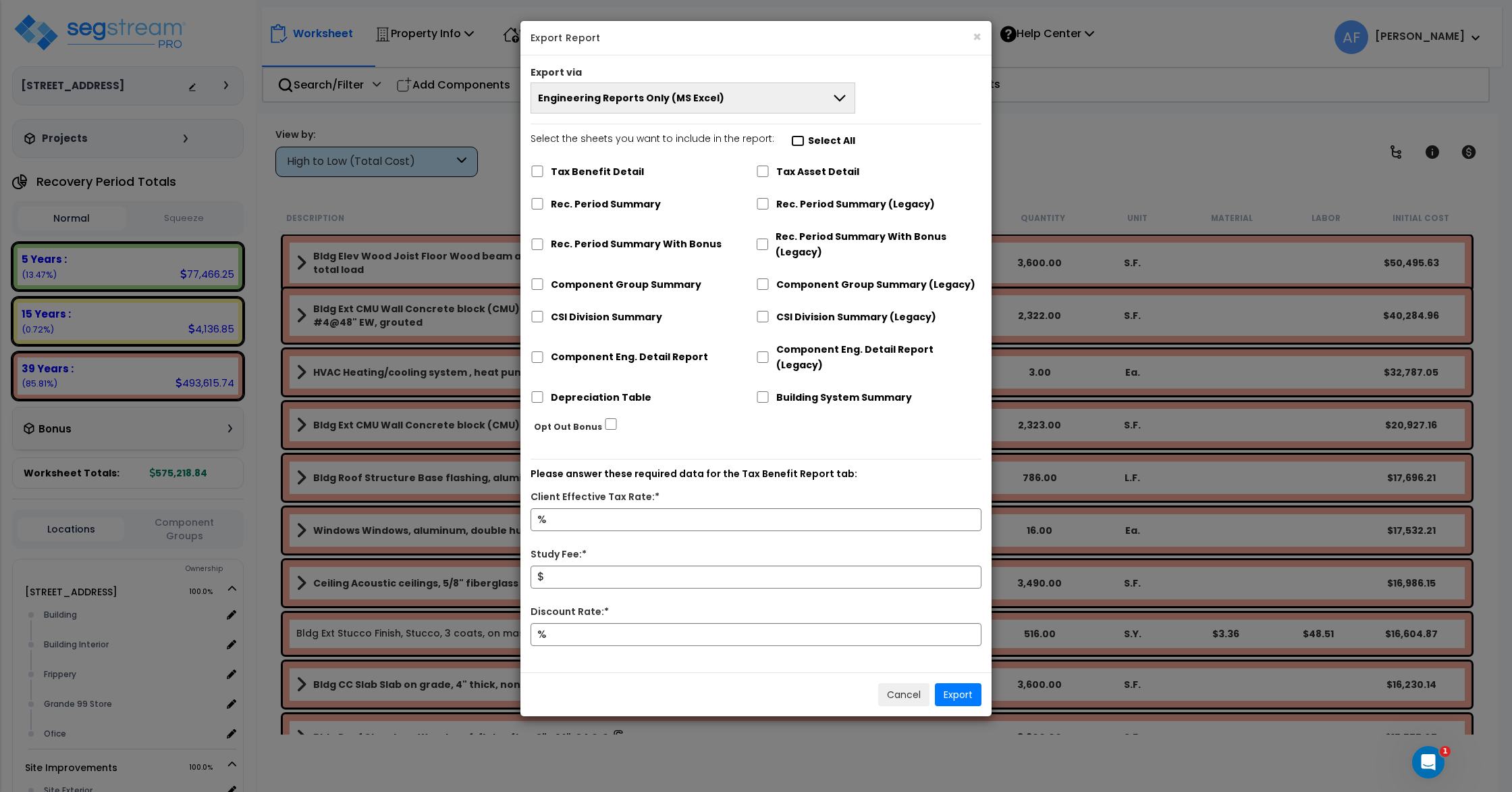
checkbox input "false"
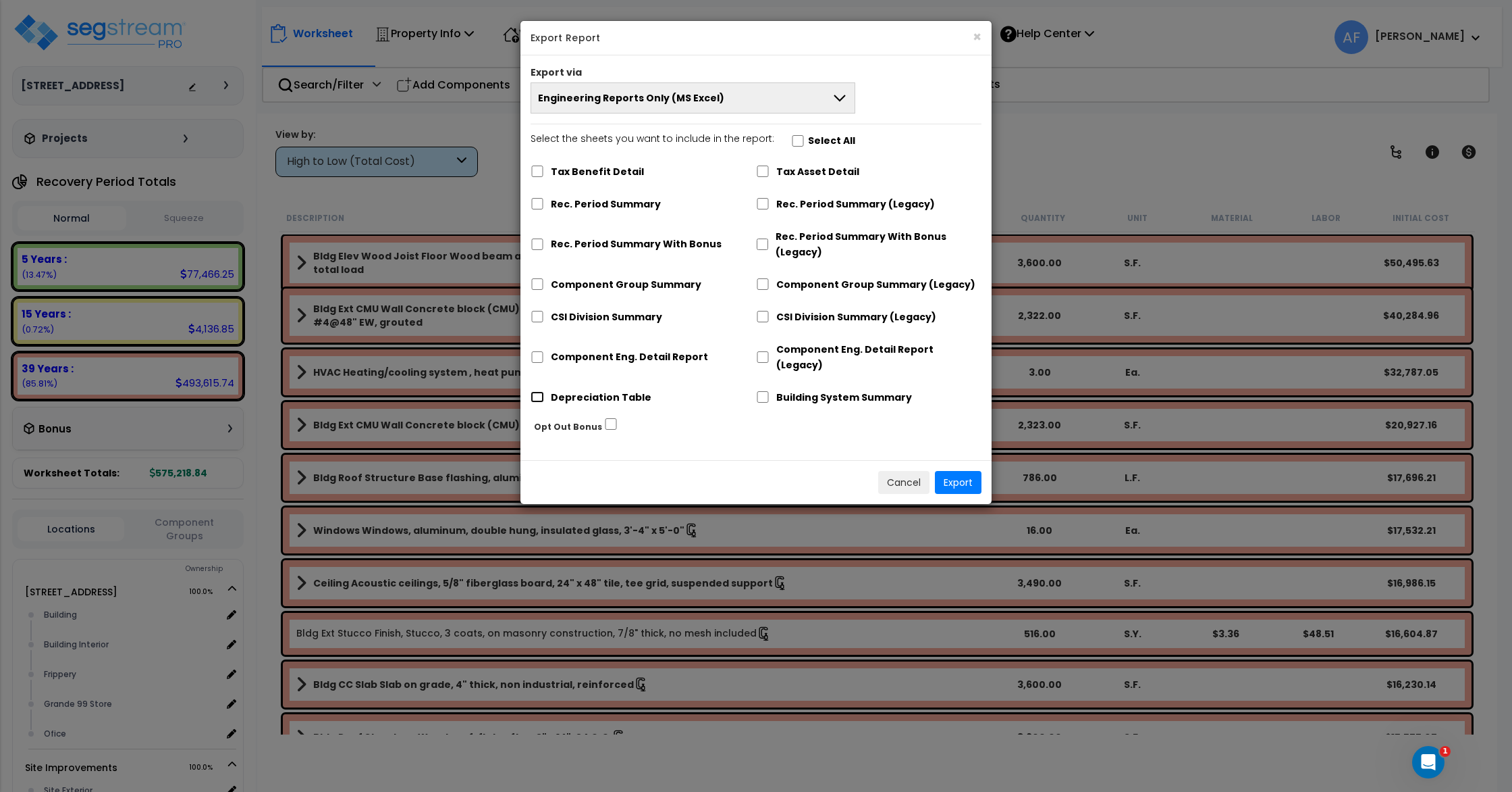
click at [539, 391] on input "Depreciation Table" at bounding box center [537, 397] width 14 height 12
checkbox input "true"
click at [533, 351] on input "Component Eng. Detail Report" at bounding box center [537, 356] width 14 height 12
checkbox input "true"
click at [967, 471] on button "Export" at bounding box center [958, 482] width 47 height 23
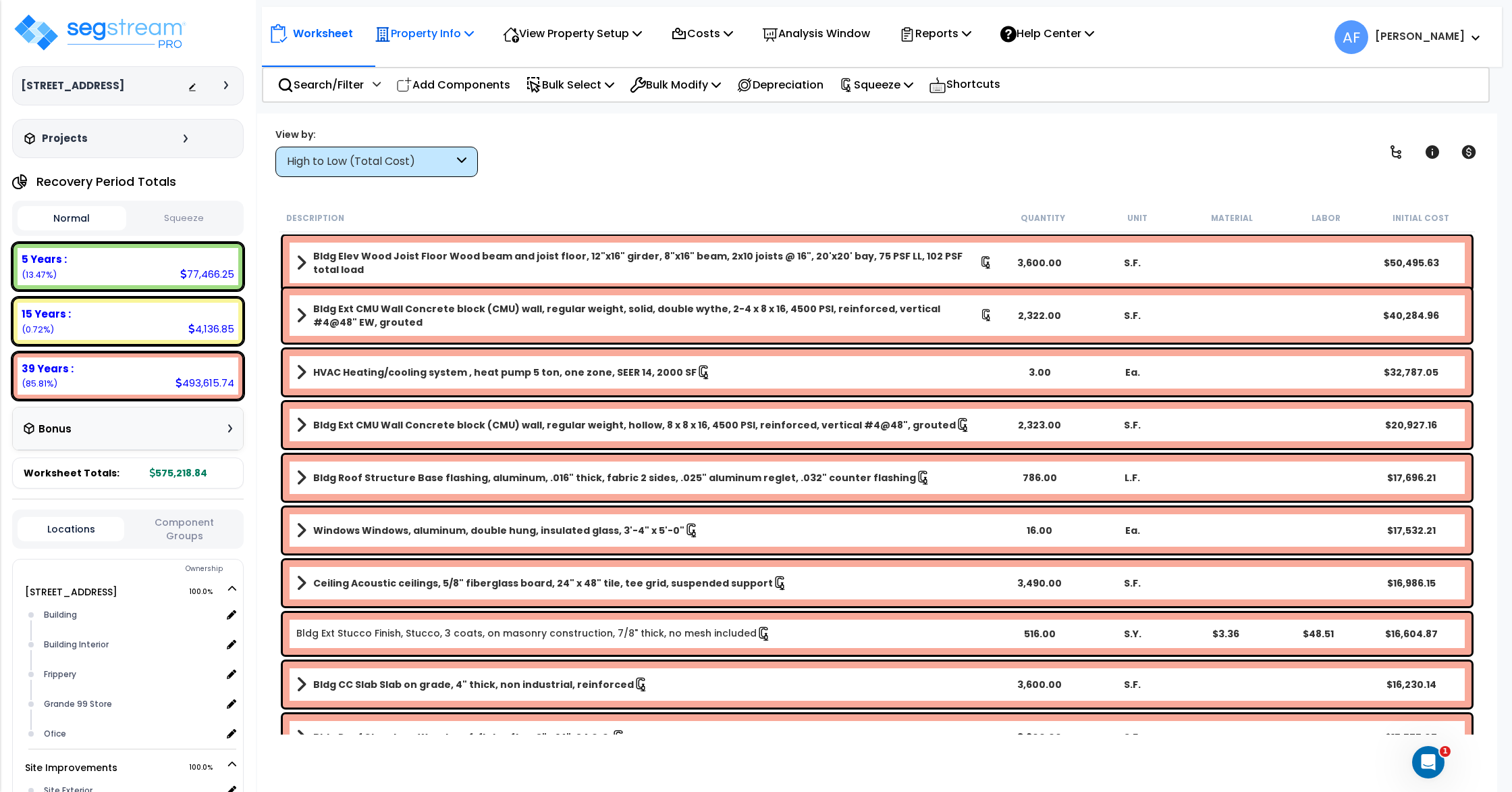
click at [428, 34] on p "Property Info" at bounding box center [425, 33] width 99 height 18
click at [945, 36] on p "Reports" at bounding box center [935, 33] width 72 height 18
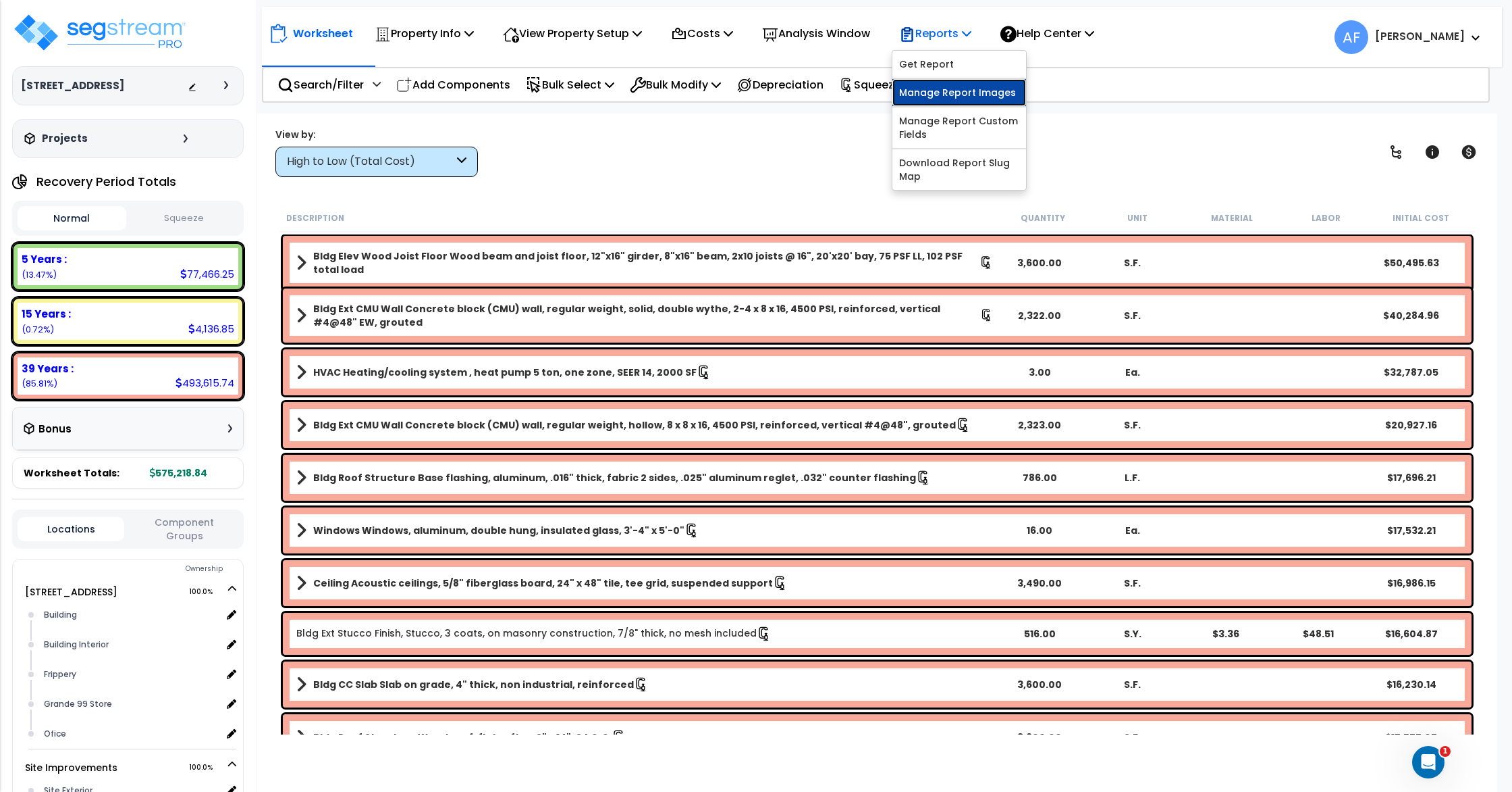
click at [953, 96] on link "Manage Report Images" at bounding box center [959, 93] width 133 height 27
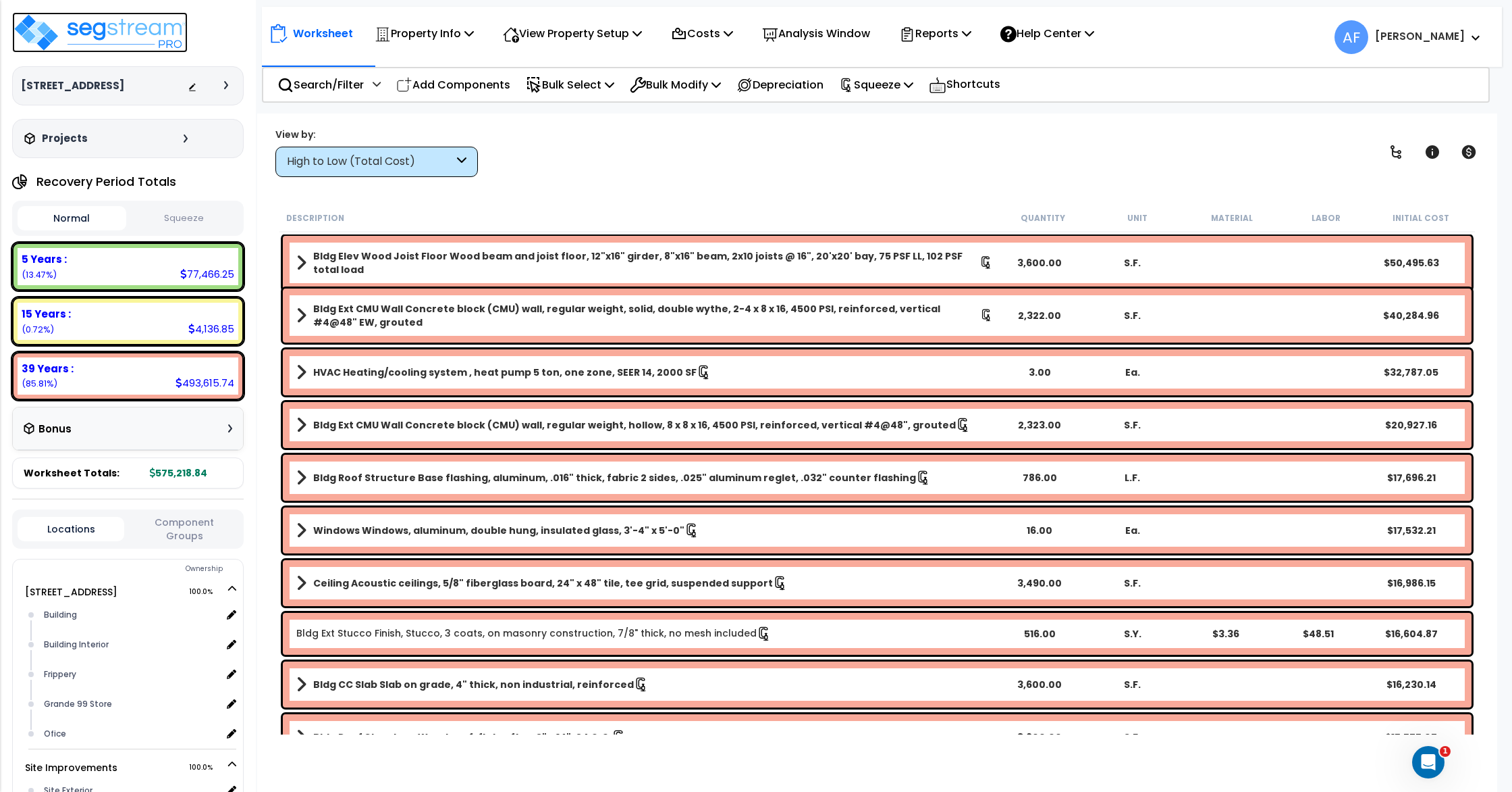
click at [78, 37] on img at bounding box center [99, 32] width 176 height 41
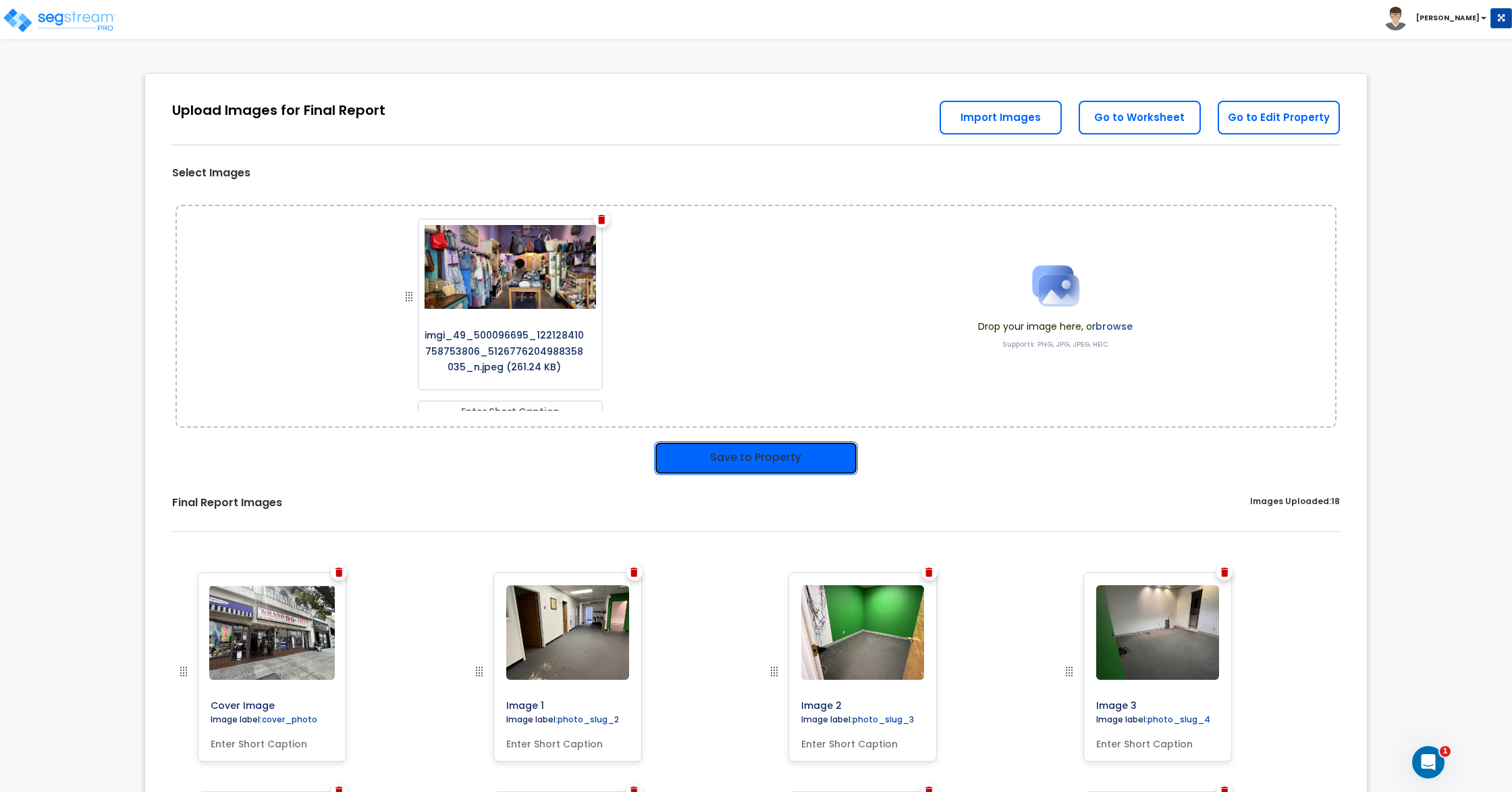
click at [695, 450] on button "Save to Property" at bounding box center [756, 457] width 204 height 33
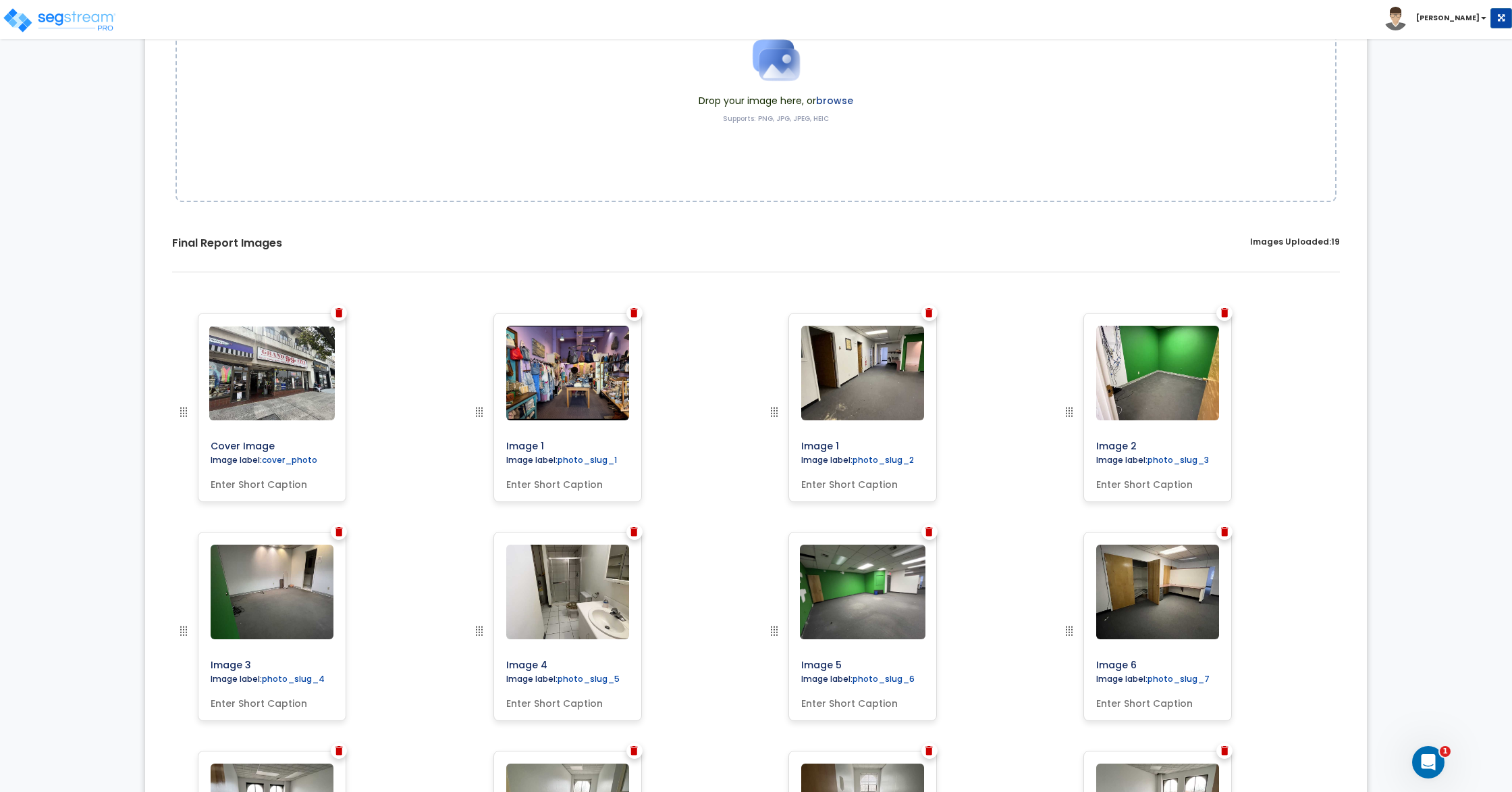
scroll to position [234, 0]
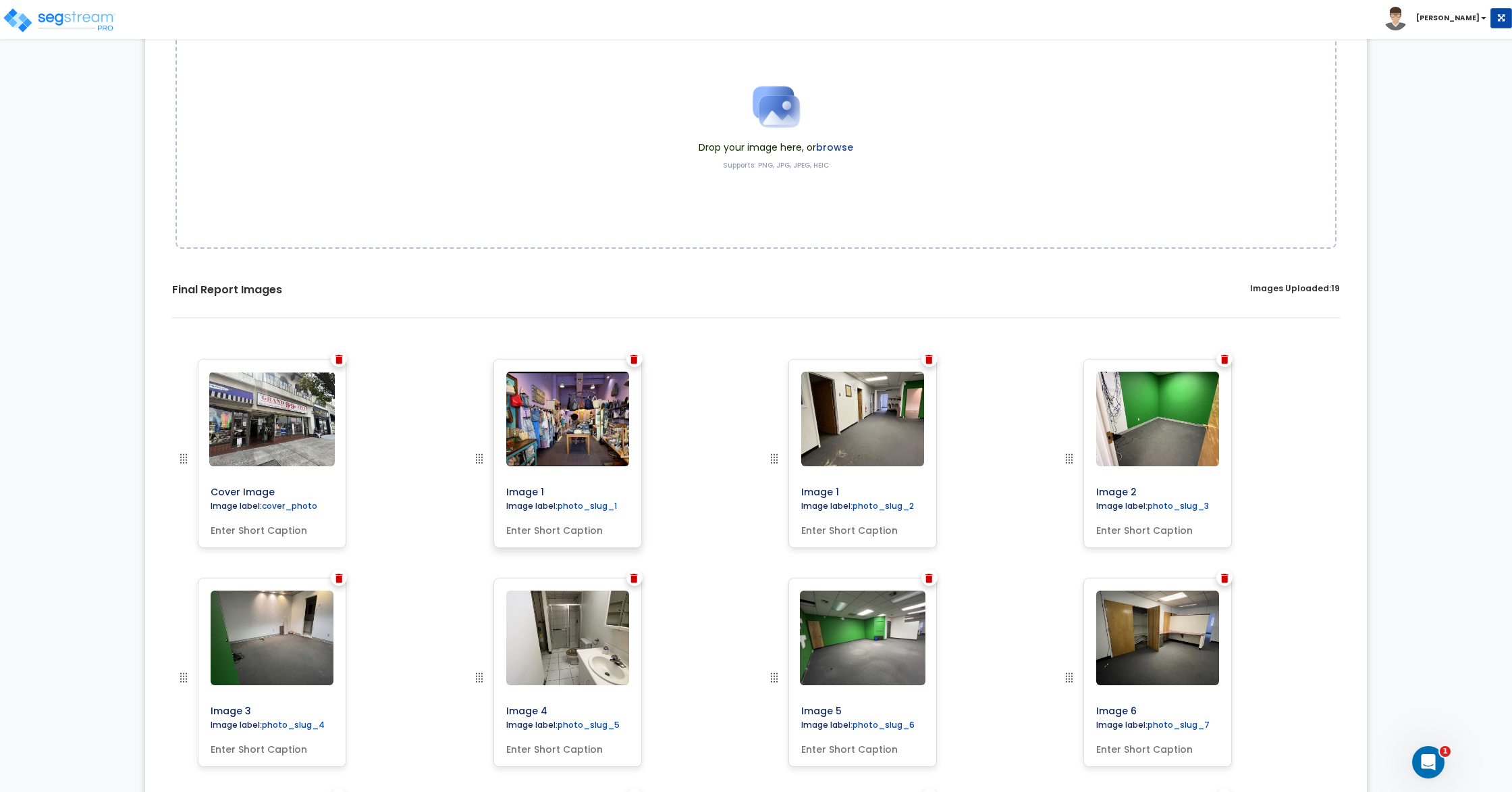
click at [531, 488] on input "Image 1" at bounding box center [599, 489] width 195 height 19
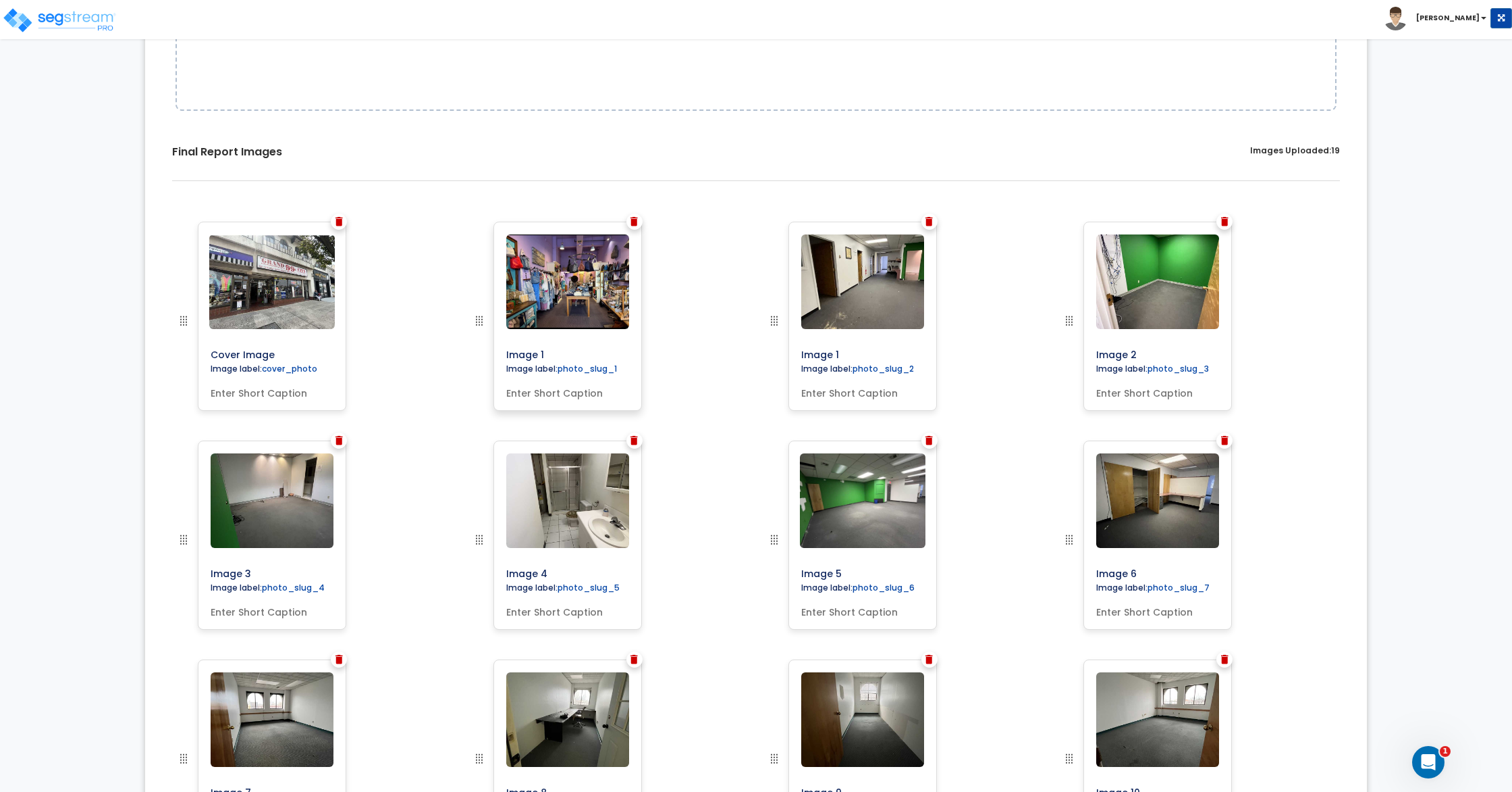
scroll to position [327, 0]
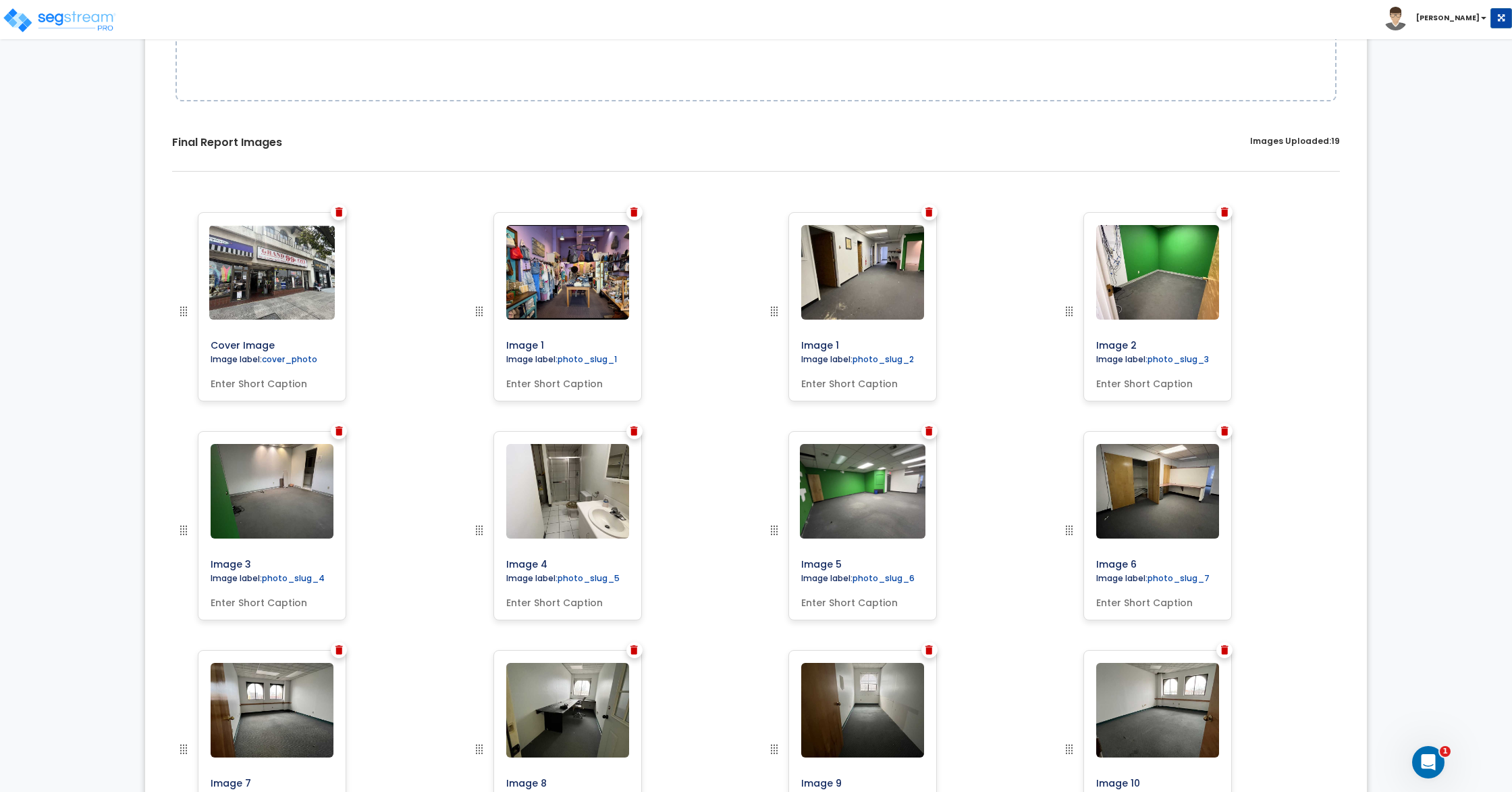
click at [646, 461] on div "Image 4" at bounding box center [608, 540] width 295 height 219
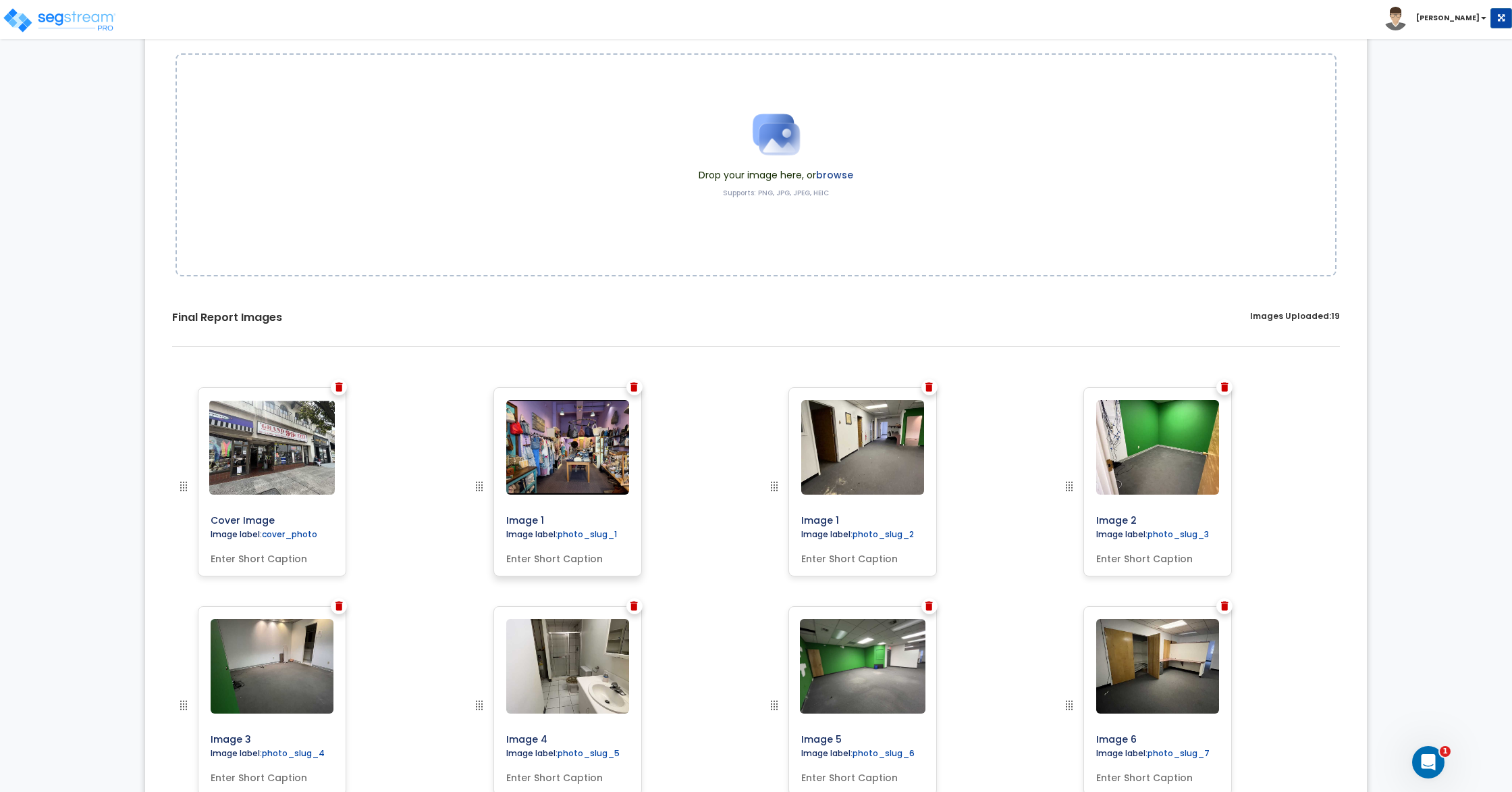
scroll to position [144, 0]
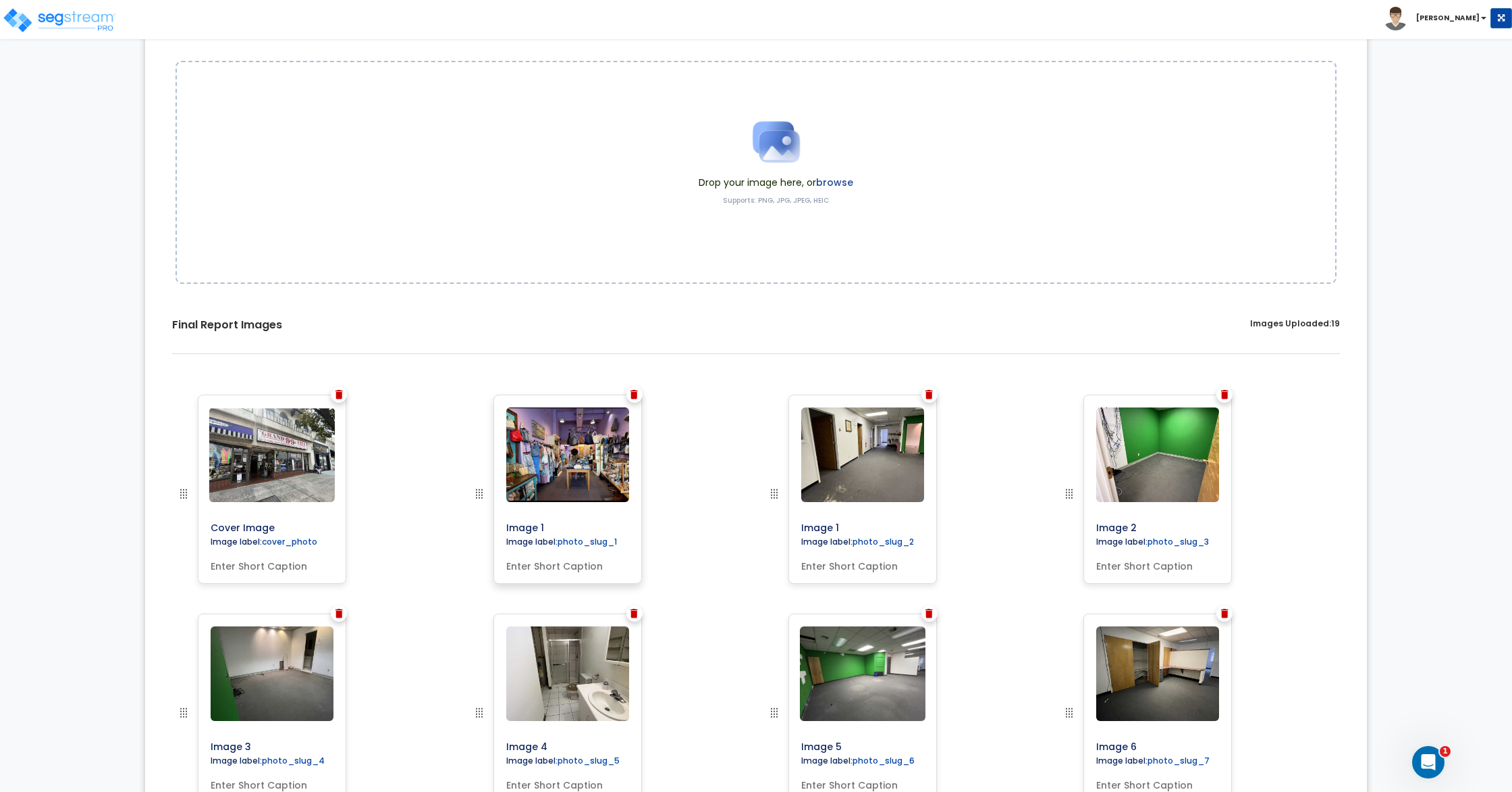
drag, startPoint x: 543, startPoint y: 525, endPoint x: 565, endPoint y: 529, distance: 22.4
click at [545, 525] on input "Image 1" at bounding box center [599, 524] width 195 height 19
type input "Image 18"
click at [690, 527] on div "Image 18" at bounding box center [608, 503] width 295 height 219
click at [590, 542] on label "photo_slug_1" at bounding box center [588, 541] width 60 height 12
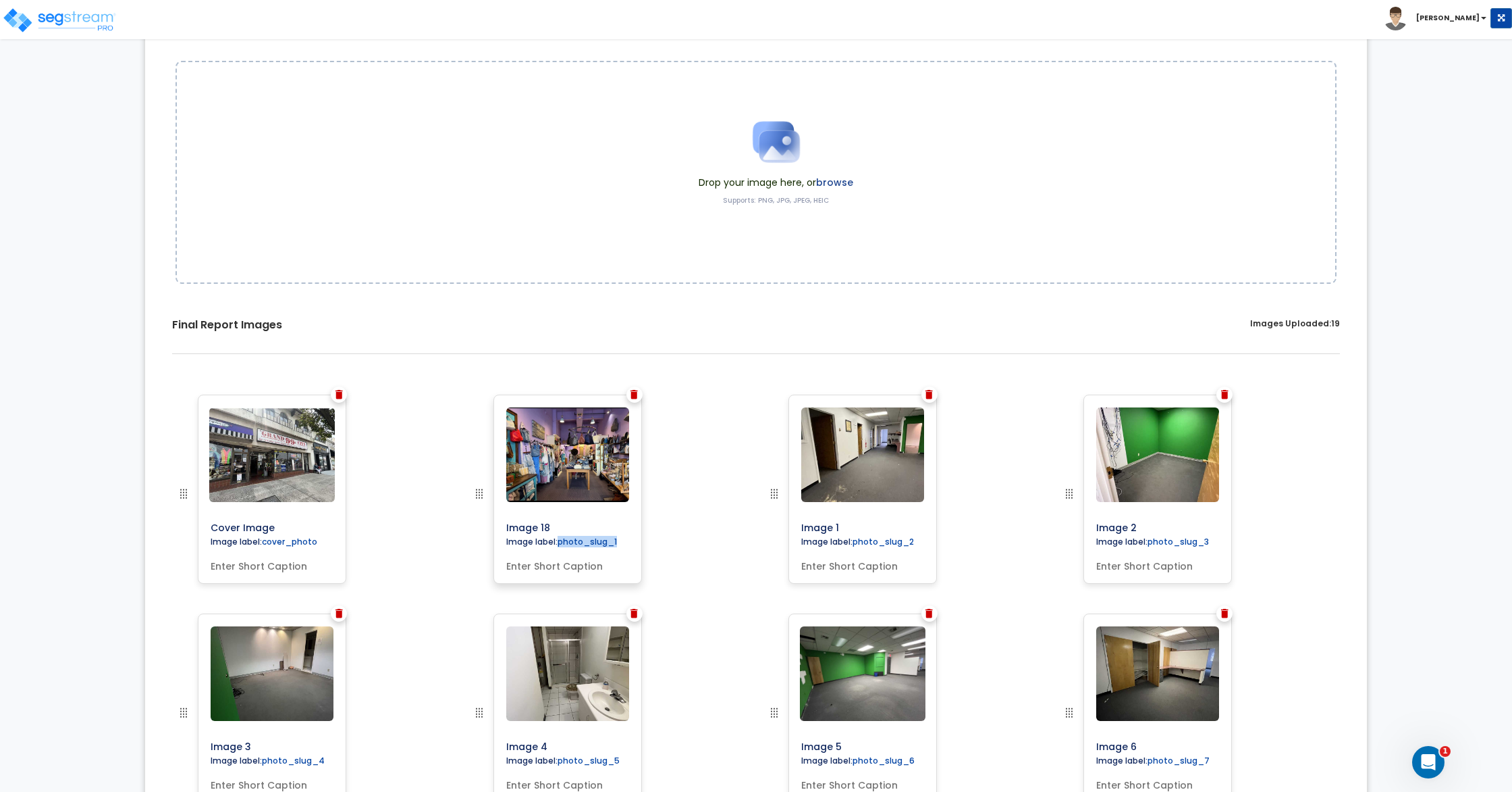
click at [590, 542] on label "photo_slug_1" at bounding box center [588, 541] width 60 height 12
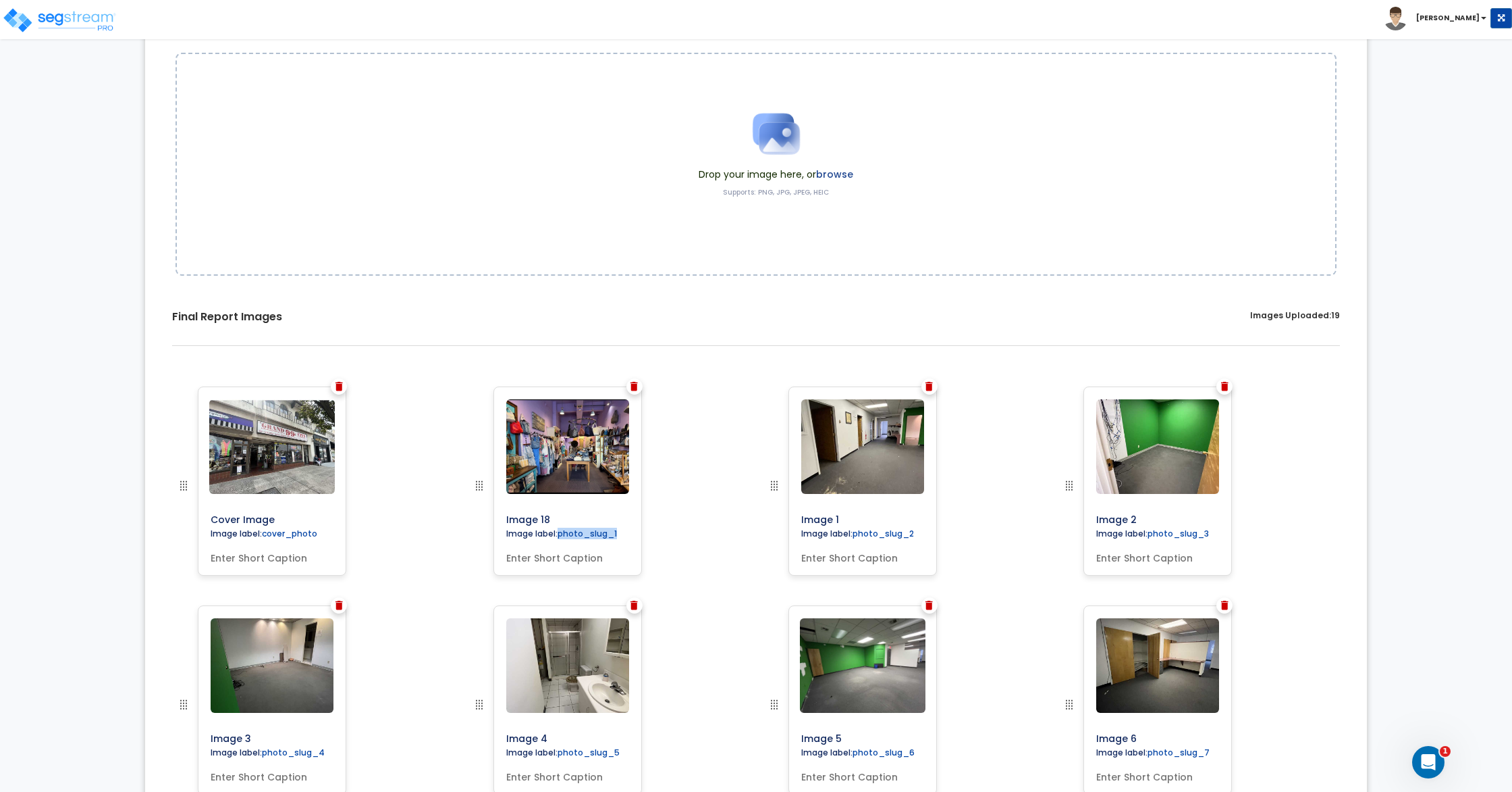
scroll to position [89, 0]
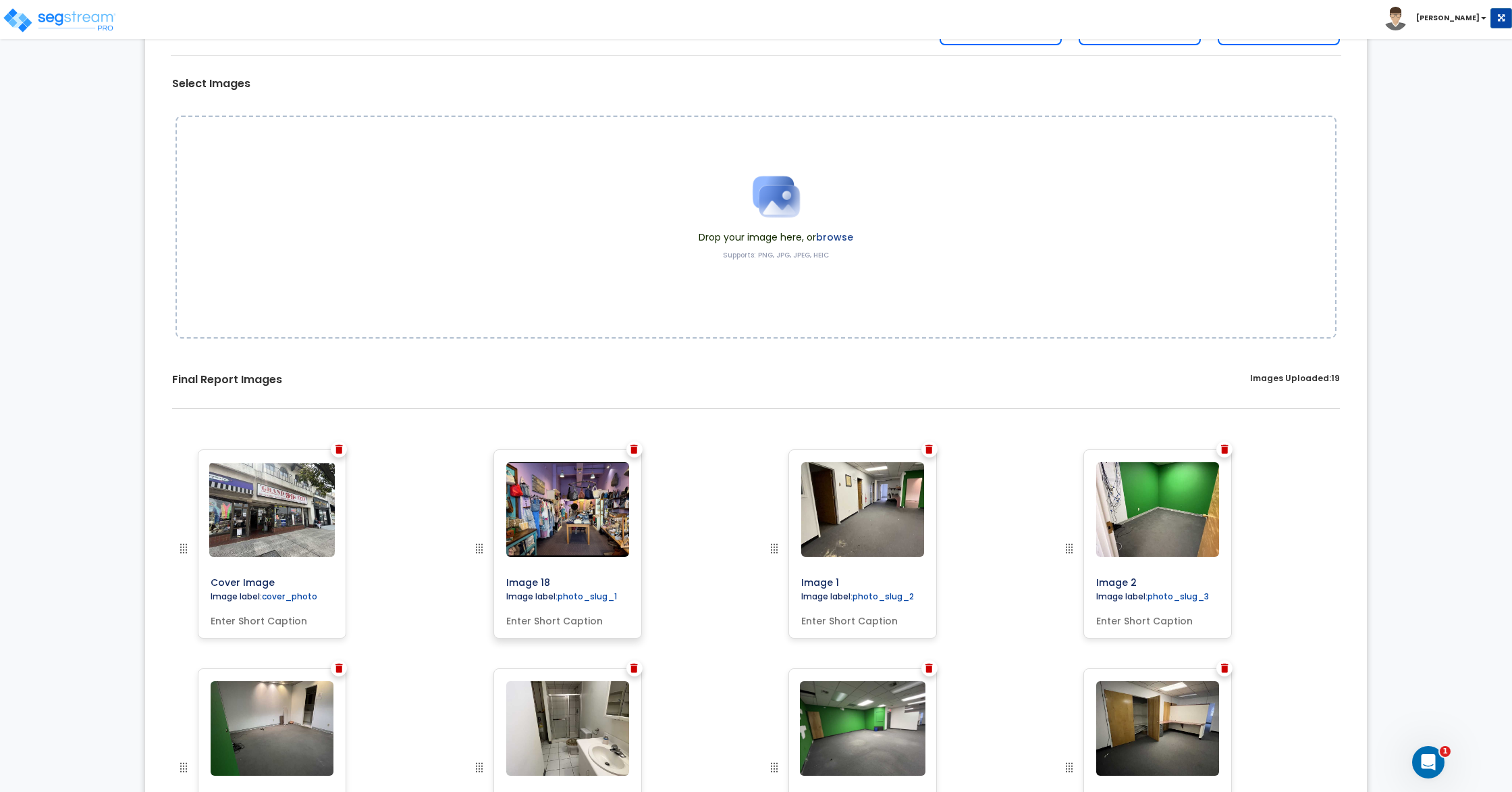
click at [602, 590] on label "photo_slug_1" at bounding box center [588, 595] width 60 height 12
click at [606, 591] on label "photo_slug_1" at bounding box center [588, 595] width 60 height 12
click at [607, 592] on label "photo_slug_1" at bounding box center [588, 595] width 60 height 12
click at [608, 592] on label "photo_slug_1" at bounding box center [588, 595] width 60 height 12
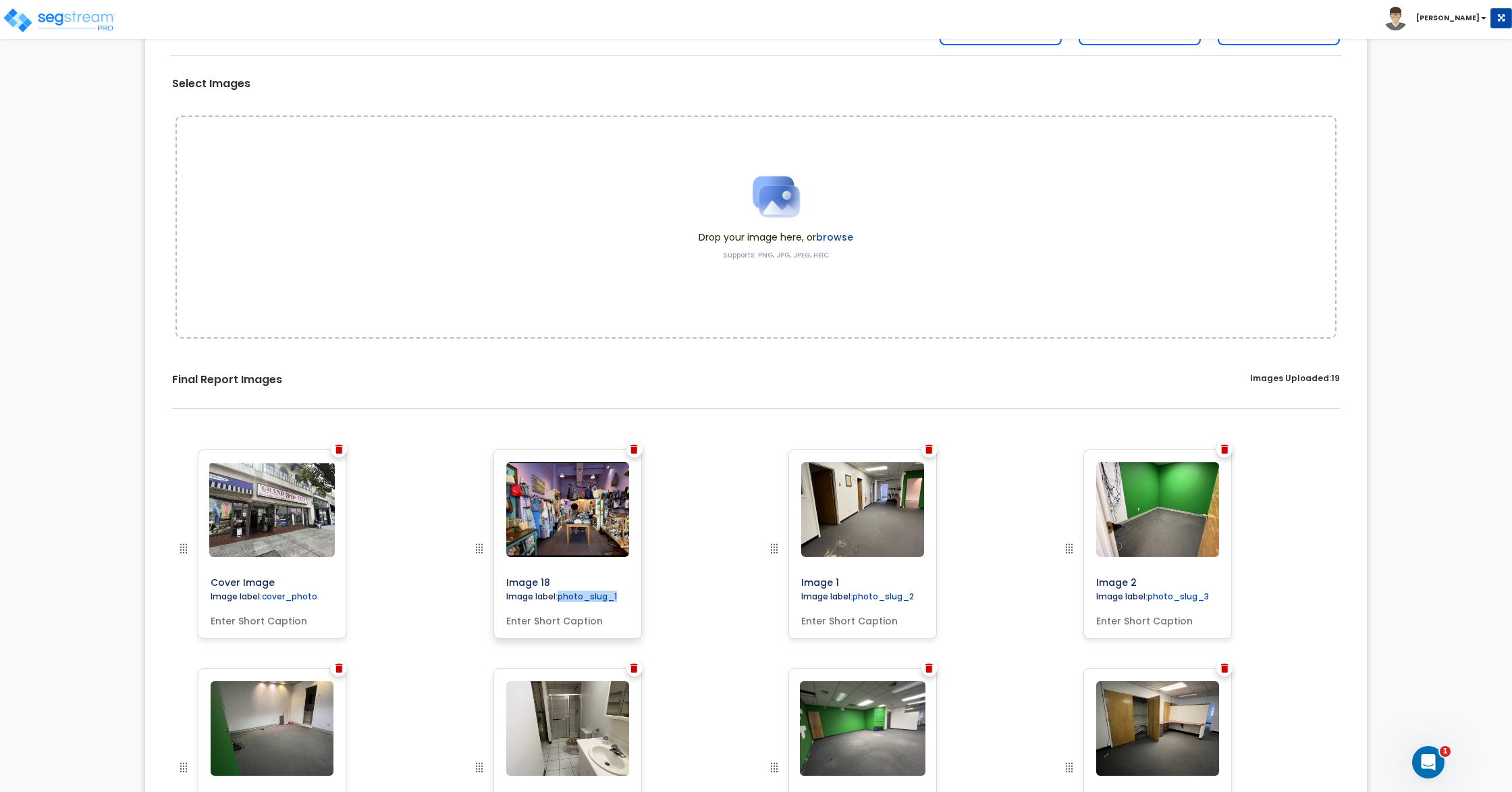
click at [609, 592] on label "photo_slug_1" at bounding box center [588, 595] width 60 height 12
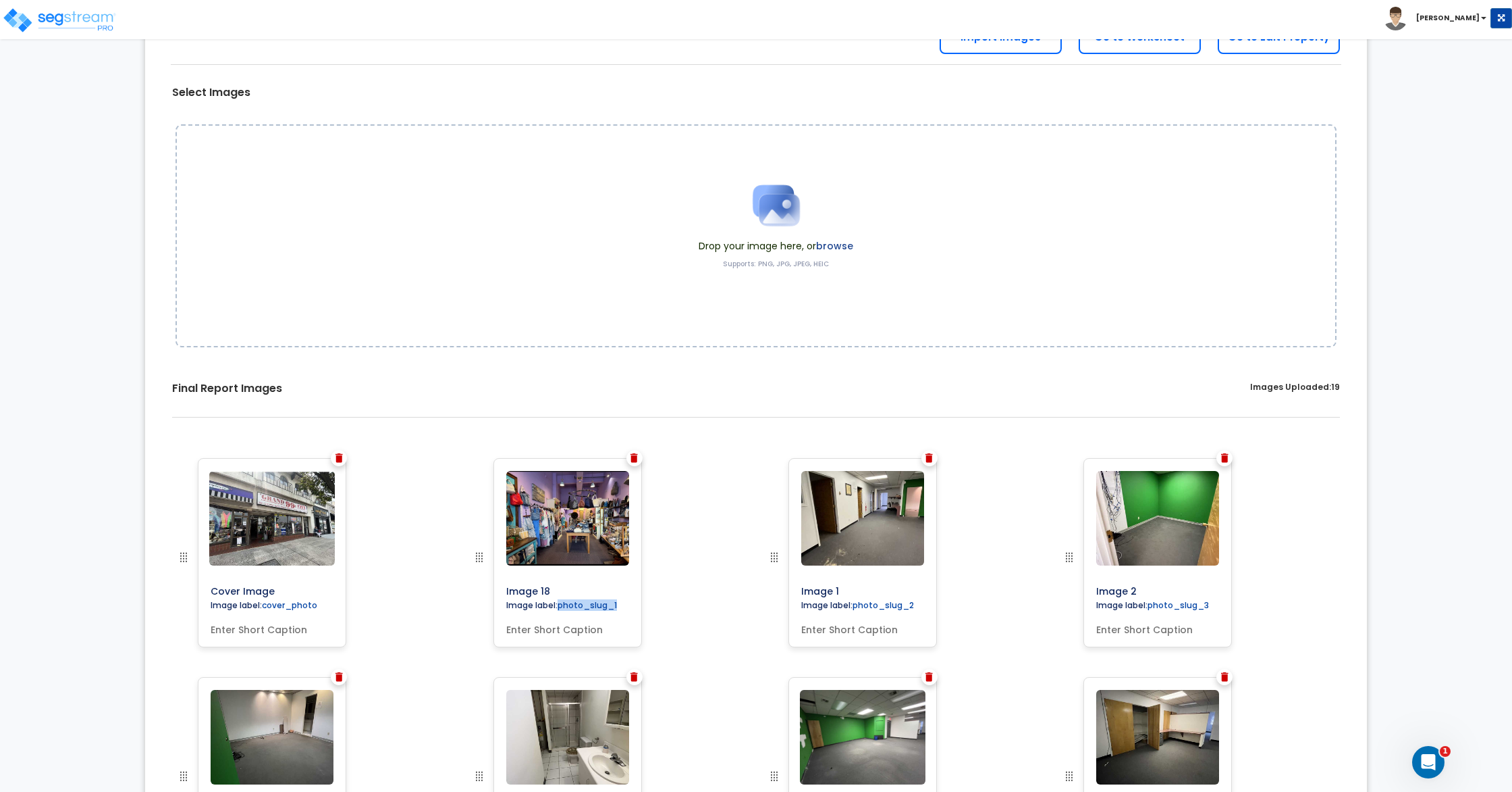
scroll to position [0, 0]
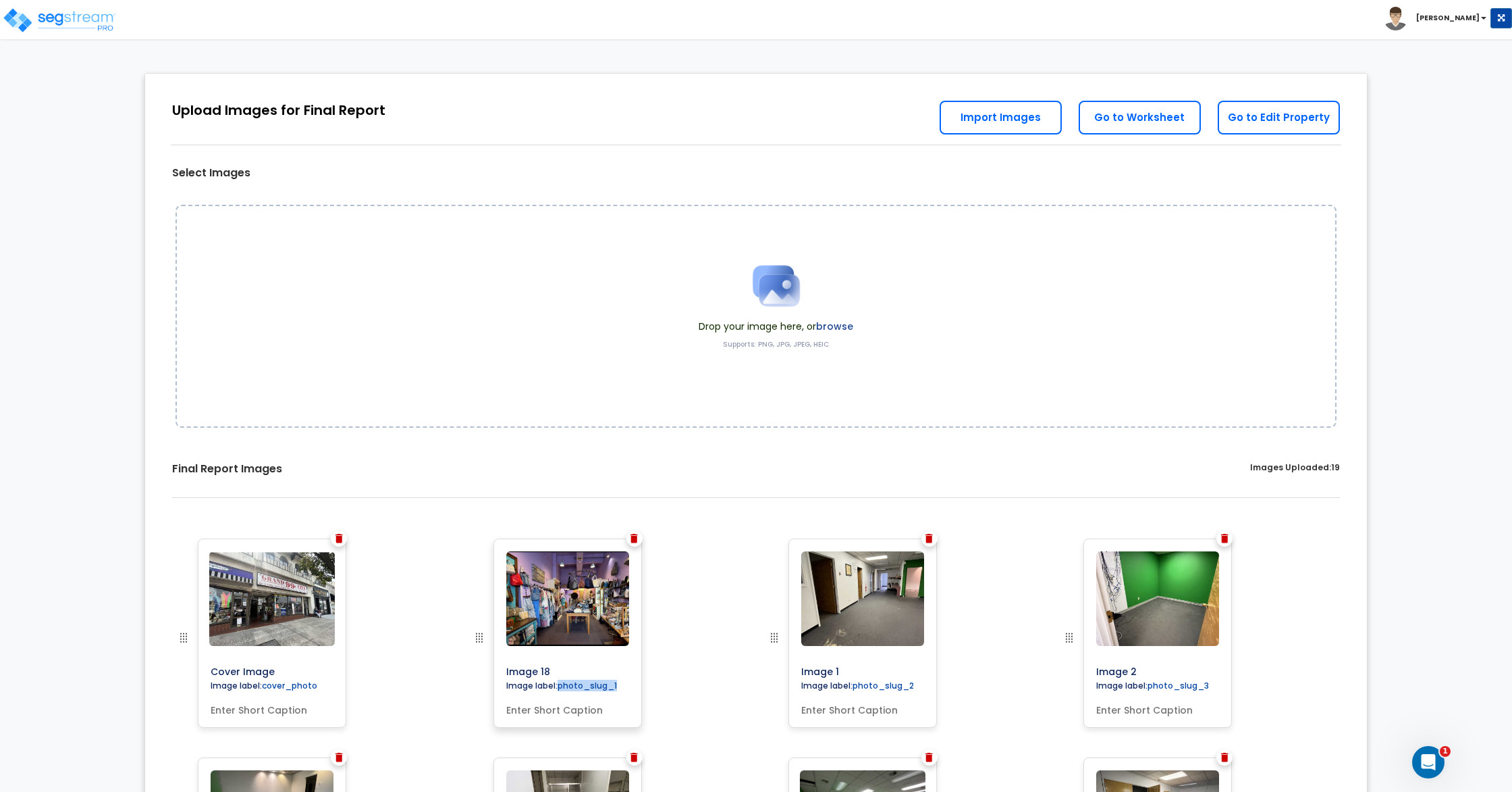
click at [580, 686] on label "photo_slug_1" at bounding box center [588, 685] width 60 height 12
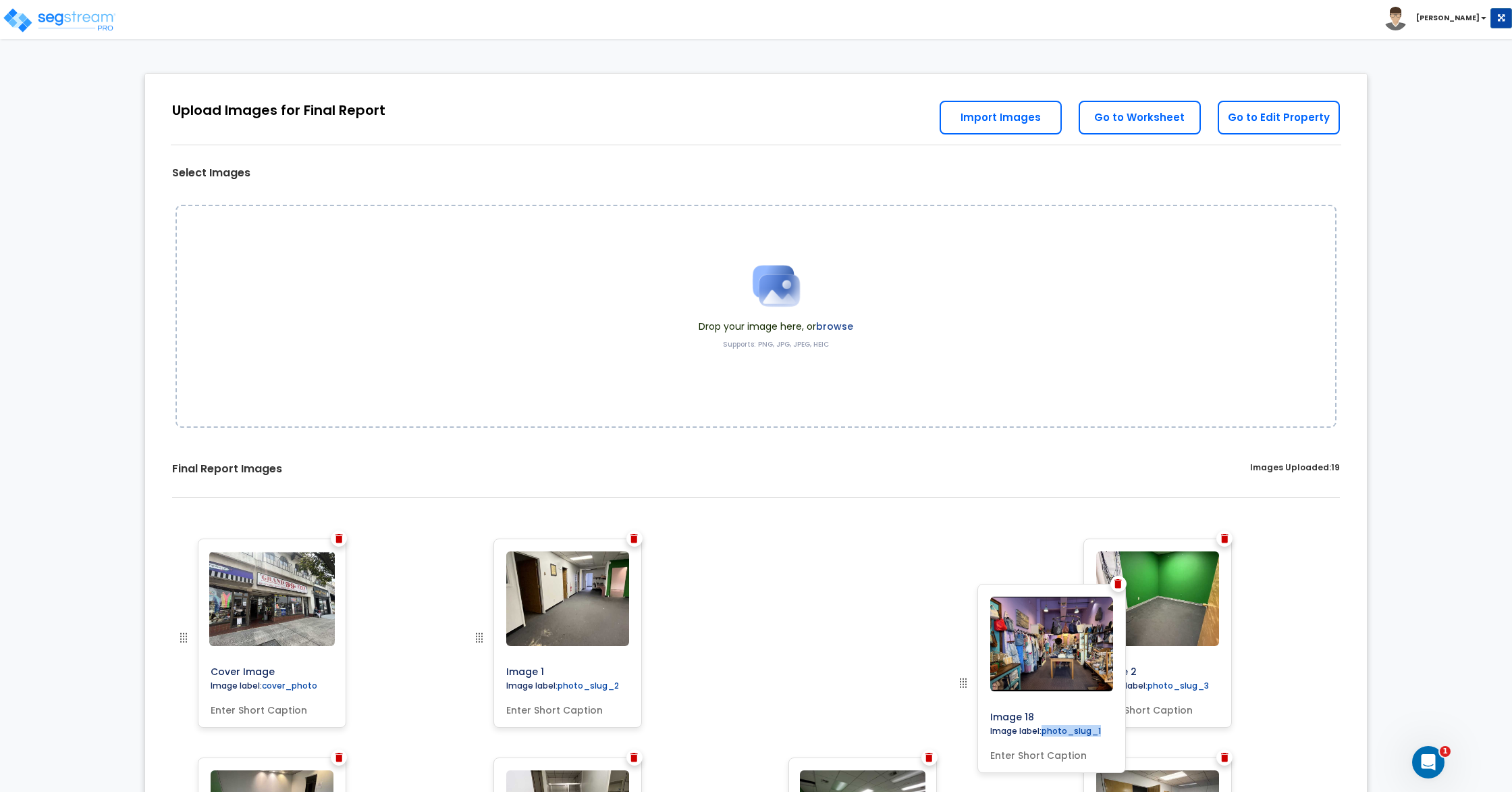
drag, startPoint x: 475, startPoint y: 635, endPoint x: 959, endPoint y: 680, distance: 486.1
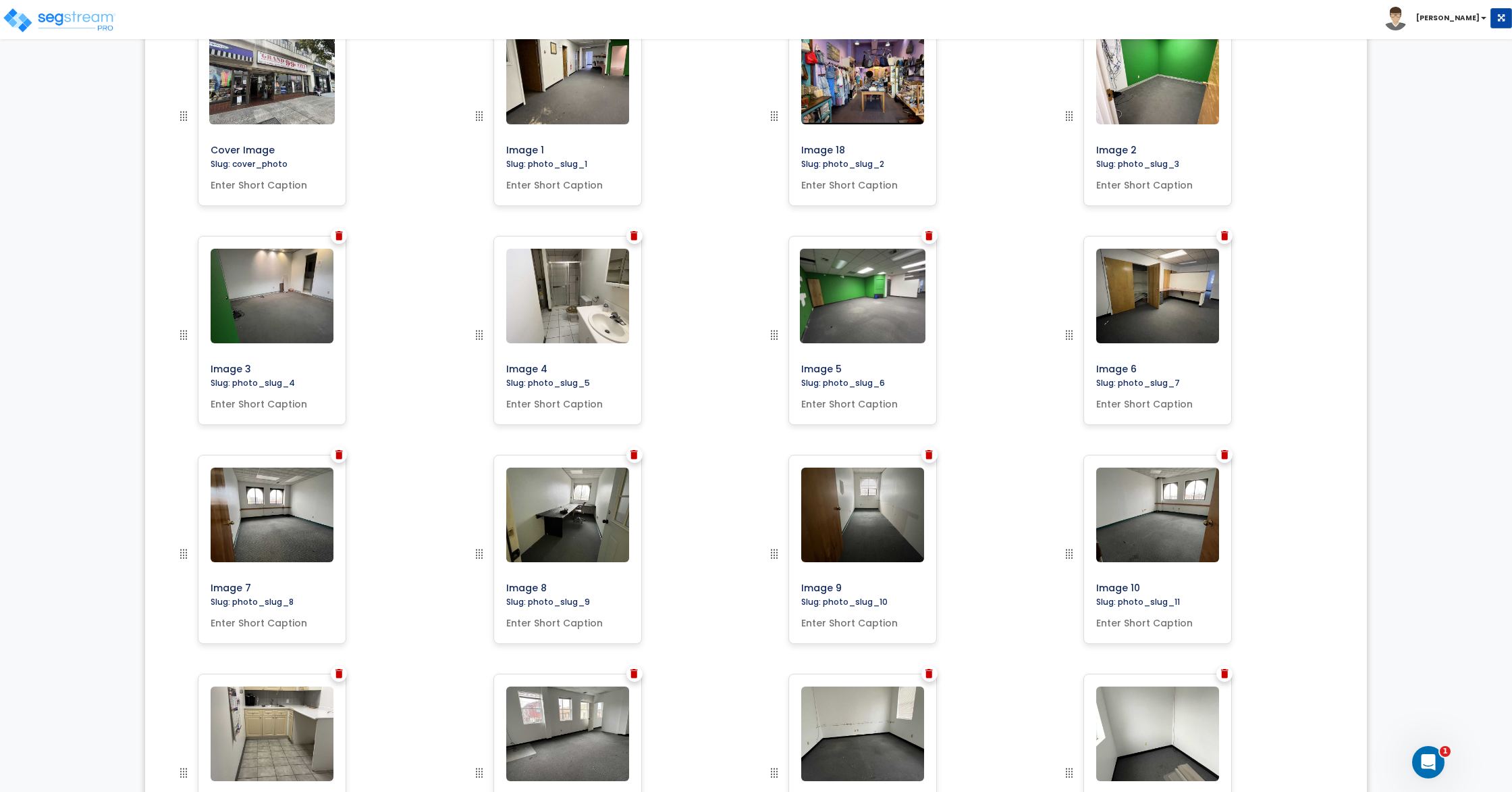
scroll to position [547, 0]
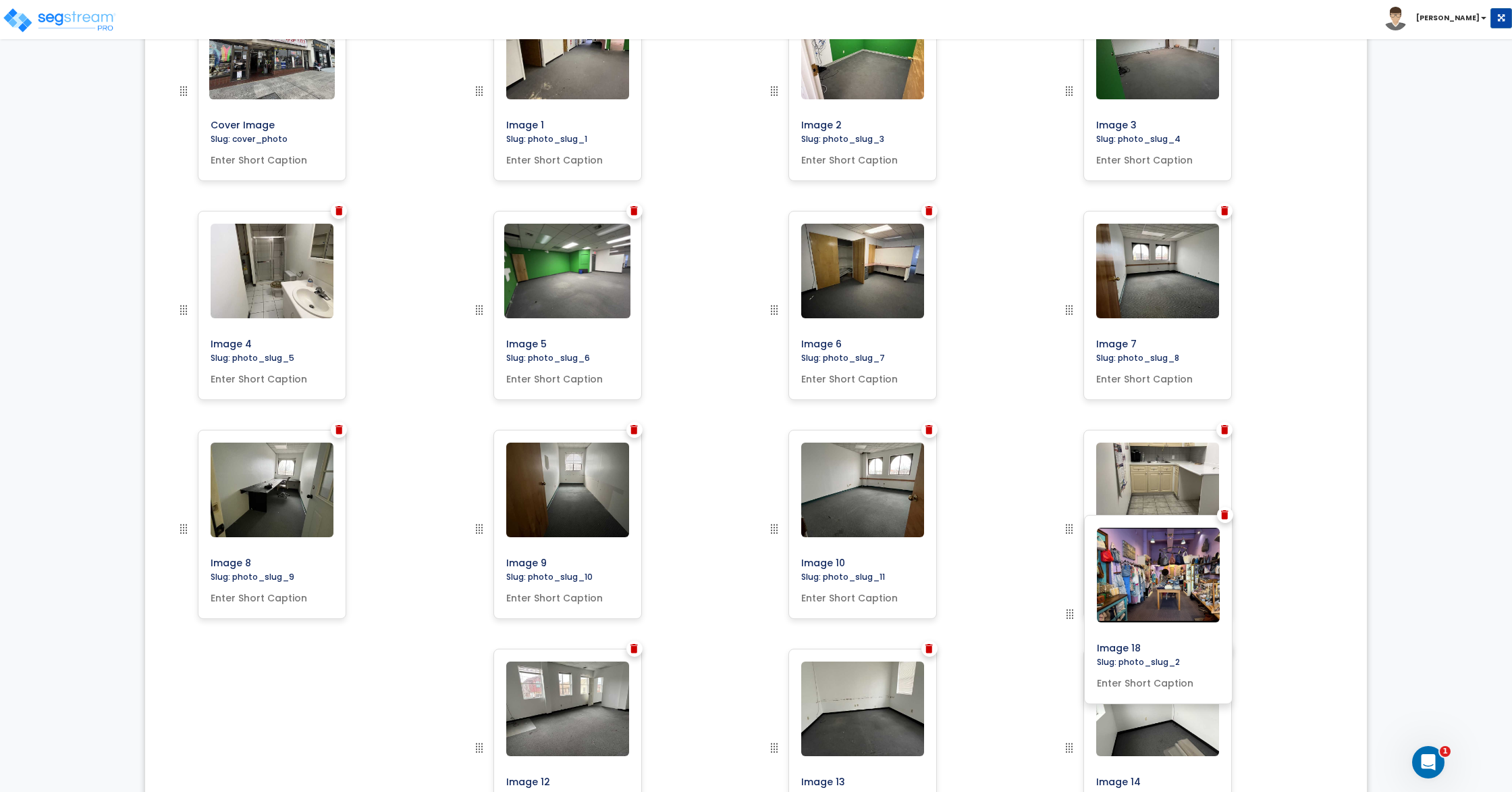
drag, startPoint x: 772, startPoint y: 94, endPoint x: 1091, endPoint y: 622, distance: 616.9
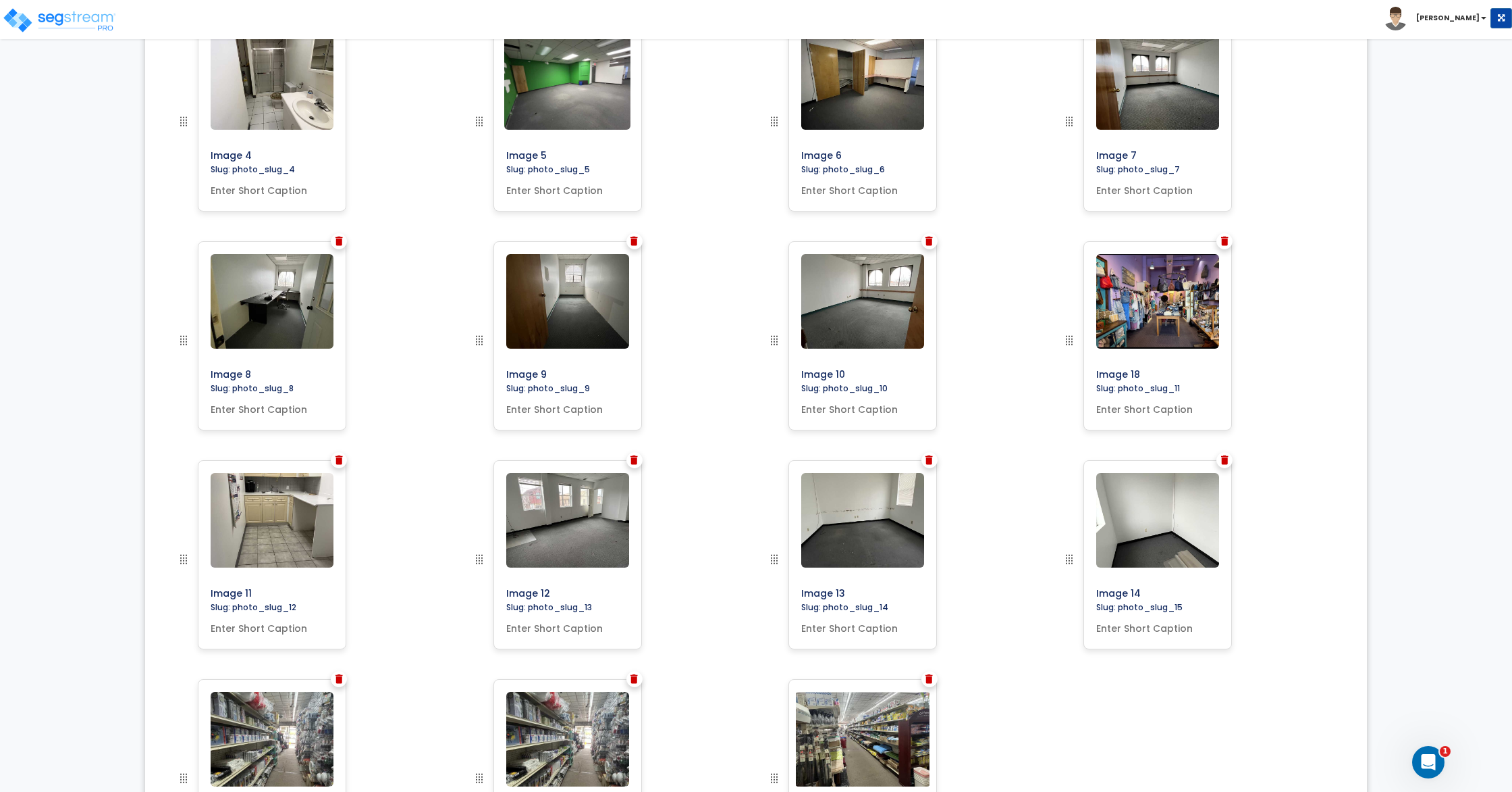
scroll to position [739, 0]
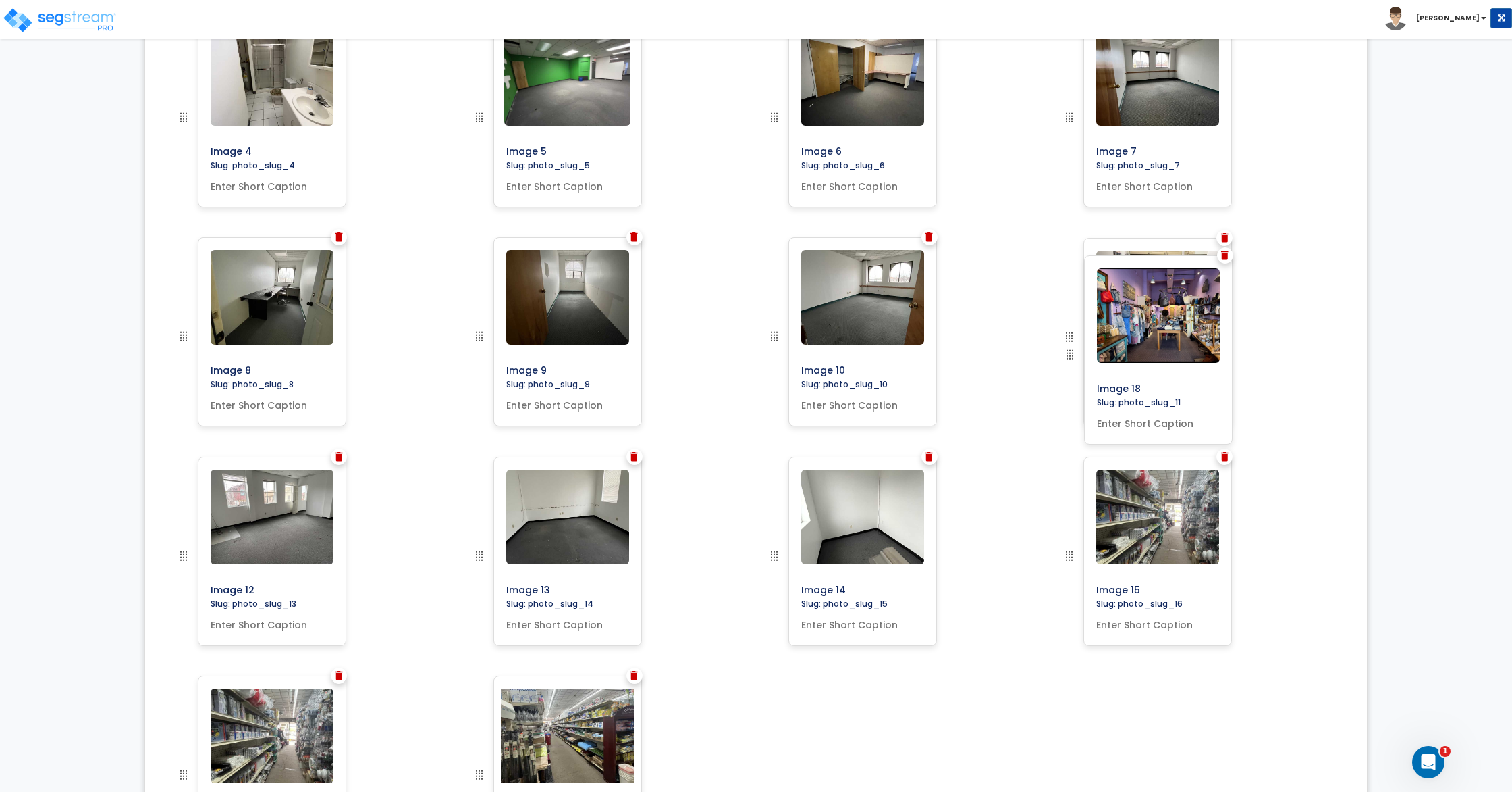
drag, startPoint x: 1063, startPoint y: 334, endPoint x: 1066, endPoint y: 351, distance: 17.3
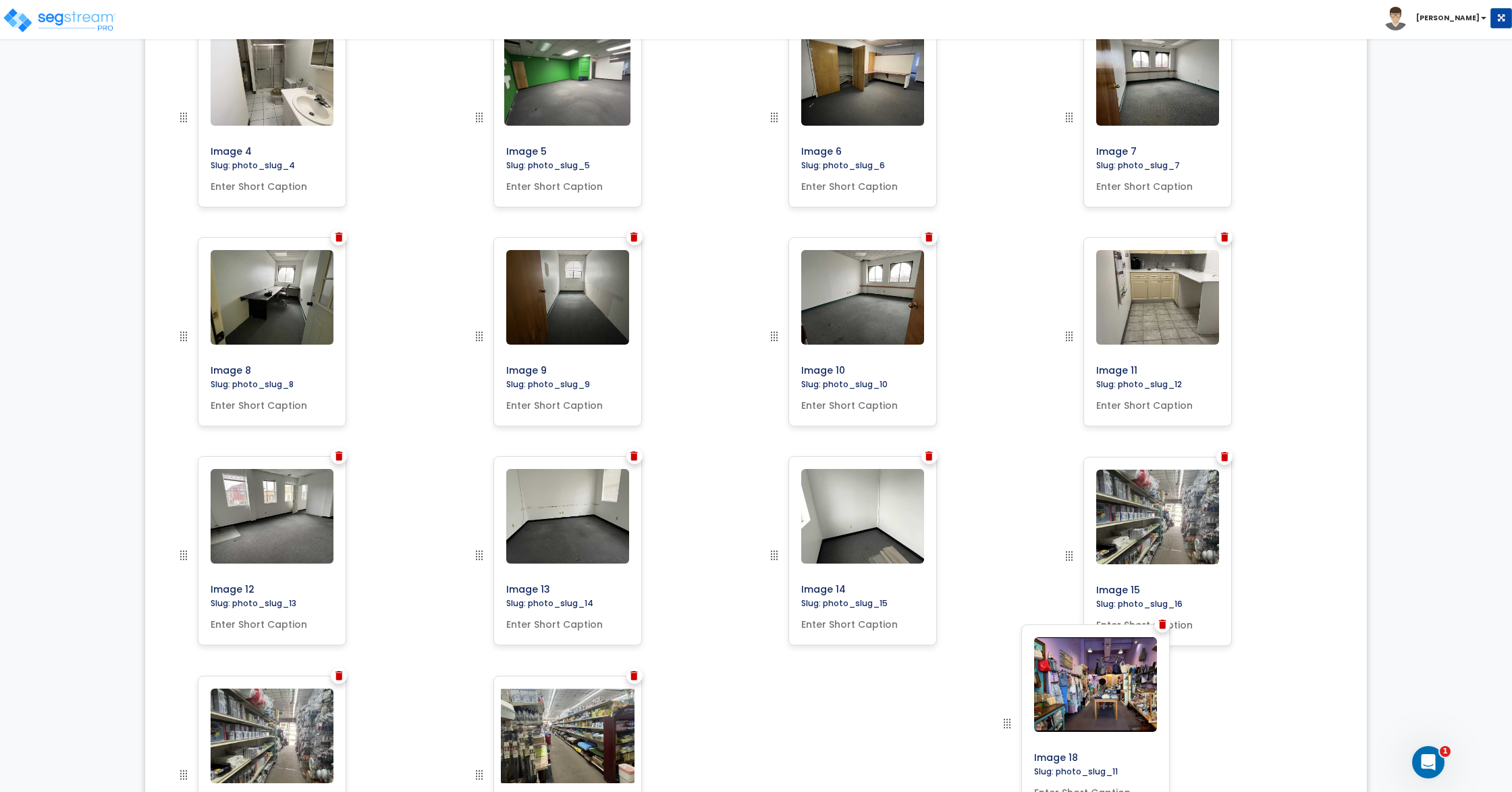
drag, startPoint x: 1068, startPoint y: 339, endPoint x: 1005, endPoint y: 726, distance: 392.1
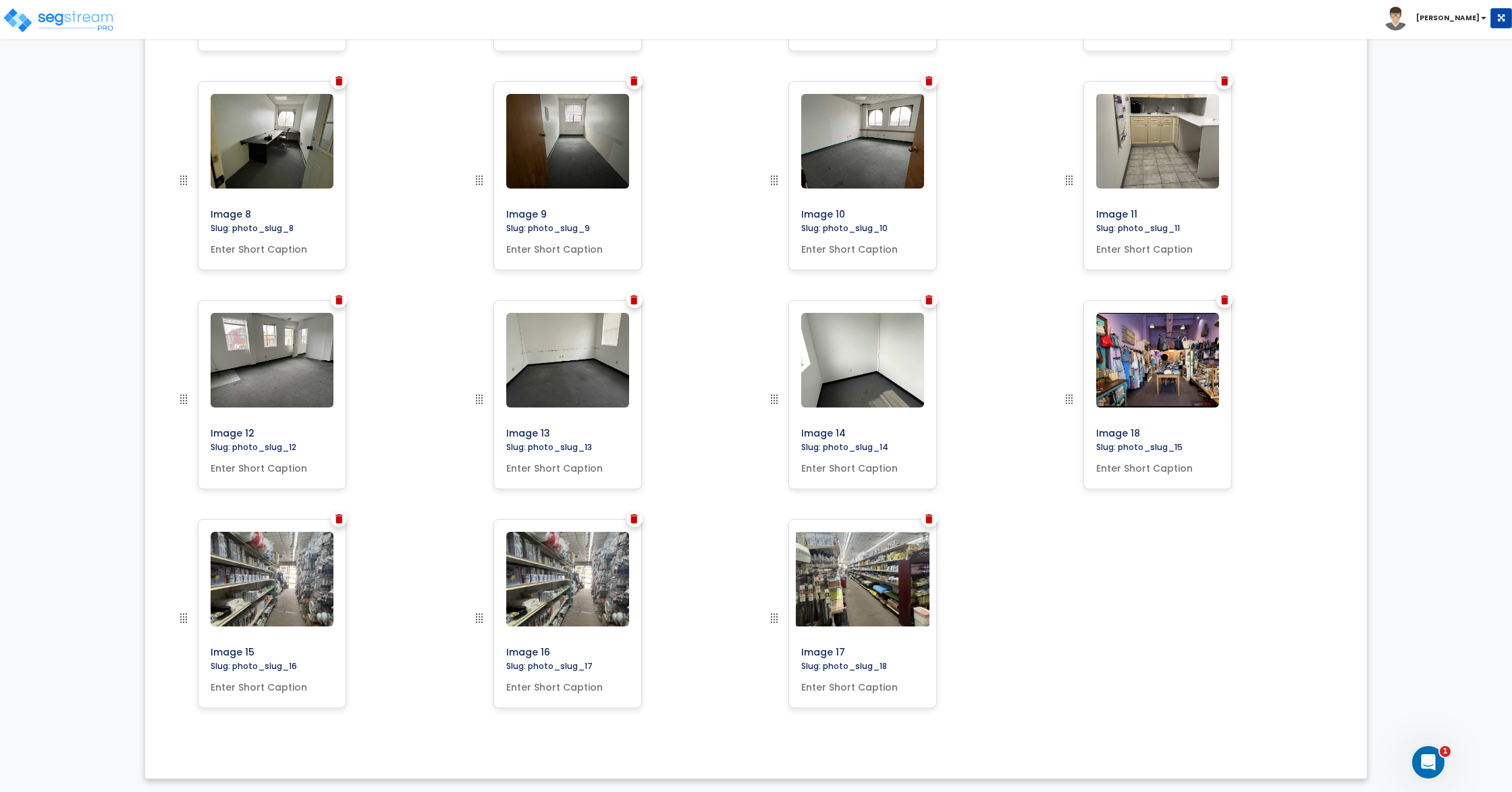
scroll to position [0, 0]
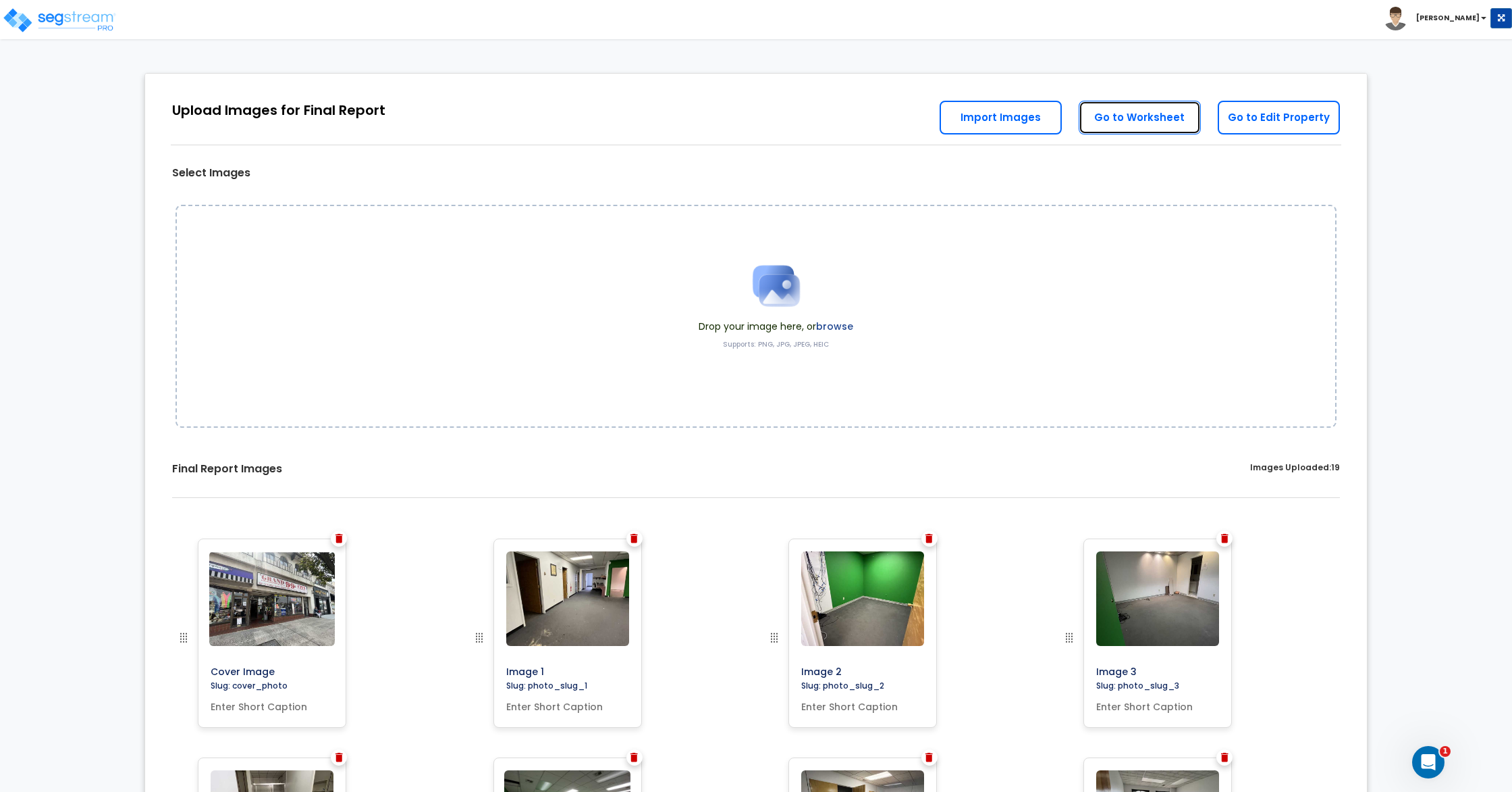
click at [1150, 122] on link "Go to Worksheet" at bounding box center [1141, 117] width 123 height 33
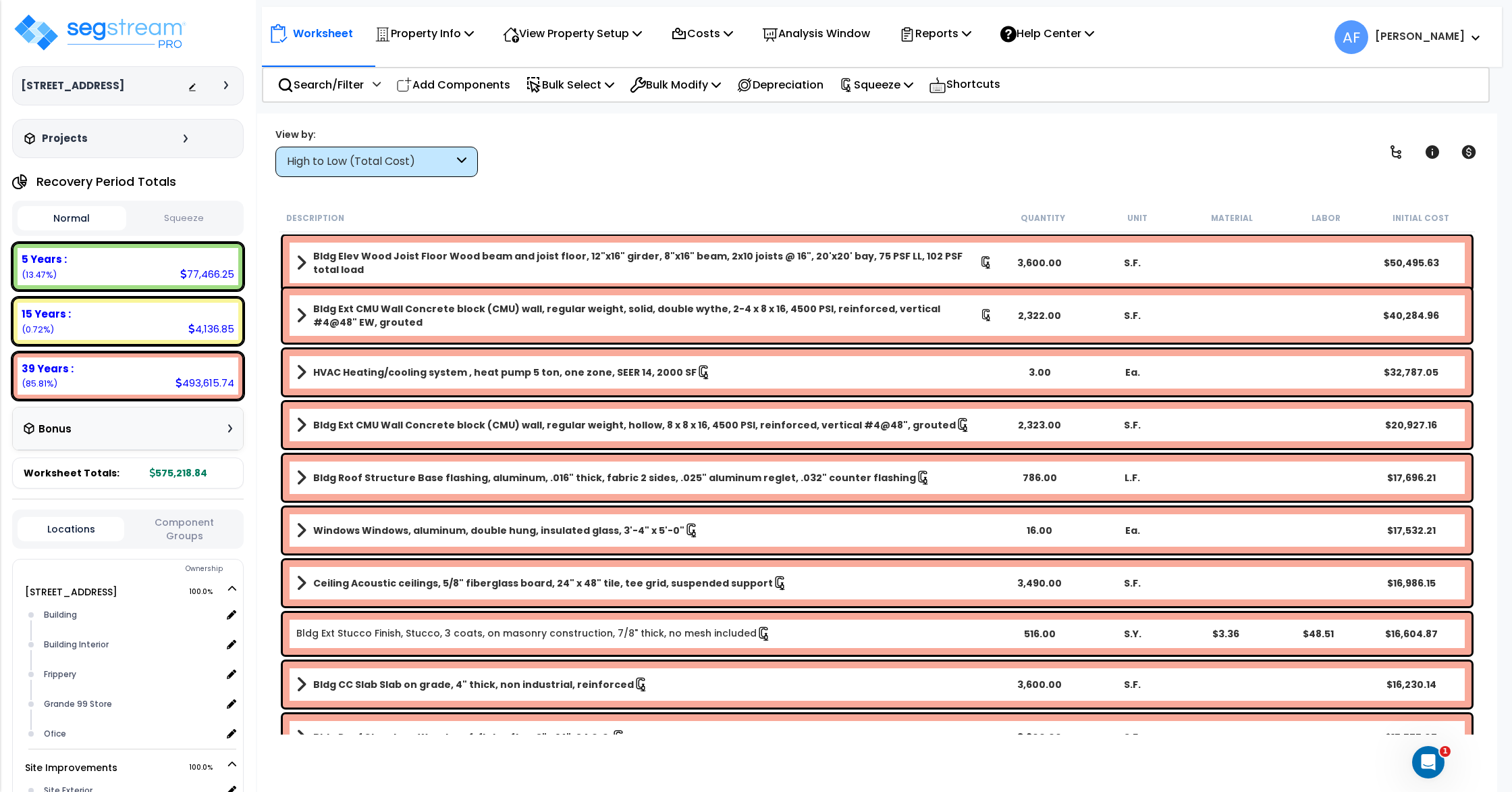
scroll to position [20, 0]
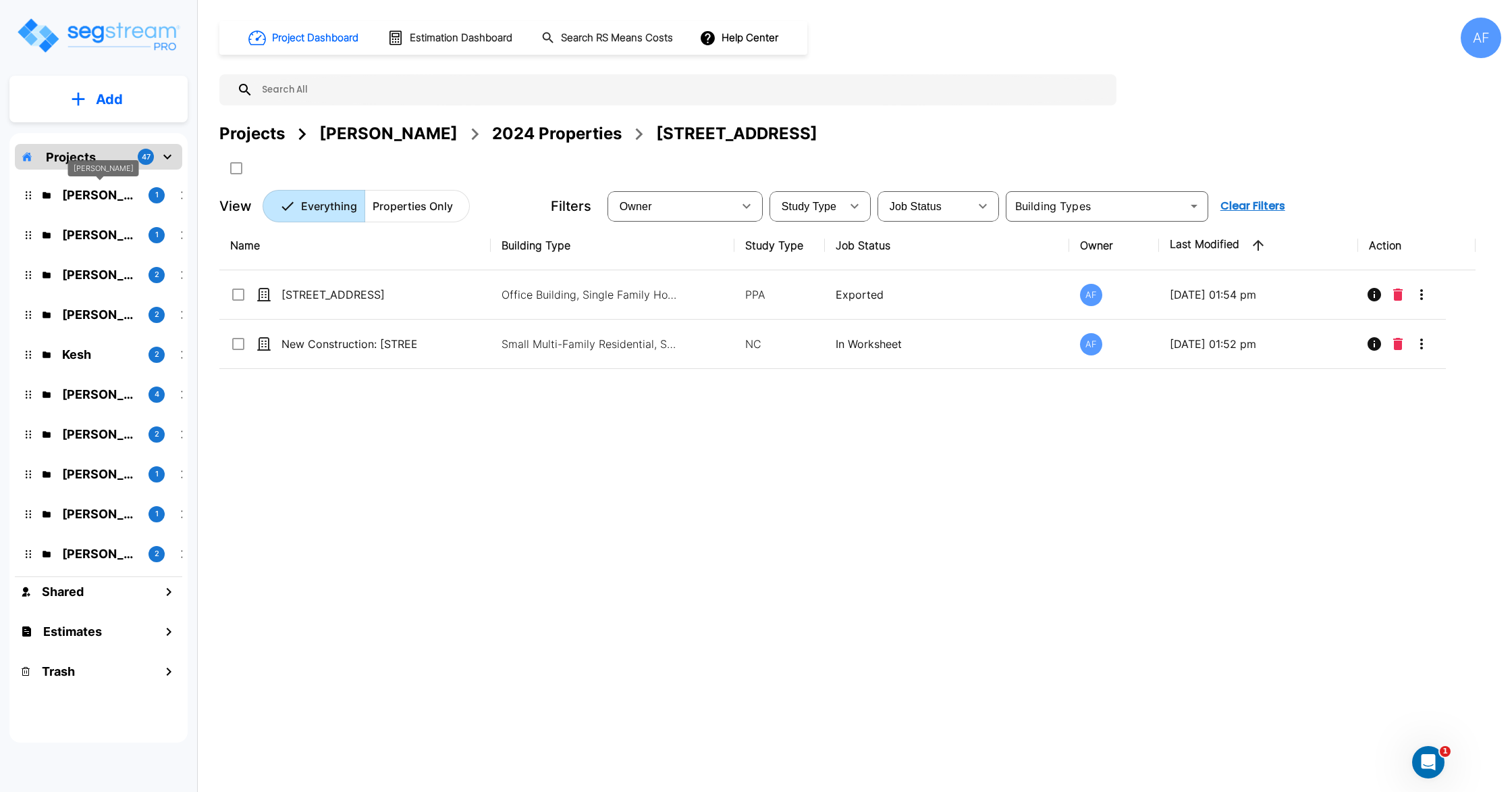
click at [103, 201] on p "[PERSON_NAME]" at bounding box center [100, 195] width 76 height 18
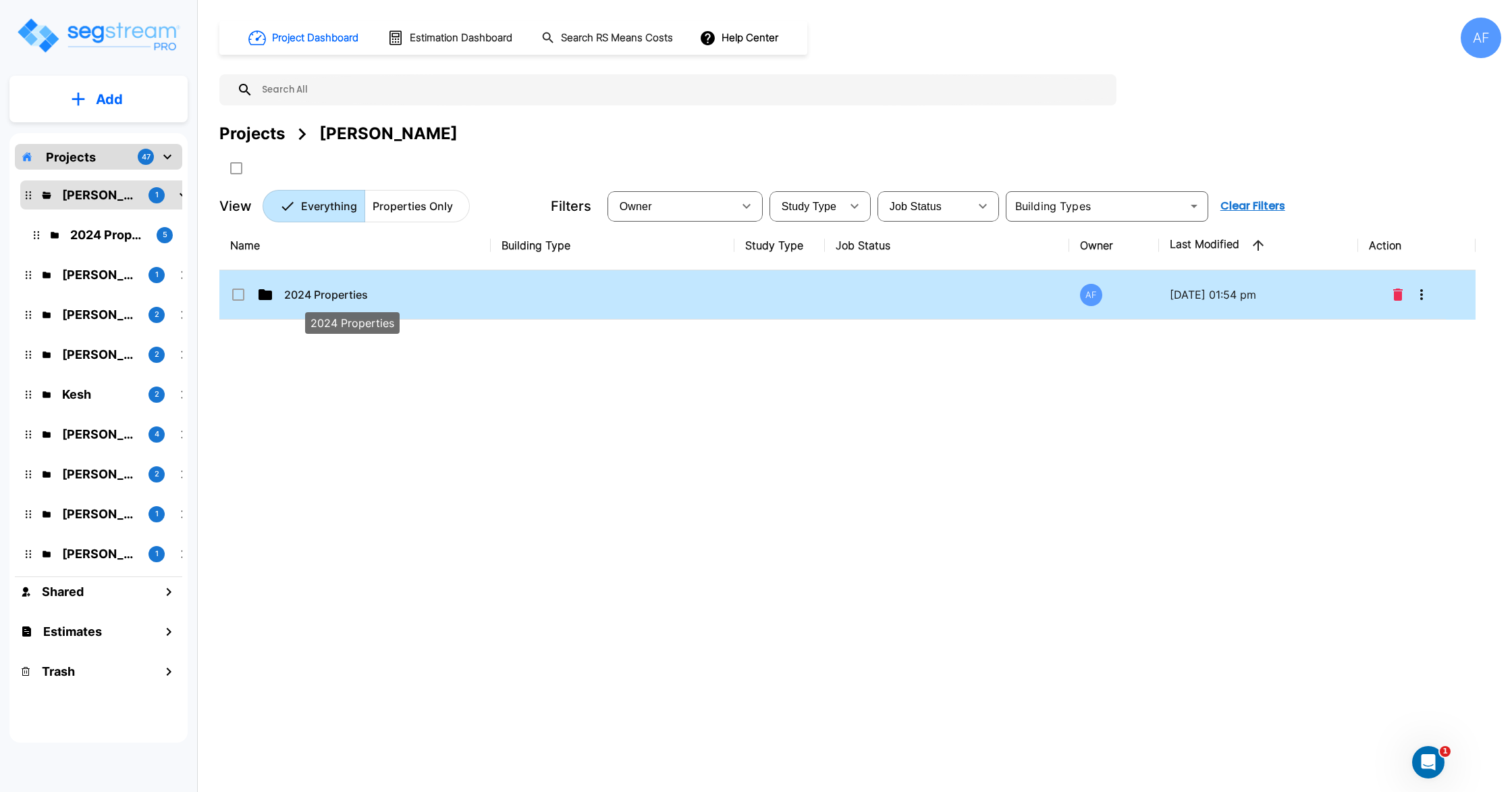
click at [321, 301] on p "2024 Properties" at bounding box center [352, 295] width 135 height 16
checkbox input "true"
click at [321, 301] on p "2024 Properties" at bounding box center [352, 295] width 135 height 16
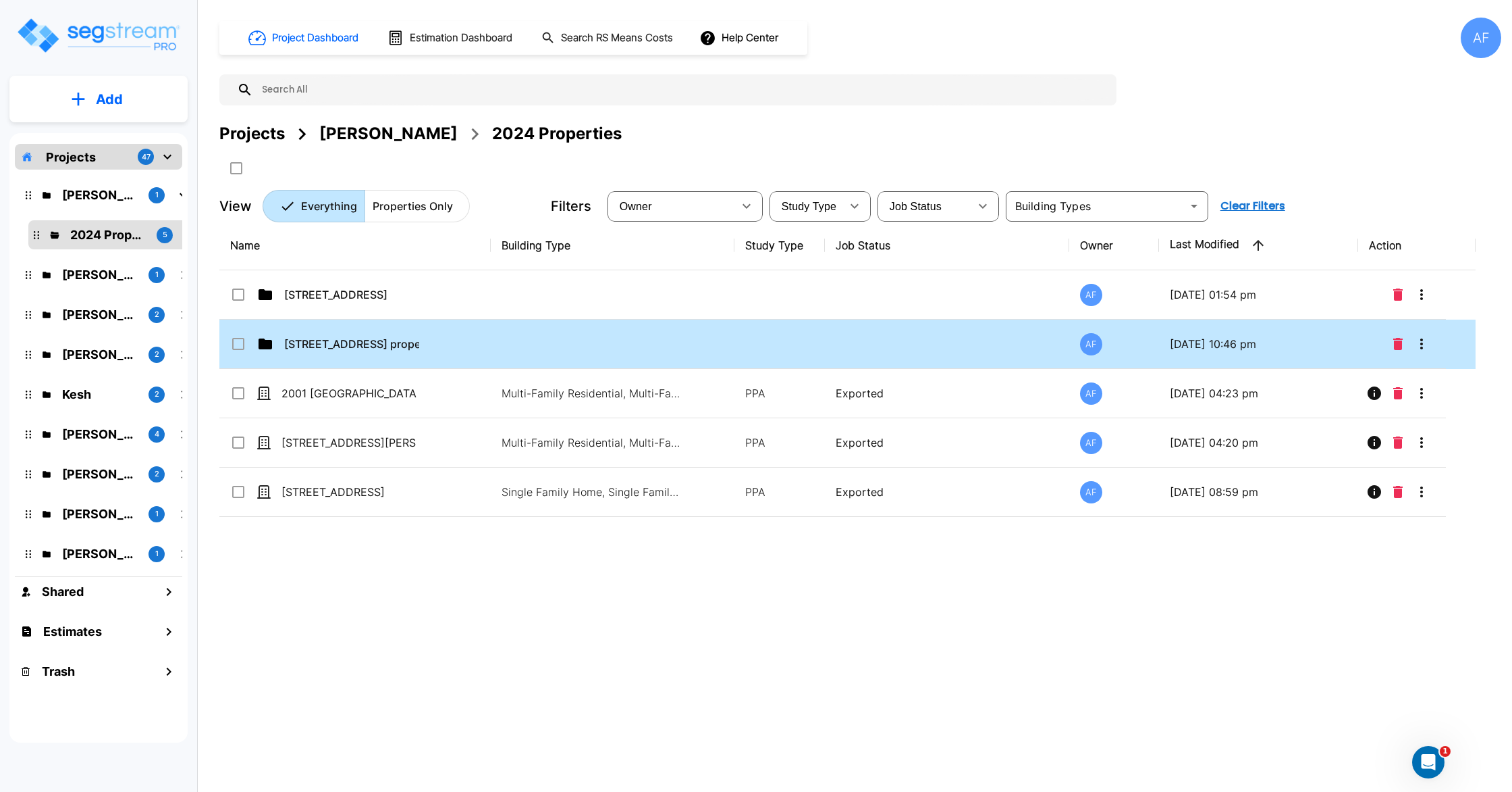
click at [333, 353] on td "[STREET_ADDRESS] properties" at bounding box center [354, 344] width 271 height 50
checkbox input "true"
click at [333, 353] on td "[STREET_ADDRESS] properties" at bounding box center [354, 344] width 271 height 50
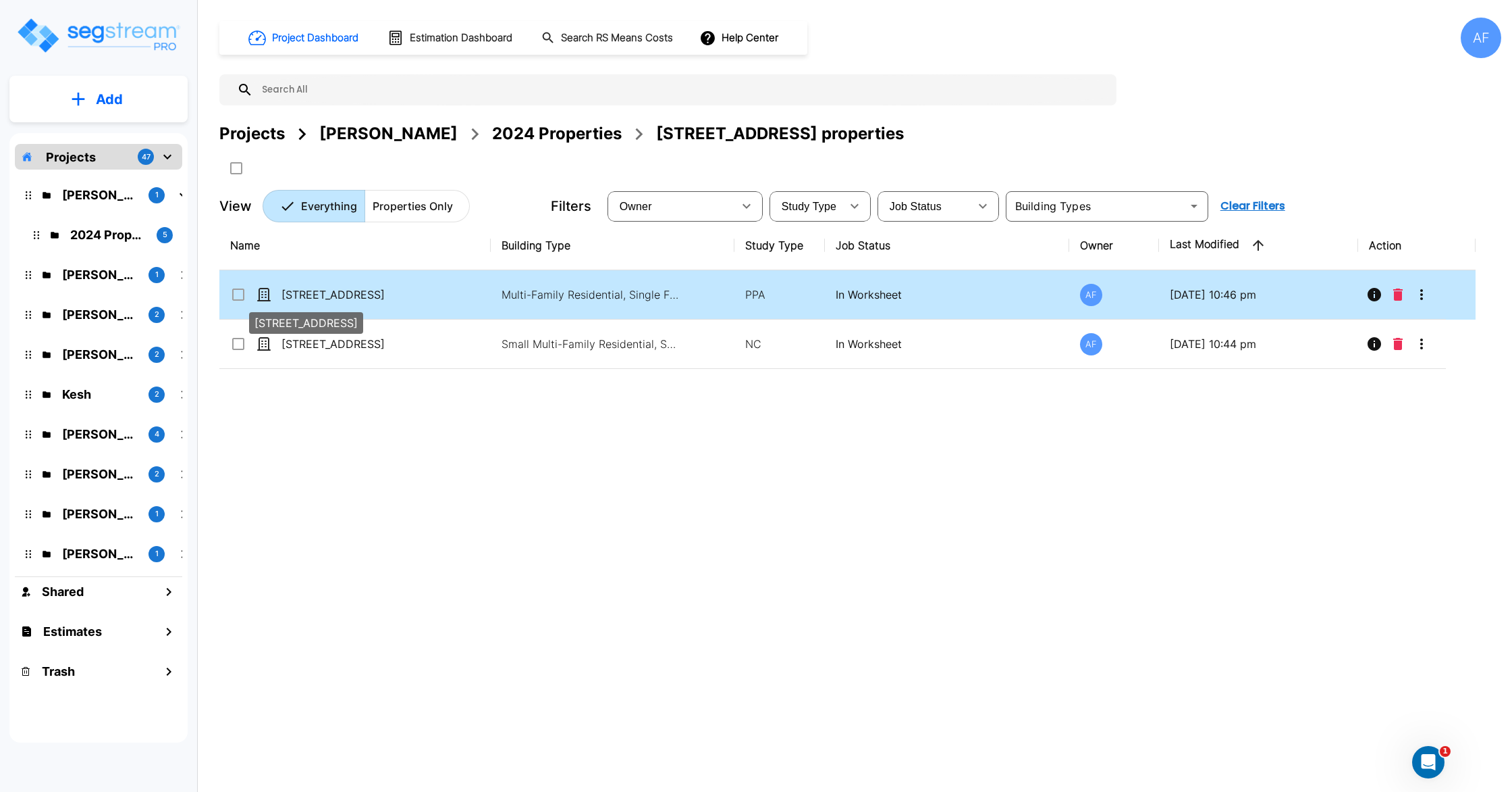
click at [399, 294] on p "[STREET_ADDRESS]" at bounding box center [349, 295] width 135 height 16
checkbox input "true"
click at [399, 294] on p "[STREET_ADDRESS]" at bounding box center [349, 295] width 135 height 16
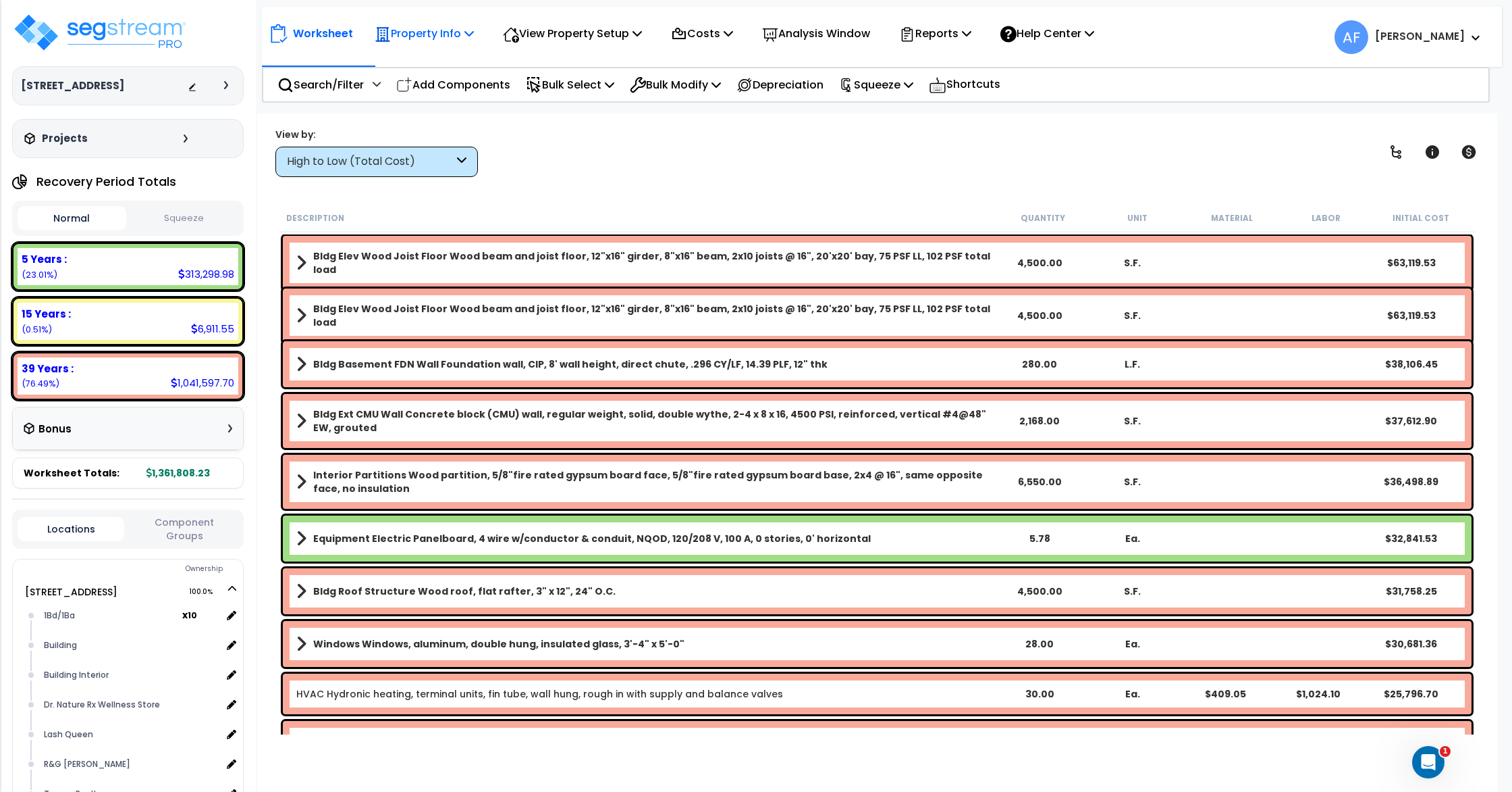
click at [442, 33] on p "Property Info" at bounding box center [425, 33] width 99 height 18
click at [426, 63] on link "Property Setup" at bounding box center [435, 64] width 133 height 27
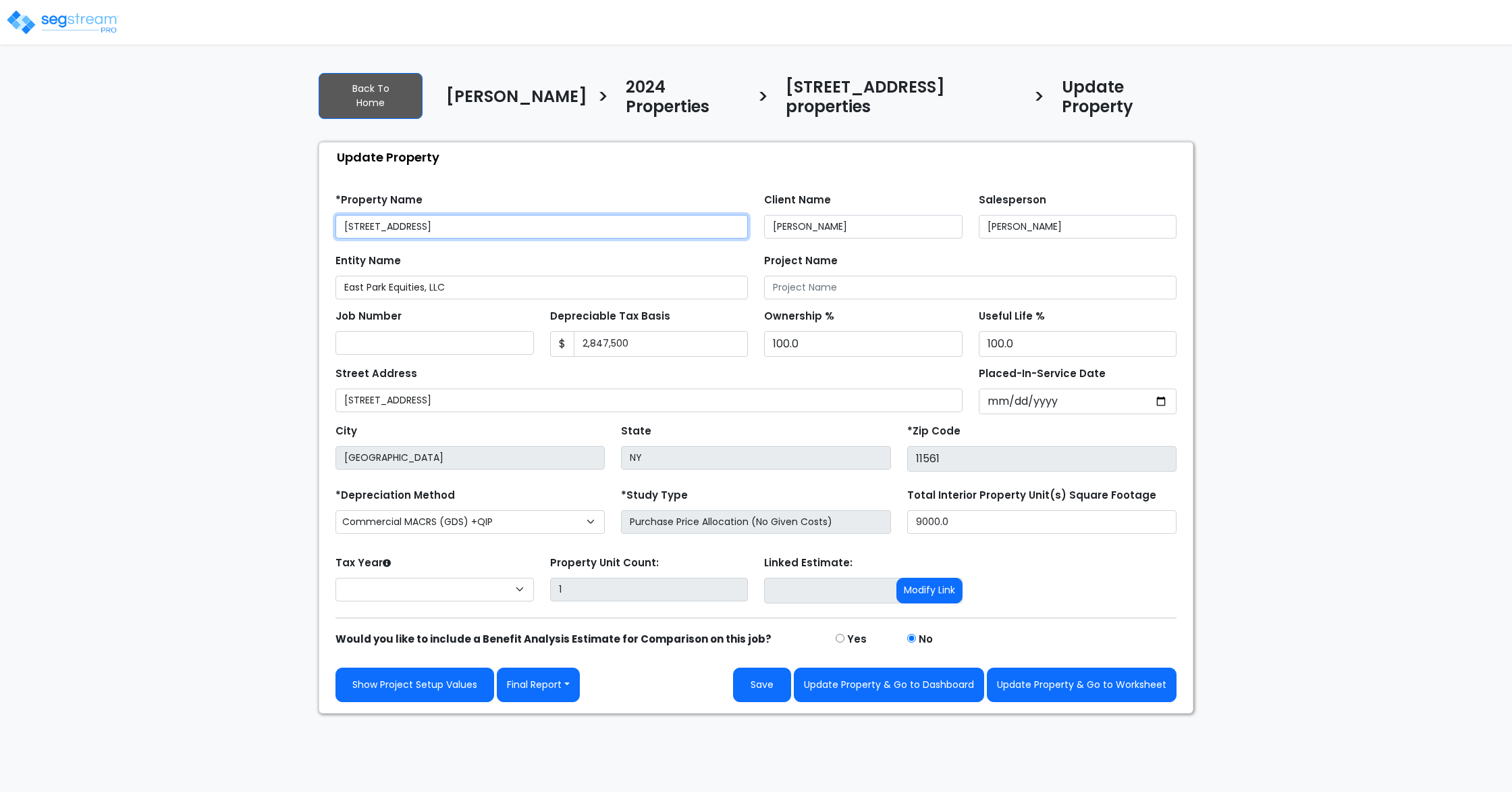
select select "2024"
